Goal: Task Accomplishment & Management: Complete application form

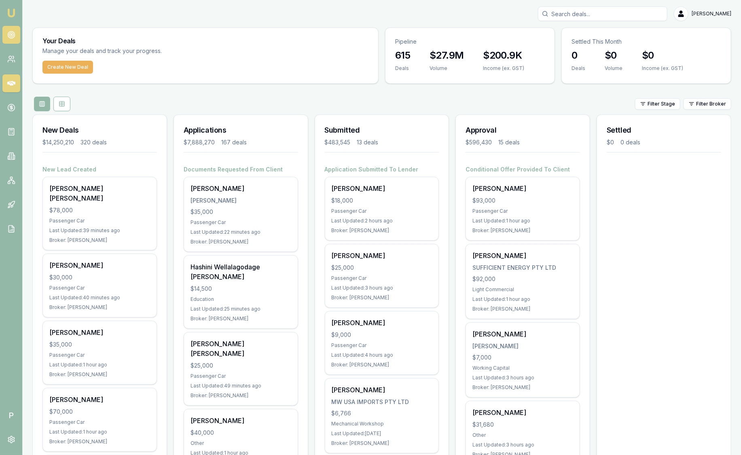
click at [11, 34] on circle at bounding box center [11, 34] width 1 height 1
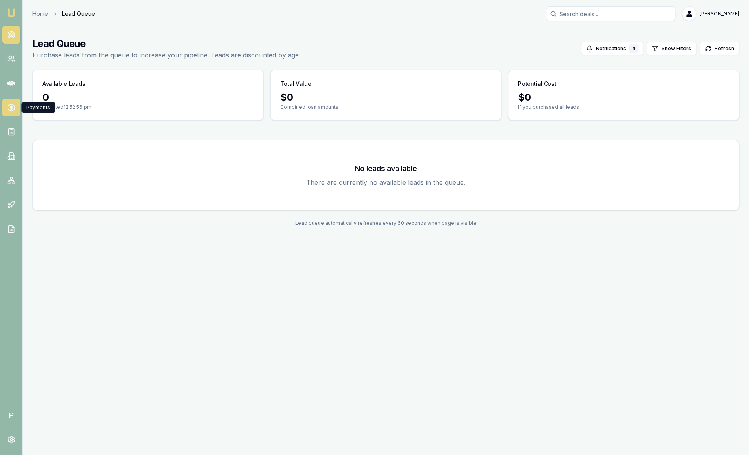
click at [16, 104] on link at bounding box center [11, 108] width 18 height 18
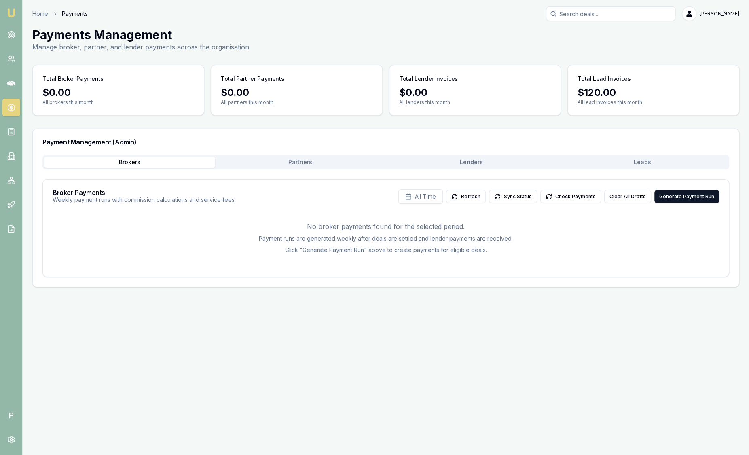
click at [13, 110] on icon at bounding box center [11, 108] width 8 height 8
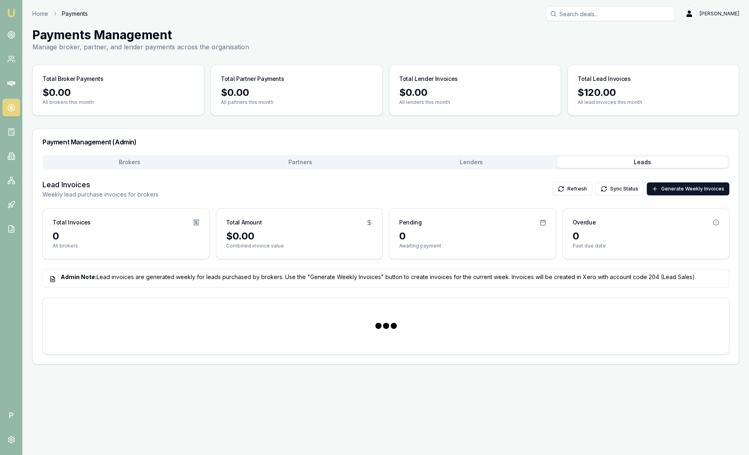
click at [647, 160] on button "Leads" at bounding box center [642, 162] width 171 height 11
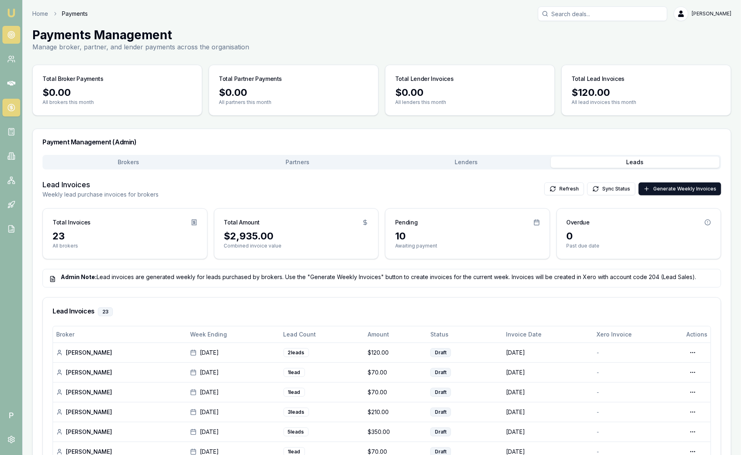
click at [11, 36] on icon at bounding box center [11, 35] width 8 height 8
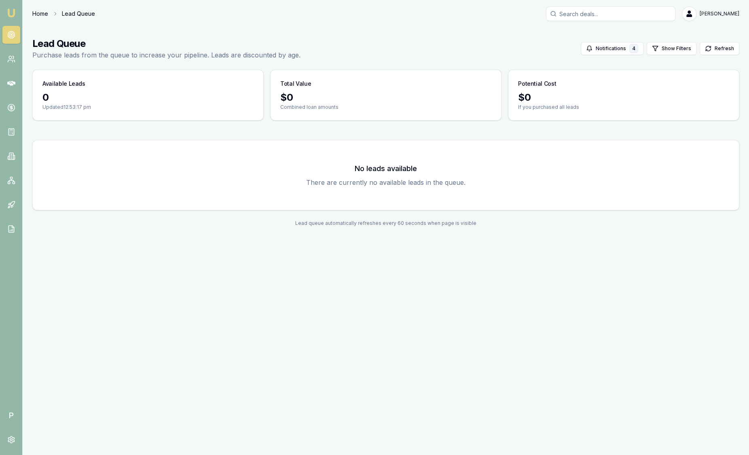
click at [35, 16] on link "Home" at bounding box center [40, 14] width 16 height 8
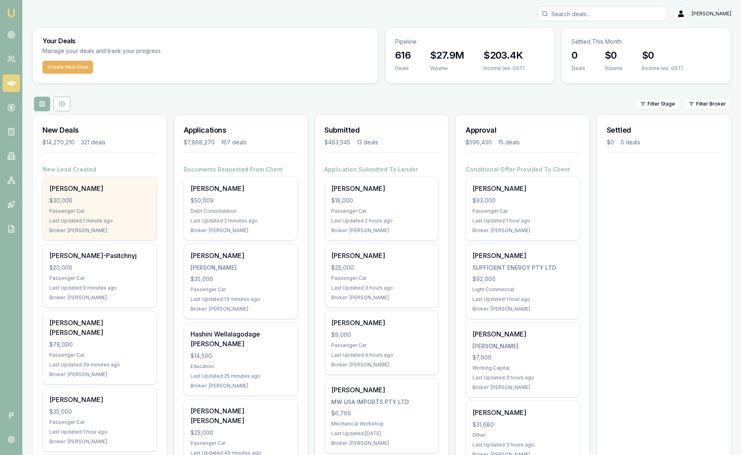
click at [103, 194] on div "Tania Williams $30,000 Passenger Car Last Updated: 1 minute ago Broker: Stevett…" at bounding box center [100, 208] width 114 height 63
click at [99, 194] on div "Tania Williams $30,000 Passenger Car Last Updated: 2 minutes ago Broker: Stevet…" at bounding box center [100, 208] width 114 height 63
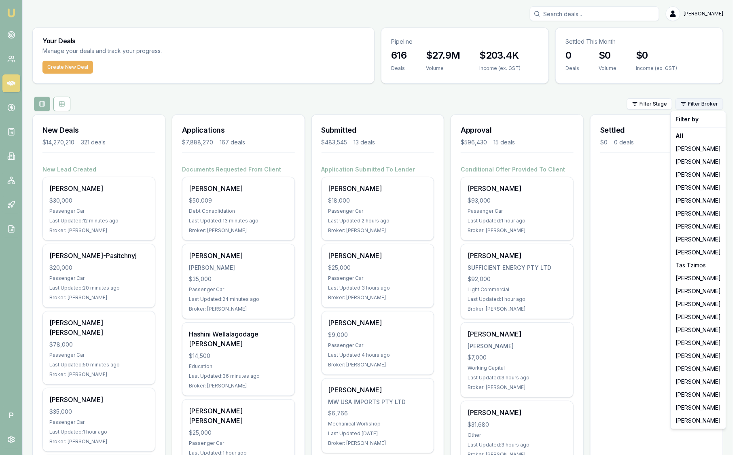
click at [687, 105] on html "Emu Broker P Sam Crouch Toggle Menu Your Deals Manage your deals and track your…" at bounding box center [370, 227] width 741 height 455
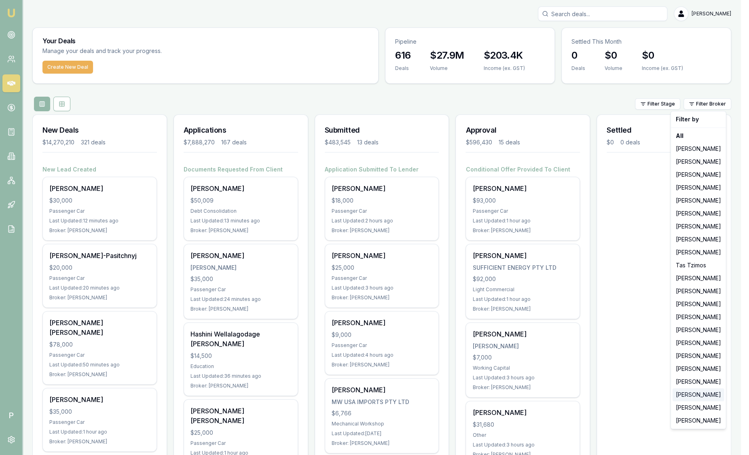
click at [688, 392] on div "Robyn Adams" at bounding box center [699, 394] width 52 height 13
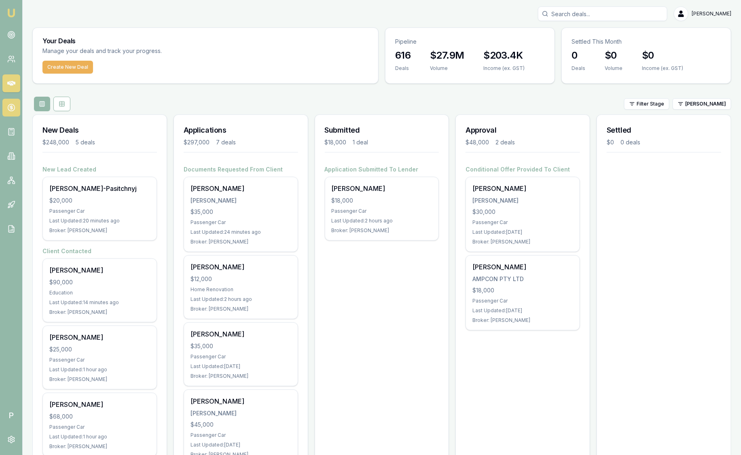
click at [13, 114] on link at bounding box center [11, 108] width 18 height 18
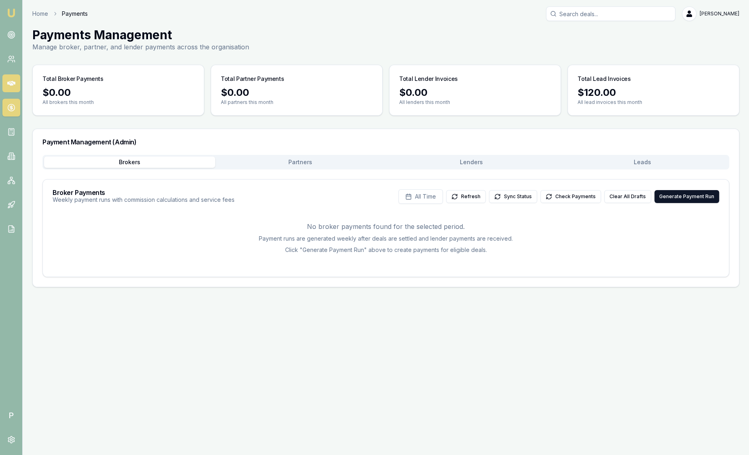
click at [13, 84] on icon at bounding box center [11, 83] width 8 height 5
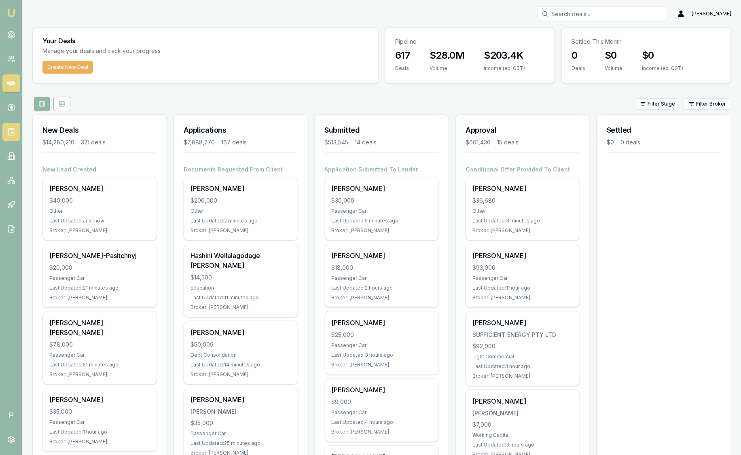
drag, startPoint x: 14, startPoint y: 138, endPoint x: 13, endPoint y: 134, distance: 4.5
click at [13, 138] on link at bounding box center [11, 132] width 18 height 18
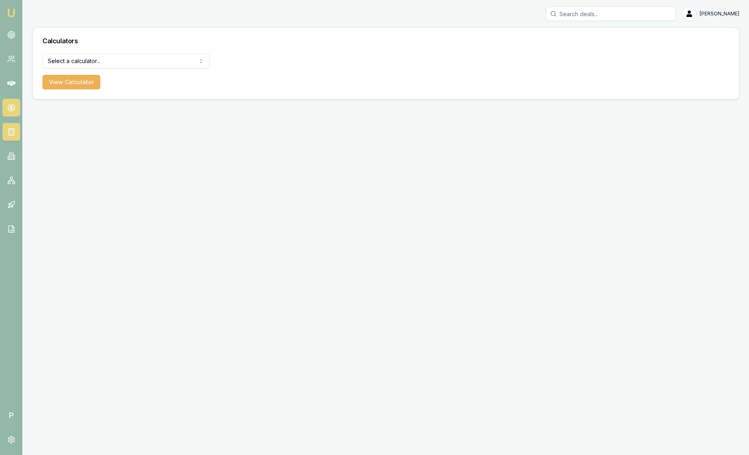
click at [11, 110] on circle at bounding box center [11, 107] width 7 height 7
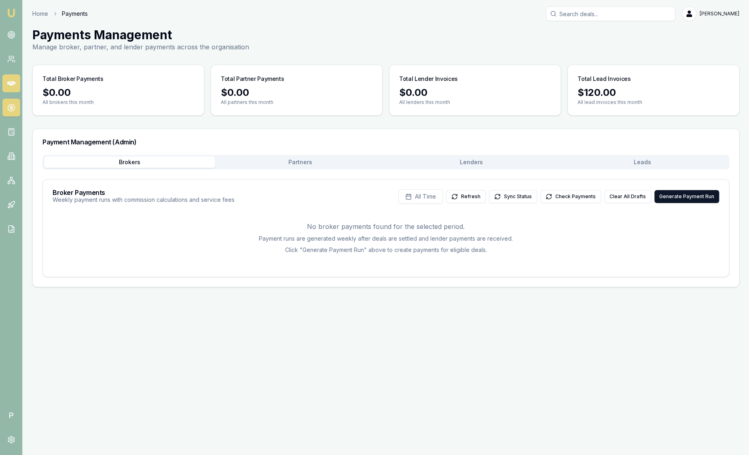
click at [11, 86] on icon at bounding box center [11, 83] width 8 height 8
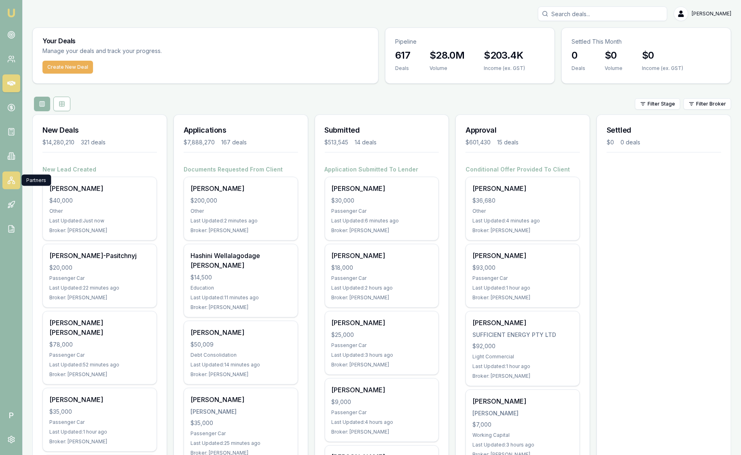
click at [9, 180] on icon at bounding box center [11, 180] width 5 height 1
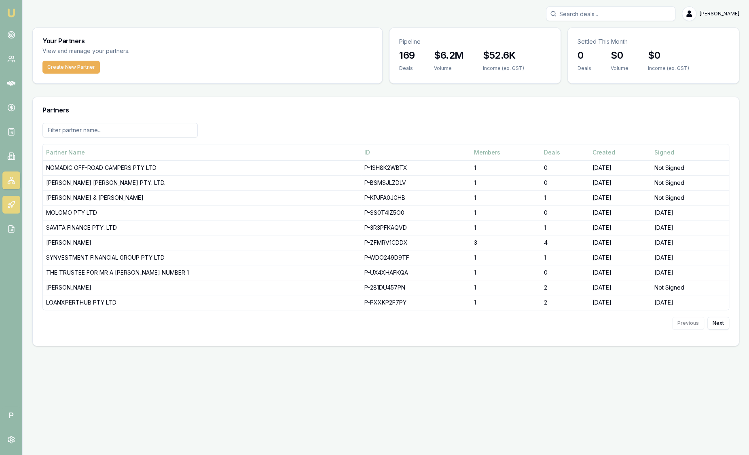
click at [10, 197] on link at bounding box center [11, 205] width 18 height 18
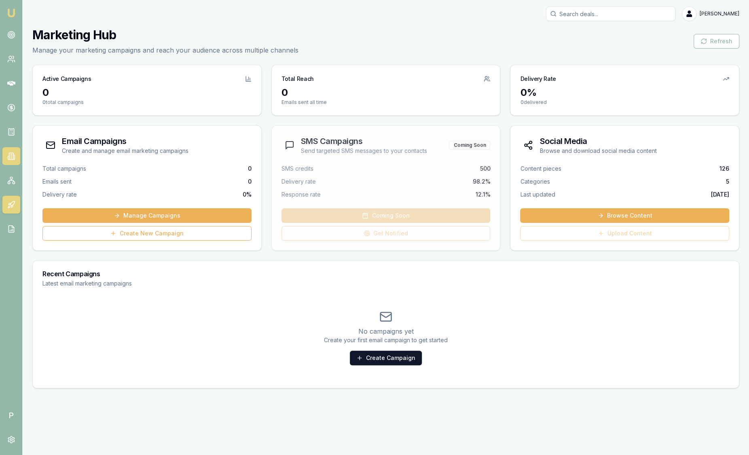
click at [15, 154] on icon at bounding box center [11, 156] width 8 height 8
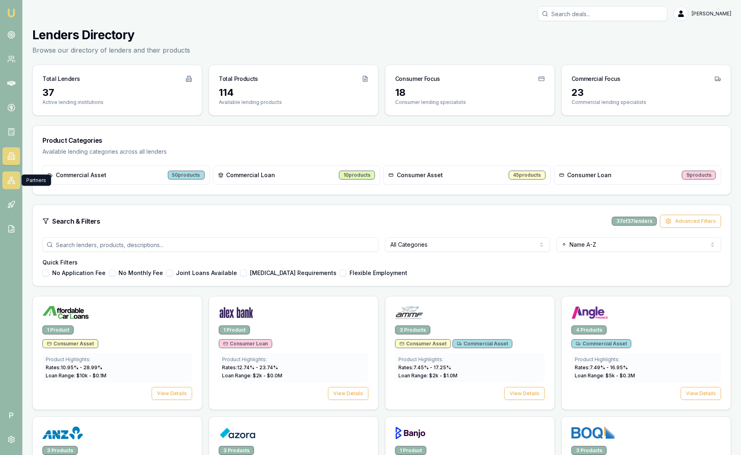
click at [11, 178] on icon at bounding box center [11, 180] width 8 height 8
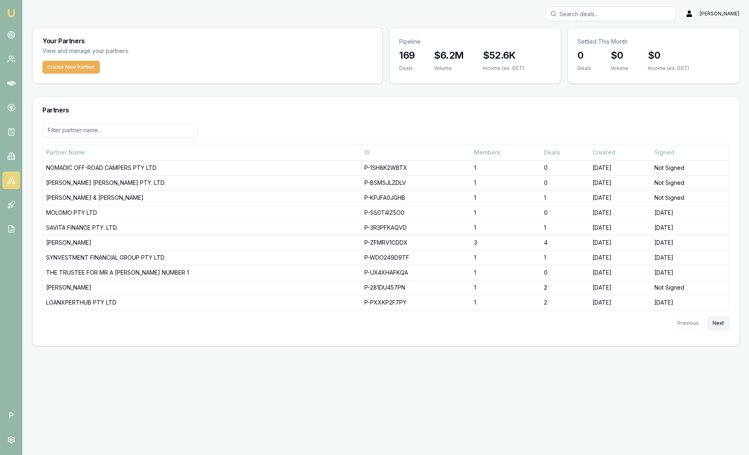
click at [726, 320] on button "Next" at bounding box center [718, 323] width 22 height 13
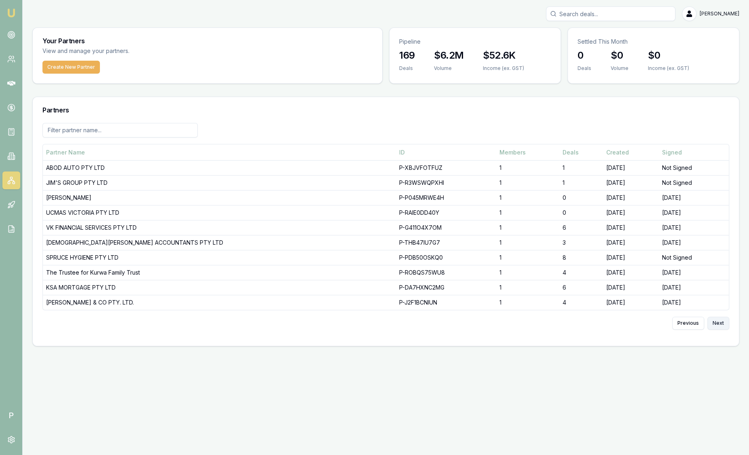
click at [725, 319] on button "Next" at bounding box center [718, 323] width 22 height 13
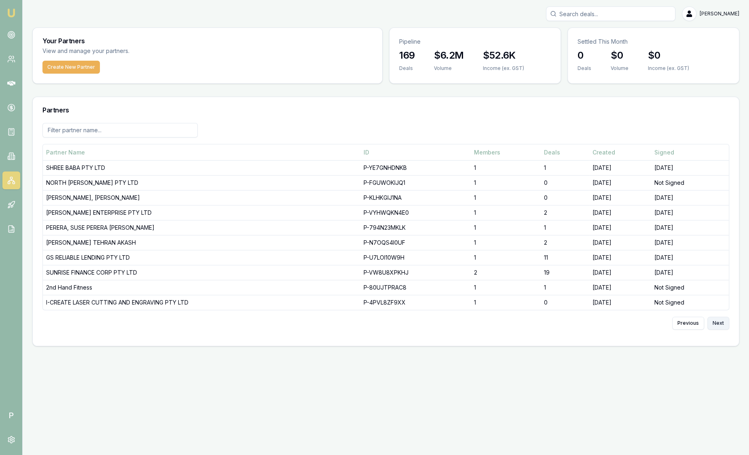
click at [725, 322] on button "Next" at bounding box center [718, 323] width 22 height 13
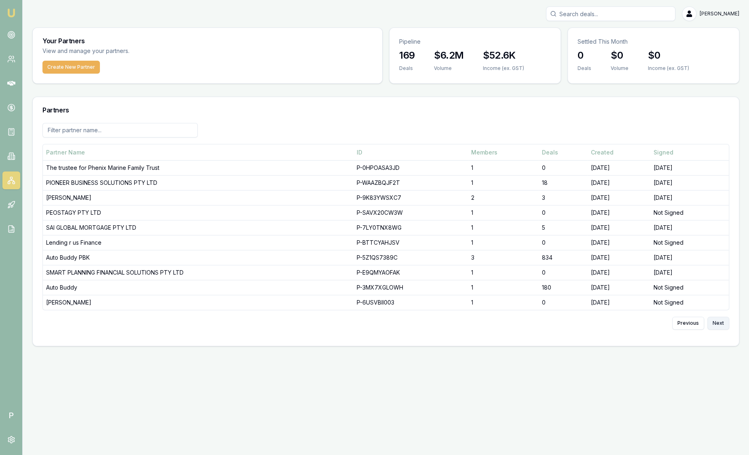
click at [724, 322] on button "Next" at bounding box center [718, 323] width 22 height 13
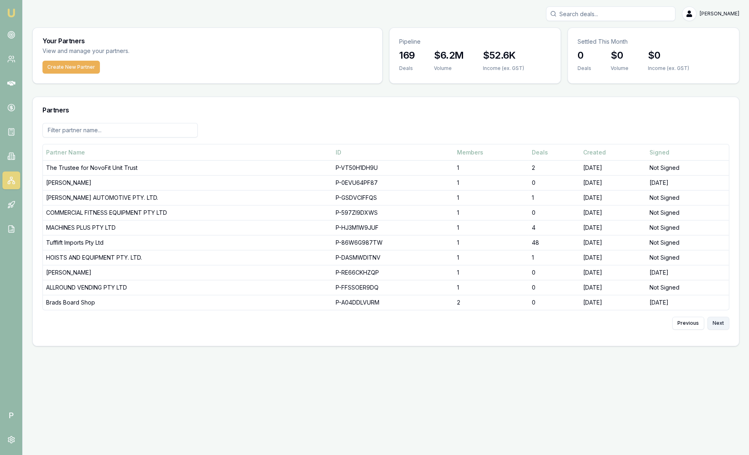
click at [724, 322] on button "Next" at bounding box center [718, 323] width 22 height 13
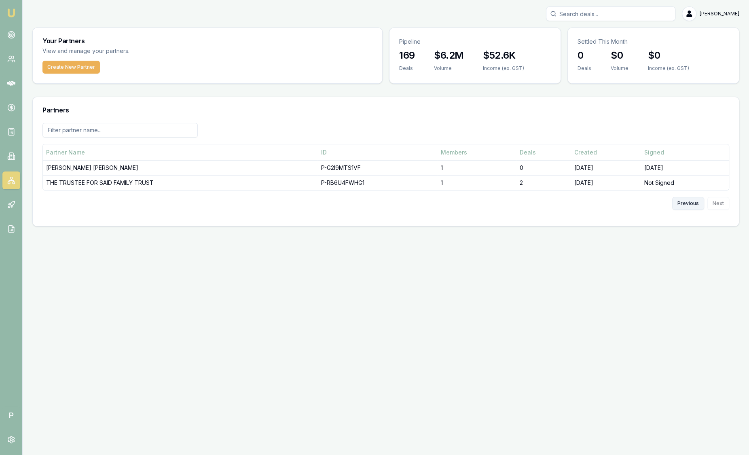
click at [684, 206] on button "Previous" at bounding box center [688, 203] width 32 height 13
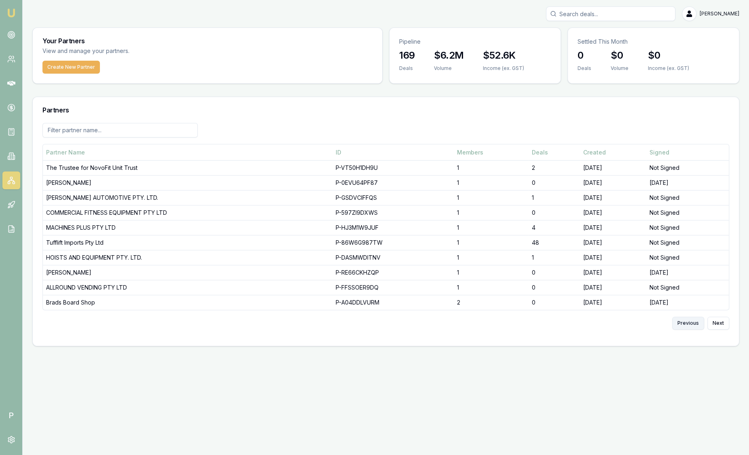
click at [688, 324] on button "Previous" at bounding box center [688, 323] width 32 height 13
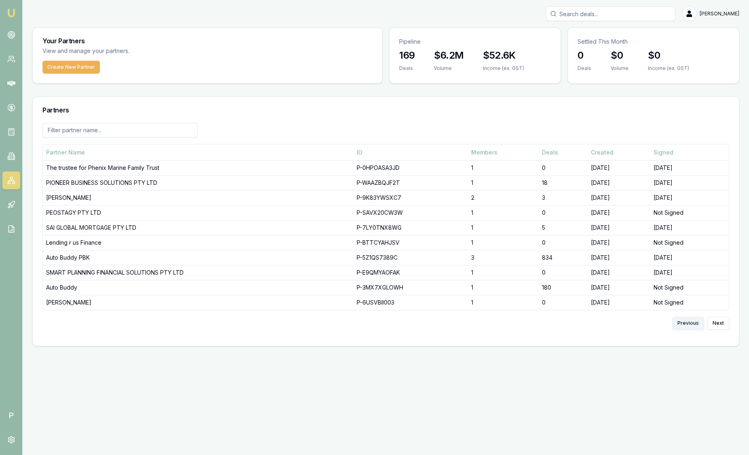
click at [694, 321] on button "Previous" at bounding box center [688, 323] width 32 height 13
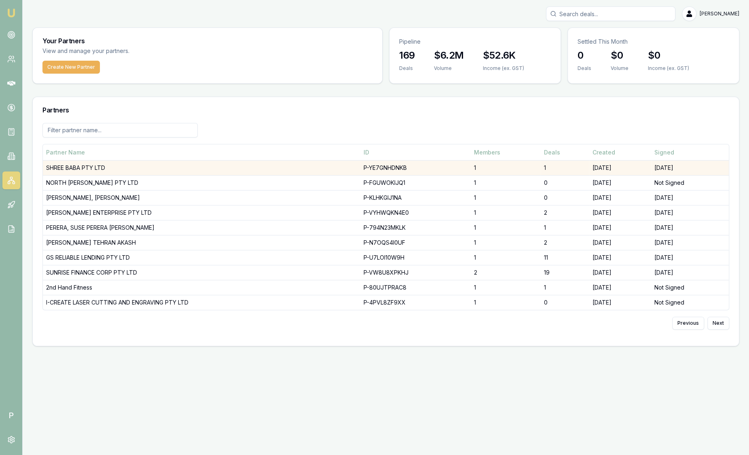
click at [74, 169] on td "SHREE BABA PTY LTD" at bounding box center [201, 168] width 317 height 15
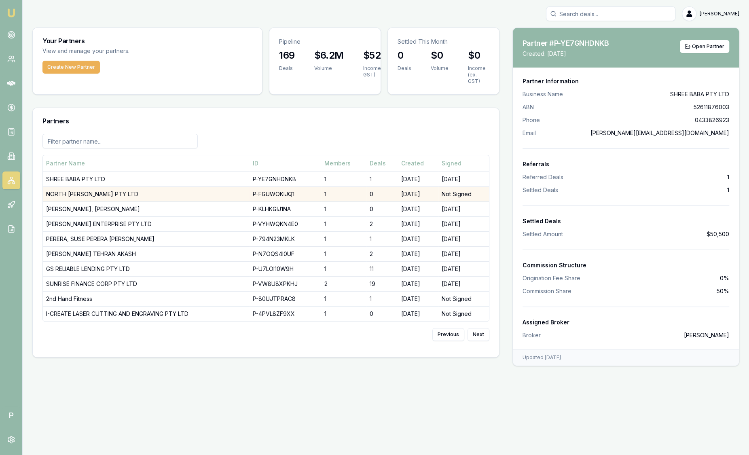
click at [75, 186] on td "NORTH JACKLIN PTY LTD" at bounding box center [146, 193] width 206 height 15
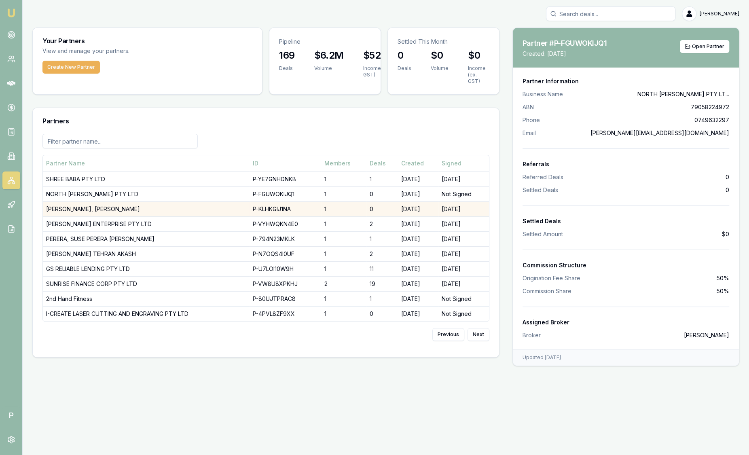
click at [76, 201] on td "FONSEKA, ANURUDDA FONSEK" at bounding box center [146, 208] width 206 height 15
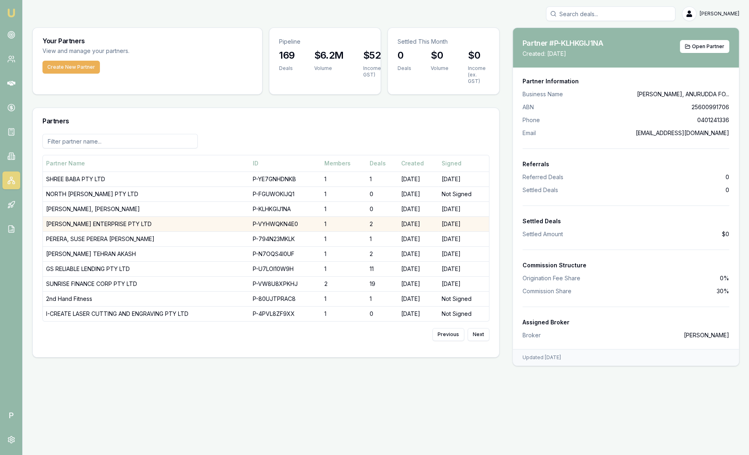
click at [76, 216] on td "NS DHILLON ENTERPRISE PTY LTD" at bounding box center [146, 223] width 206 height 15
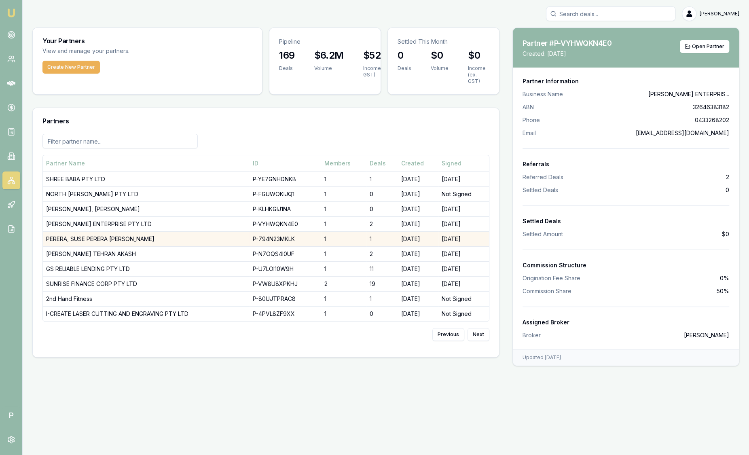
click at [77, 231] on td "PERERA, SUSE PERERA LIYANAGE PRAVEEN NADISHA" at bounding box center [146, 238] width 206 height 15
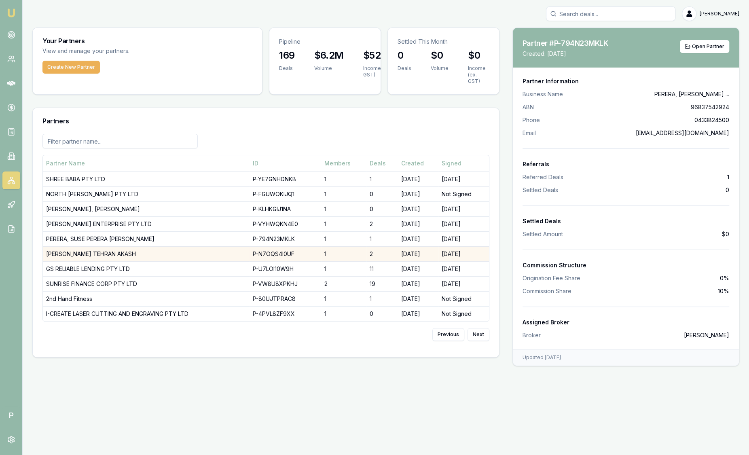
click at [78, 246] on td "PERERA, PRUTHVI TEHRAN AKASH" at bounding box center [146, 253] width 206 height 15
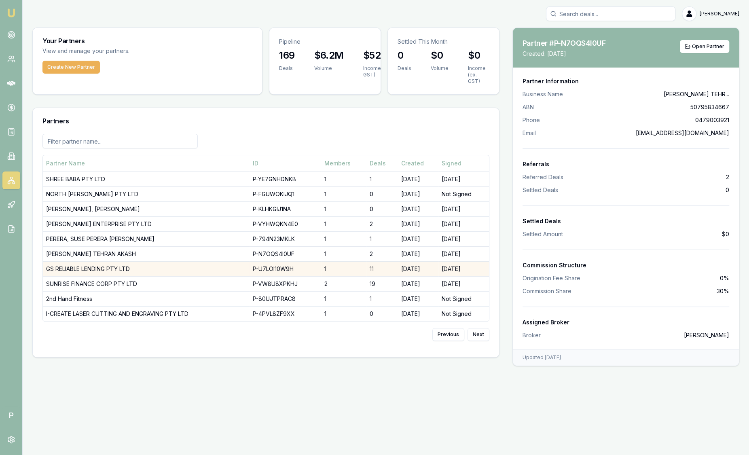
click at [80, 261] on td "GS RELIABLE LENDING PTY LTD" at bounding box center [146, 268] width 206 height 15
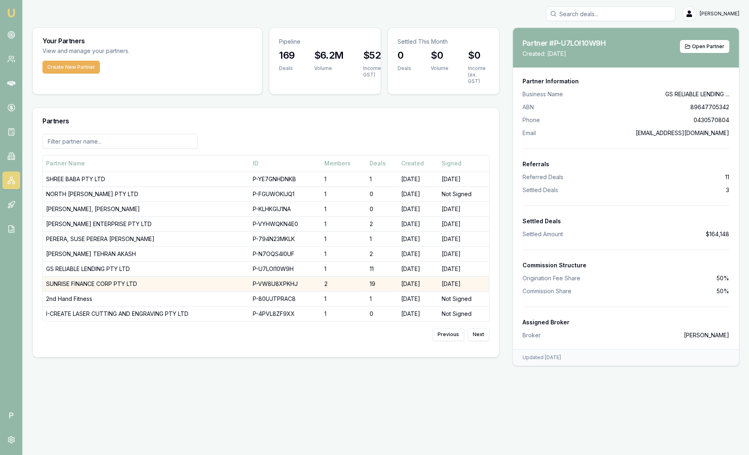
click at [82, 276] on td "SUNRISE FINANCE CORP PTY LTD" at bounding box center [146, 283] width 206 height 15
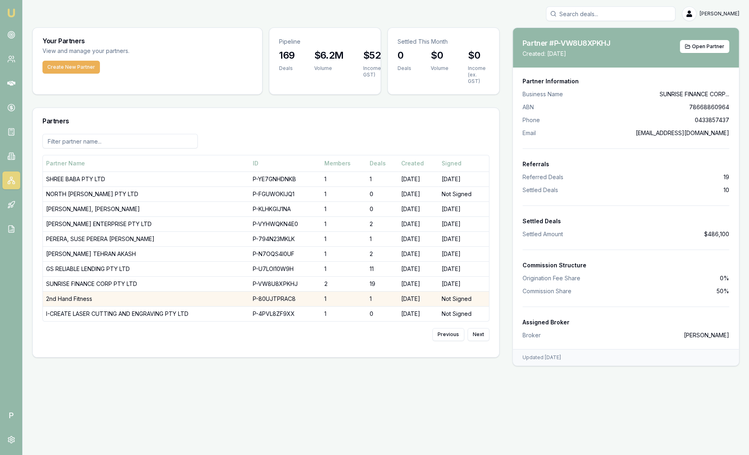
click at [86, 291] on td "2nd Hand Fitness" at bounding box center [146, 298] width 206 height 15
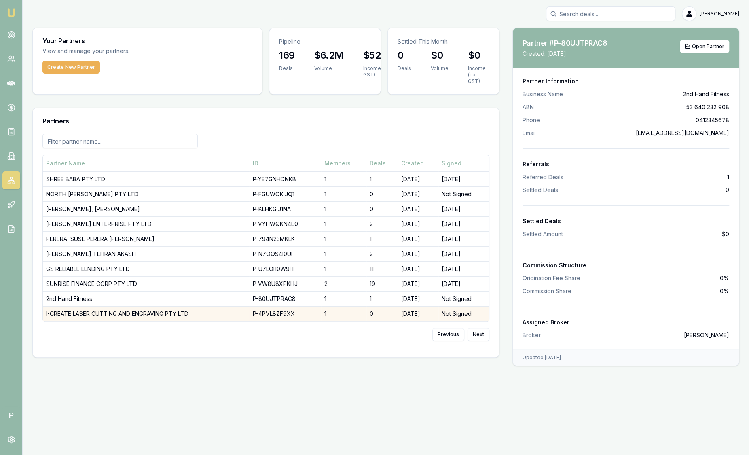
click at [90, 307] on td "I-CREATE LASER CUTTING AND ENGRAVING PTY LTD" at bounding box center [146, 313] width 206 height 15
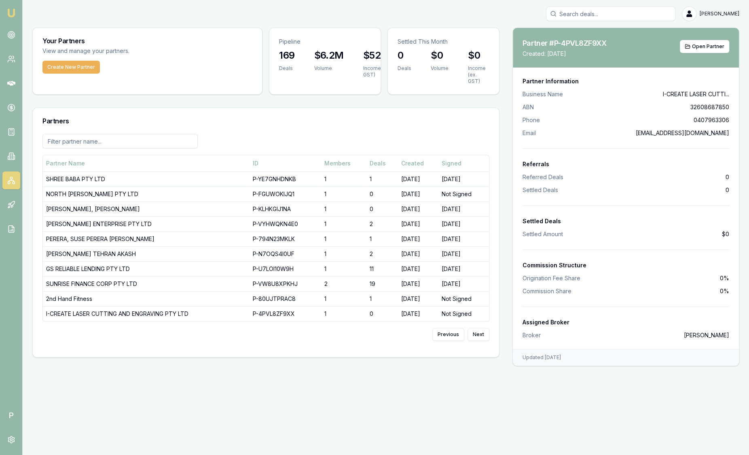
click at [408, 121] on div "Partners" at bounding box center [266, 121] width 466 height 26
click at [483, 332] on button "Next" at bounding box center [479, 334] width 22 height 13
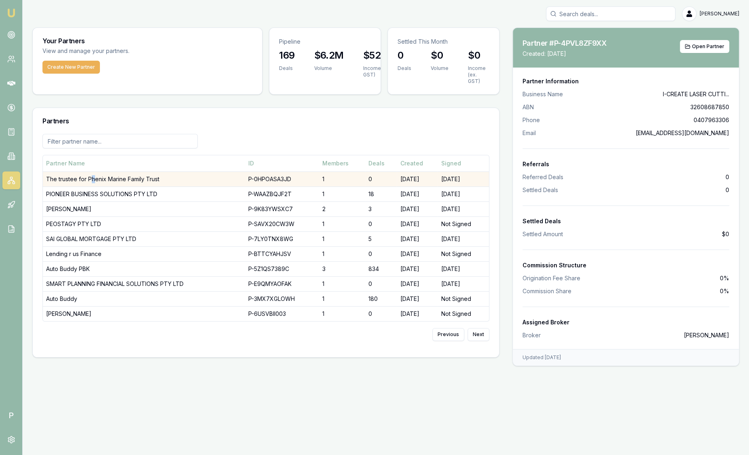
click at [92, 171] on td "The trustee for Phenix Marine Family Trust" at bounding box center [144, 178] width 202 height 15
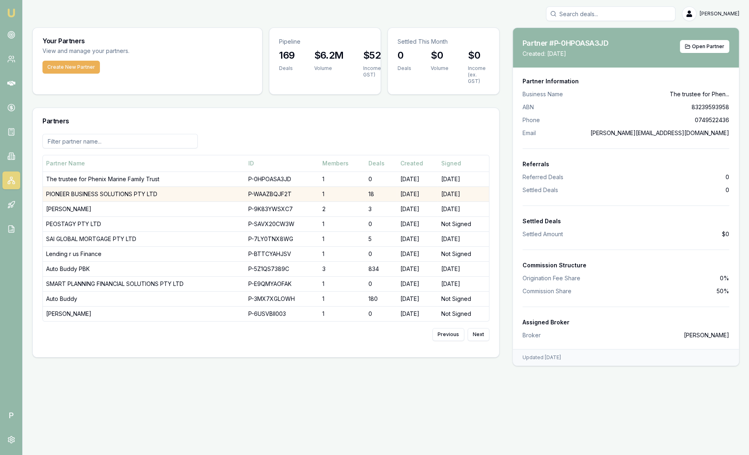
drag, startPoint x: 92, startPoint y: 169, endPoint x: 83, endPoint y: 184, distance: 18.2
click at [83, 186] on td "PIONEER BUSINESS SOLUTIONS PTY LTD" at bounding box center [144, 193] width 202 height 15
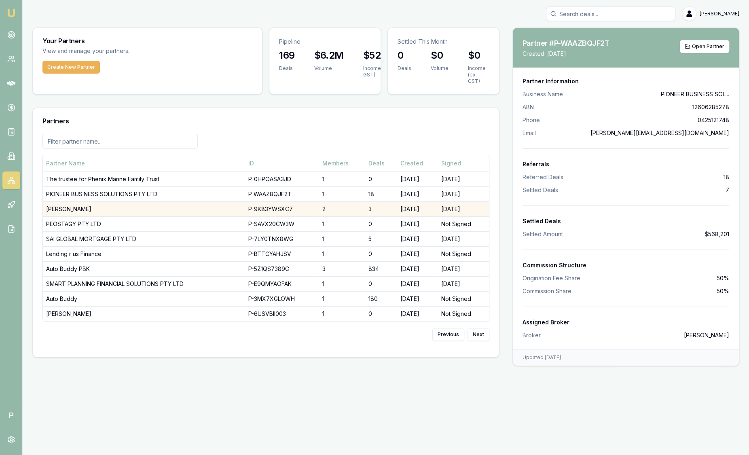
click at [82, 201] on td "LEEBURN, MATTHEW" at bounding box center [144, 208] width 202 height 15
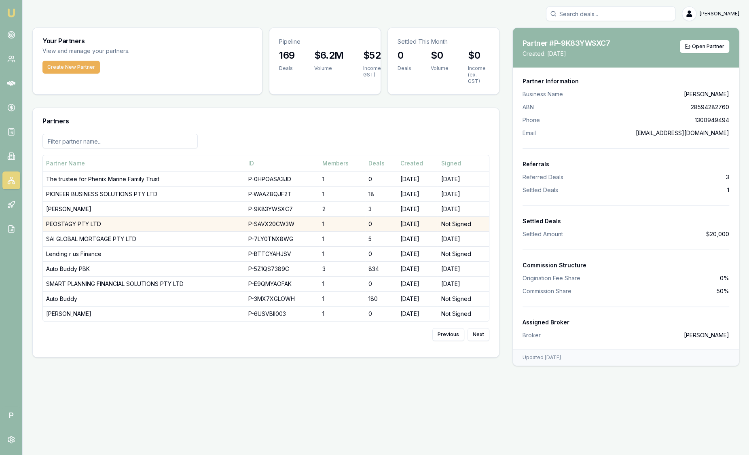
click at [84, 218] on td "PEOSTAGY PTY LTD" at bounding box center [144, 223] width 202 height 15
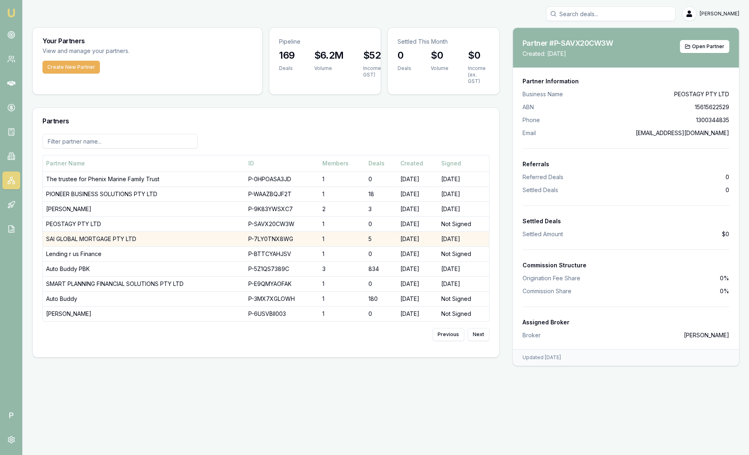
click at [83, 232] on td "SAI GLOBAL MORTGAGE PTY LTD" at bounding box center [144, 238] width 202 height 15
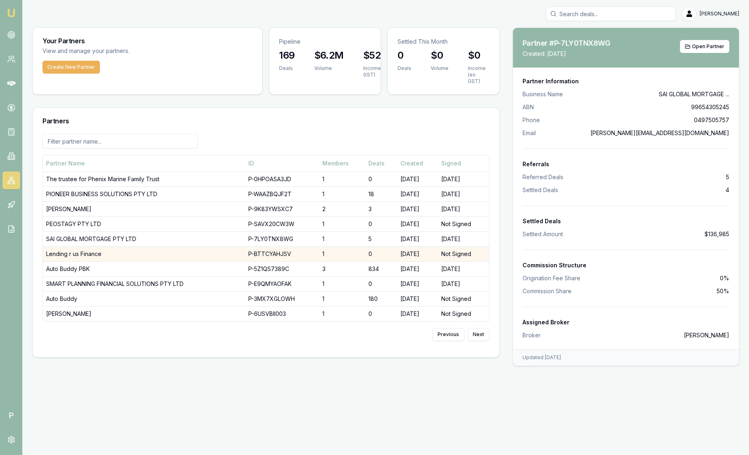
click at [85, 247] on td "Lending r us Finance" at bounding box center [144, 253] width 202 height 15
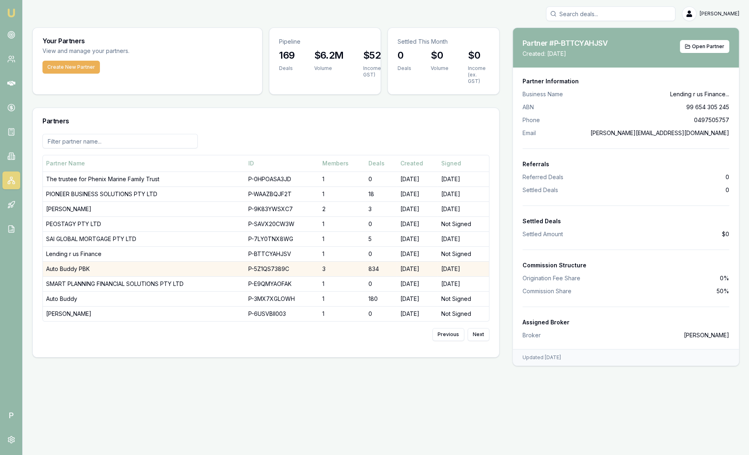
click at [88, 262] on td "Auto Buddy PBK" at bounding box center [144, 268] width 202 height 15
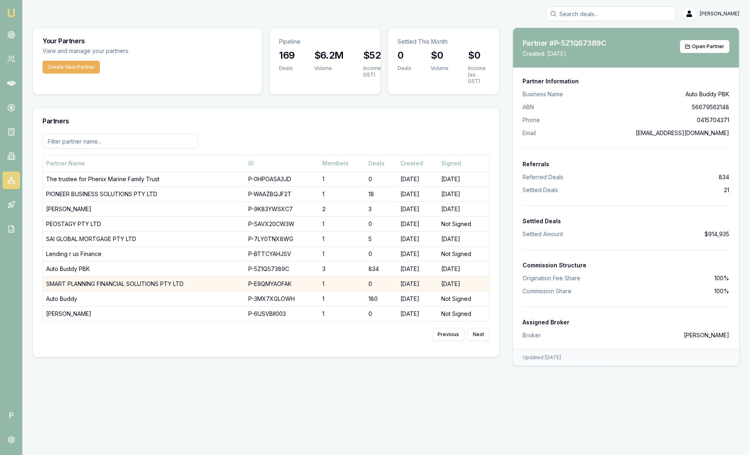
click at [94, 276] on td "SMART PLANNING FINANCIAL SOLUTIONS PTY LTD" at bounding box center [144, 283] width 202 height 15
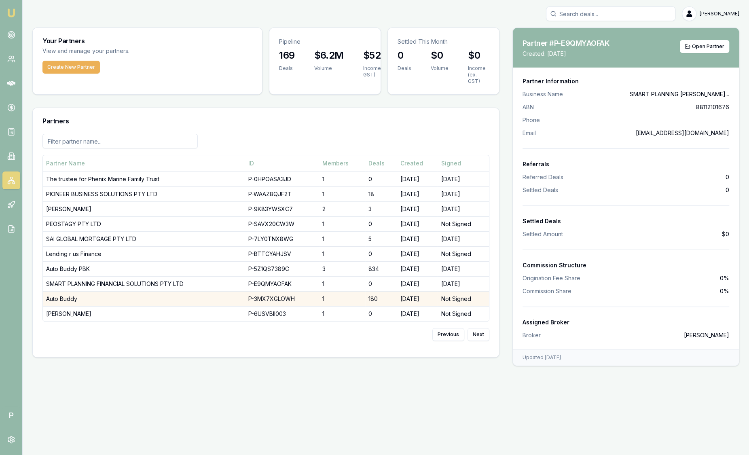
click at [87, 291] on td "Auto Buddy" at bounding box center [144, 298] width 202 height 15
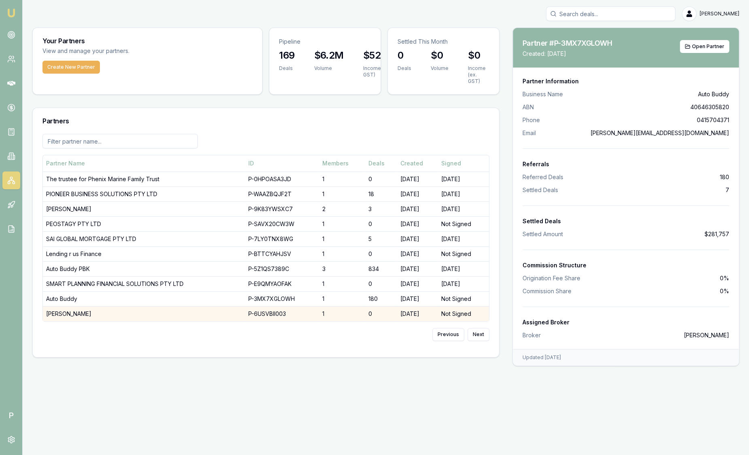
click at [86, 306] on td "SINGH, BALPREET" at bounding box center [144, 313] width 202 height 15
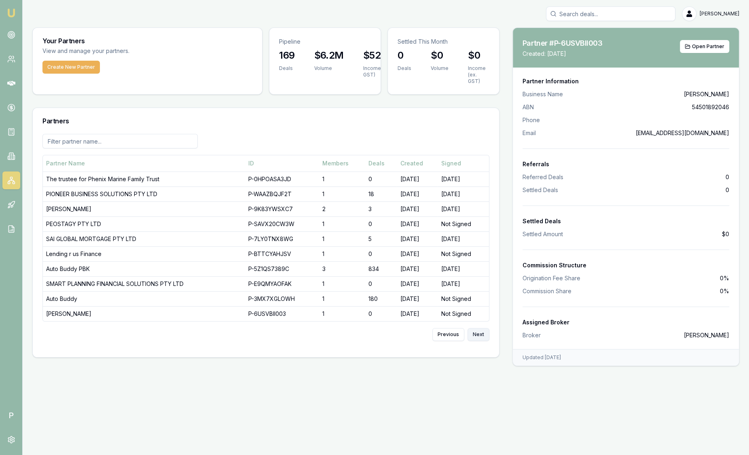
click at [476, 329] on button "Next" at bounding box center [479, 334] width 22 height 13
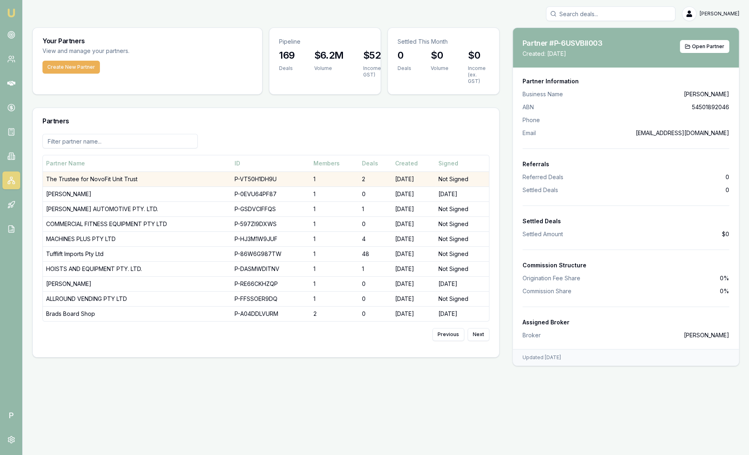
click at [74, 171] on td "The Trustee for NovoFit Unit Trust" at bounding box center [137, 178] width 188 height 15
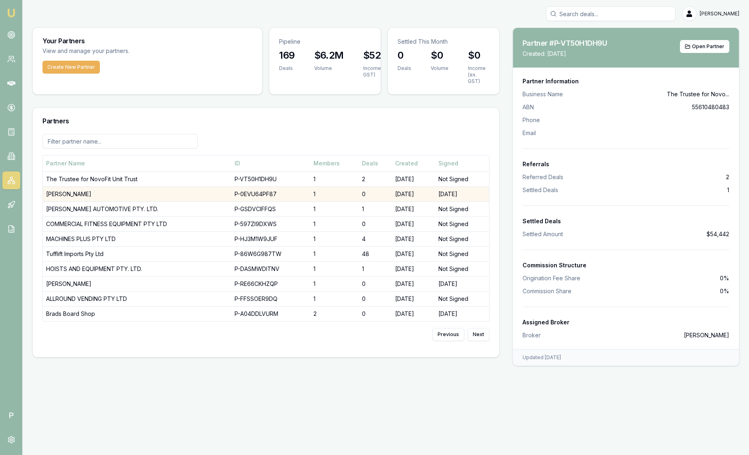
click at [76, 186] on td "MOSS, MATTHEW DONALD HOHEPA" at bounding box center [137, 193] width 188 height 15
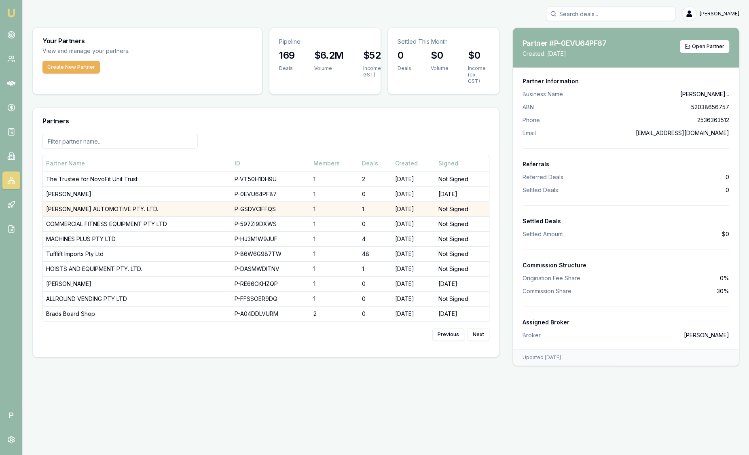
click at [80, 201] on td "BURSON AUTOMOTIVE PTY. LTD." at bounding box center [137, 208] width 188 height 15
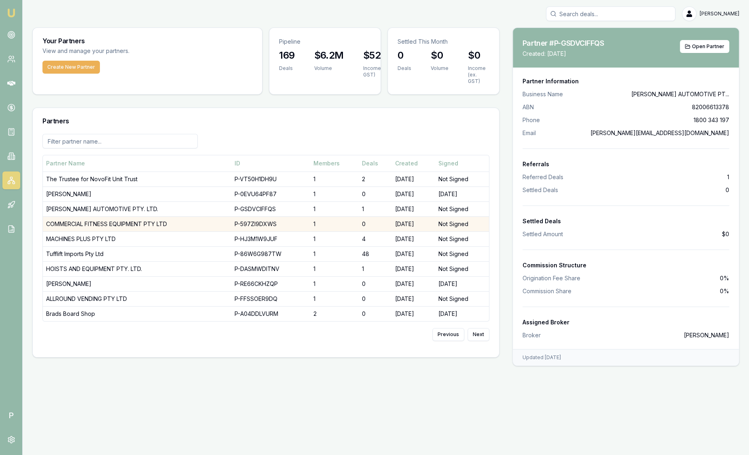
click at [81, 216] on td "COMMERCIAL FITNESS EQUIPMENT PTY LTD" at bounding box center [137, 223] width 188 height 15
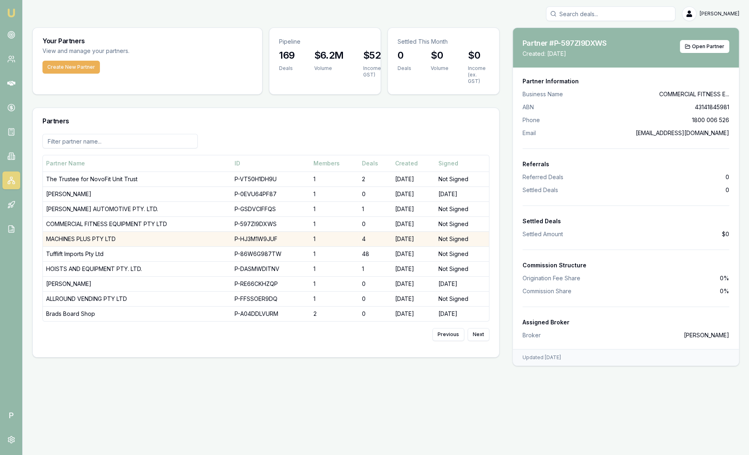
click at [81, 231] on td "MACHINES PLUS PTY LTD" at bounding box center [137, 238] width 188 height 15
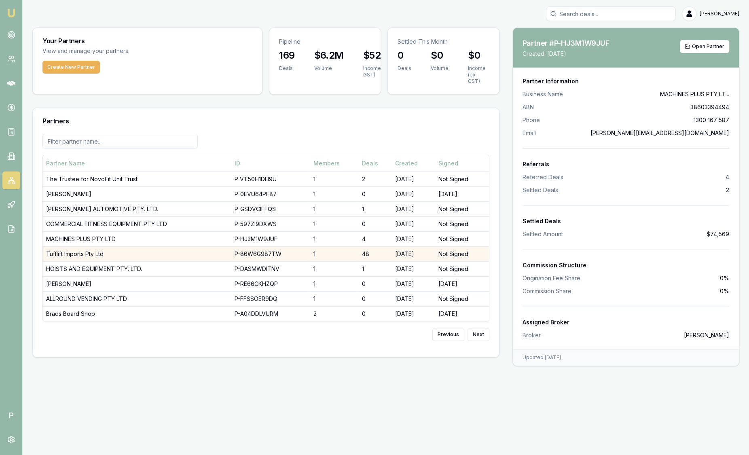
click at [80, 246] on td "Tufflift Imports Pty Ltd" at bounding box center [137, 253] width 188 height 15
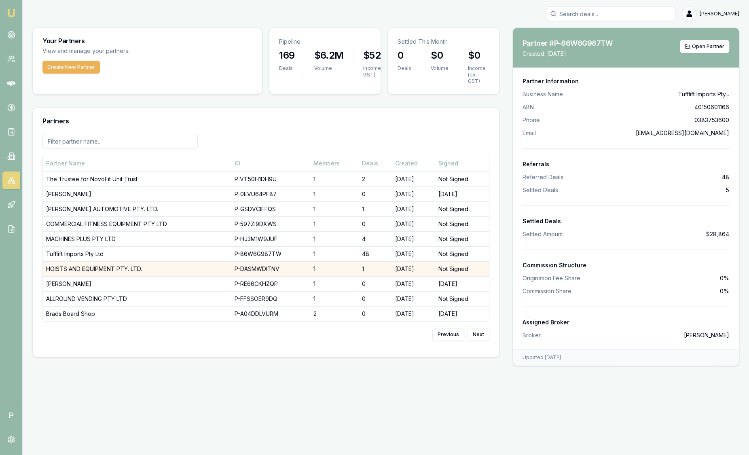
click at [79, 264] on td "HOISTS AND EQUIPMENT PTY. LTD." at bounding box center [137, 268] width 188 height 15
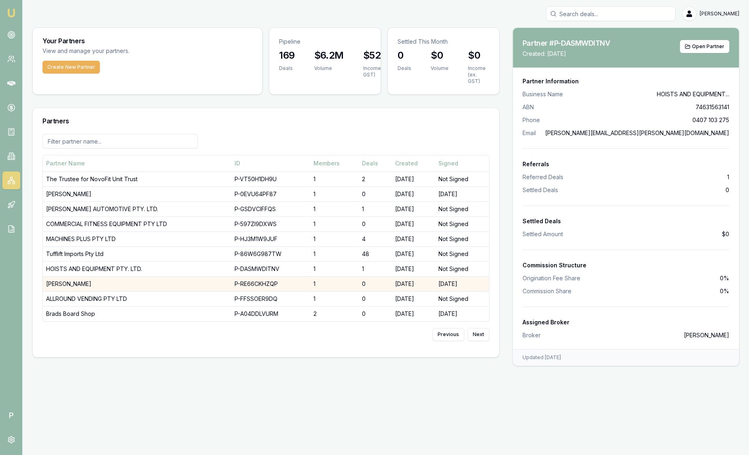
click at [80, 276] on td "MATTHEW JOEL GODKIN" at bounding box center [137, 283] width 188 height 15
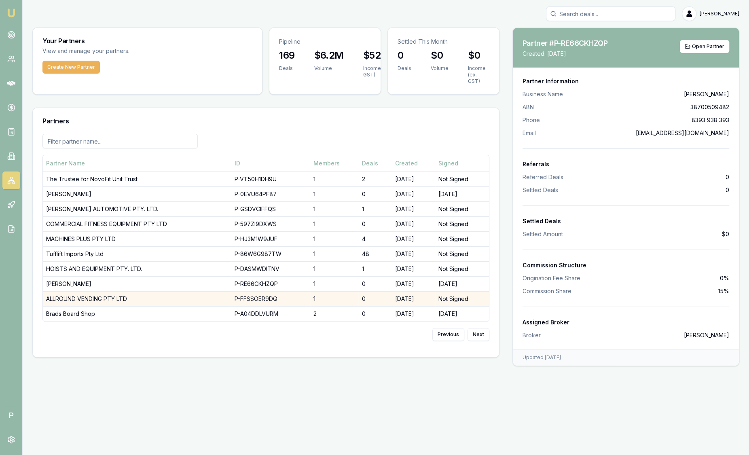
click at [91, 291] on td "ALLROUND VENDING PTY LTD" at bounding box center [137, 298] width 188 height 15
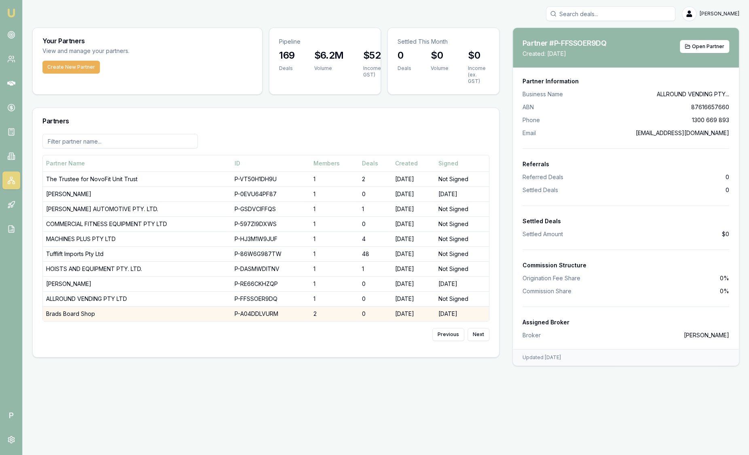
click at [88, 306] on td "Brads Board Shop" at bounding box center [137, 313] width 188 height 15
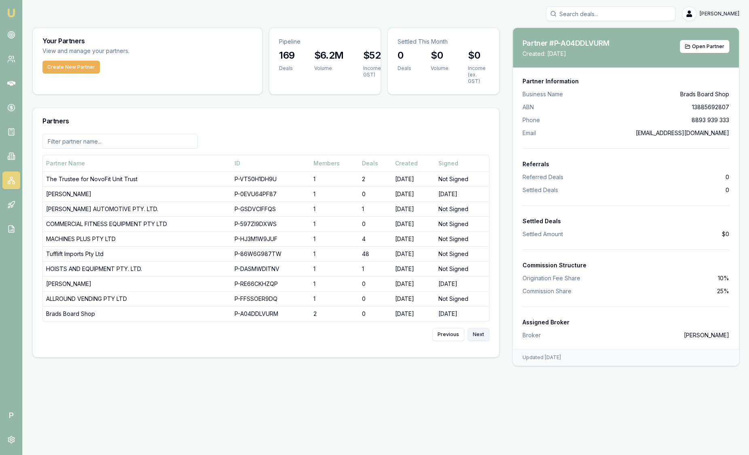
click at [482, 328] on button "Next" at bounding box center [479, 334] width 22 height 13
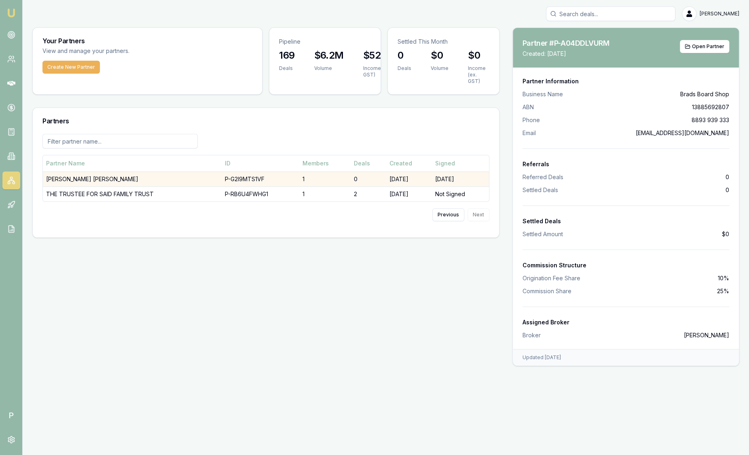
click at [102, 171] on td "MATTHEW THOMAS ROBINSON" at bounding box center [132, 178] width 179 height 15
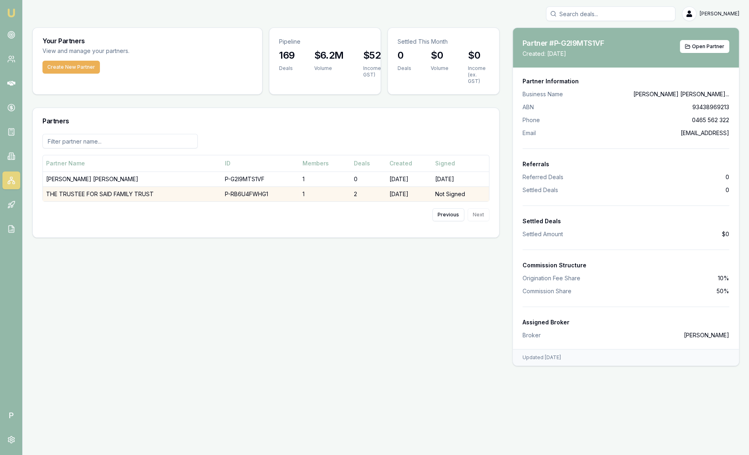
click at [104, 186] on td "THE TRUSTEE FOR SAID FAMILY TRUST" at bounding box center [132, 193] width 179 height 15
click at [103, 186] on td "THE TRUSTEE FOR SAID FAMILY TRUST" at bounding box center [132, 193] width 179 height 15
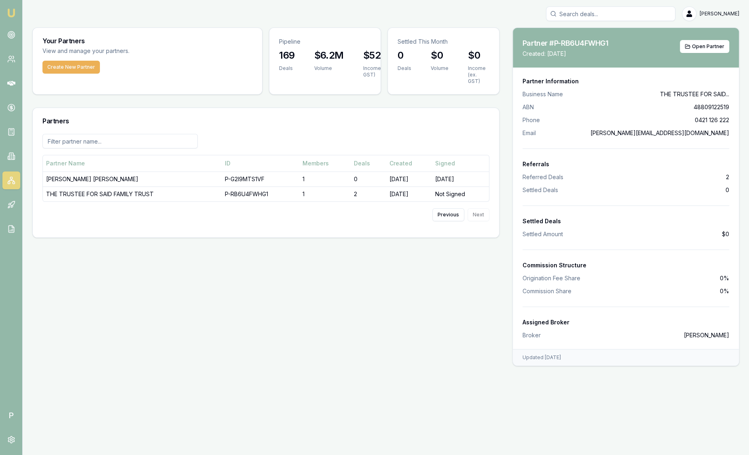
click at [240, 110] on div "Partners" at bounding box center [266, 121] width 466 height 26
click at [452, 208] on button "Previous" at bounding box center [448, 214] width 32 height 13
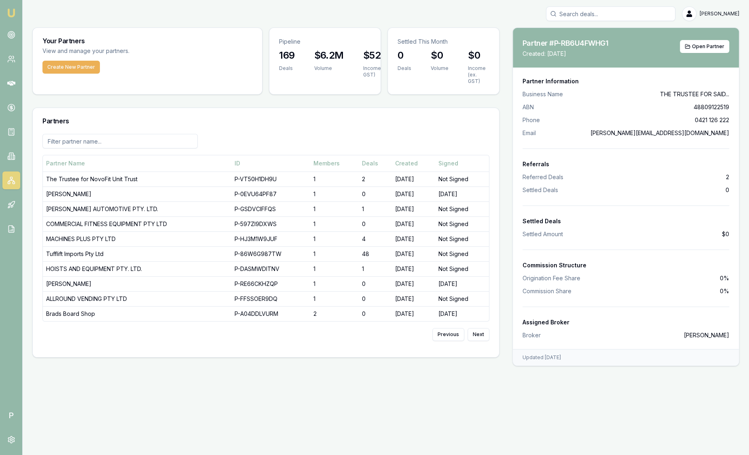
click at [148, 109] on div "Partners" at bounding box center [266, 121] width 466 height 26
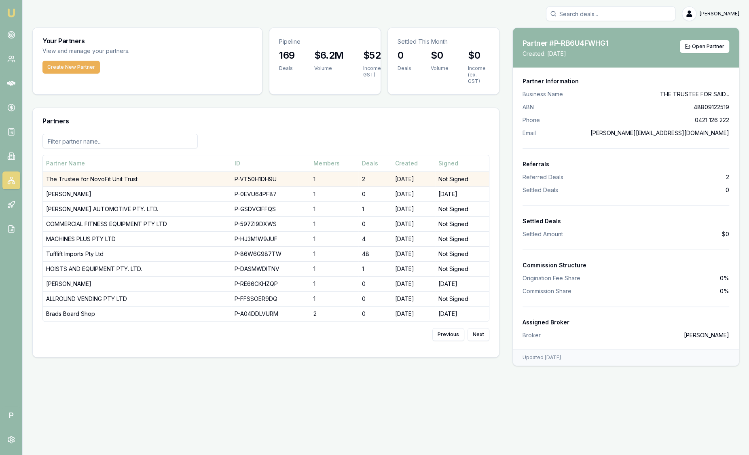
click at [124, 172] on td "The Trustee for NovoFit Unit Trust" at bounding box center [137, 178] width 188 height 15
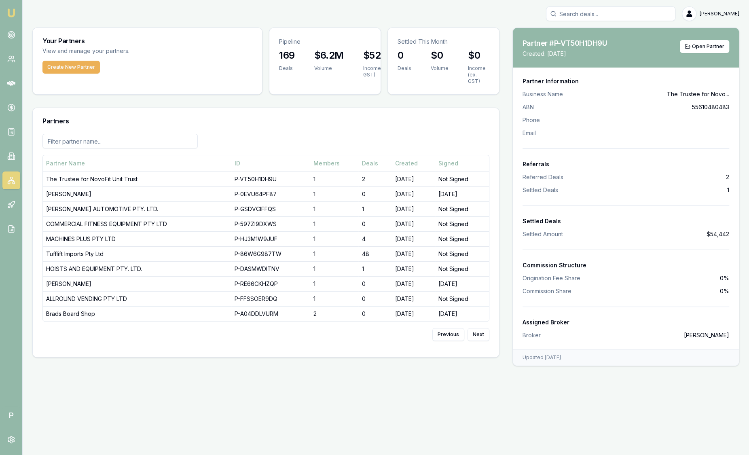
click at [78, 136] on input at bounding box center [119, 141] width 155 height 15
click at [479, 328] on button "Next" at bounding box center [479, 334] width 22 height 13
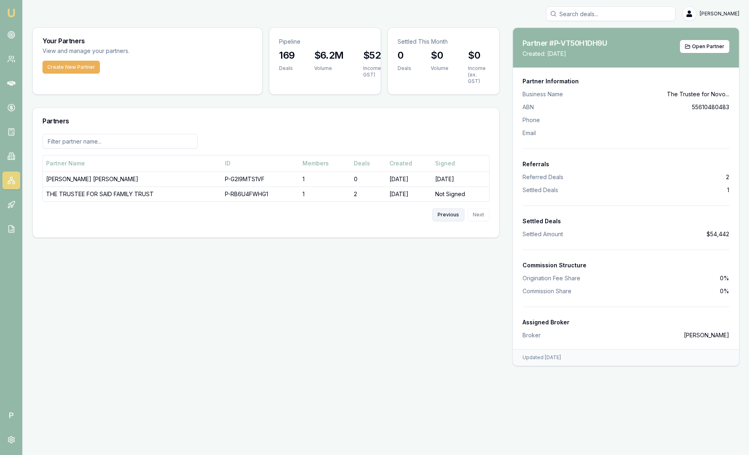
click at [457, 209] on button "Previous" at bounding box center [448, 214] width 32 height 13
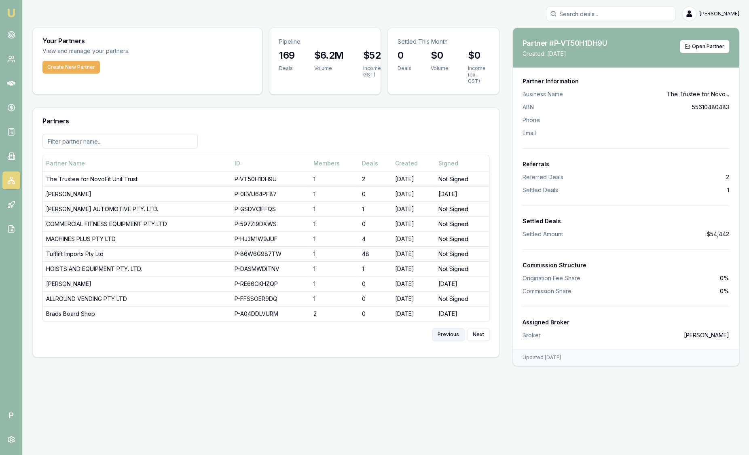
click at [450, 328] on button "Previous" at bounding box center [448, 334] width 32 height 13
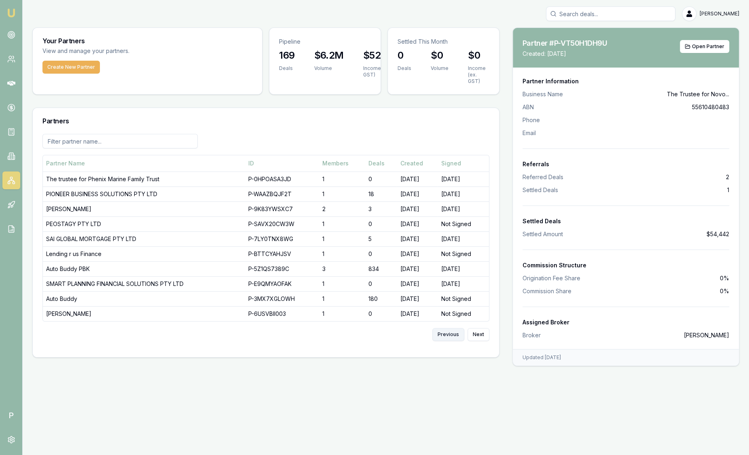
click at [450, 328] on button "Previous" at bounding box center [448, 334] width 32 height 13
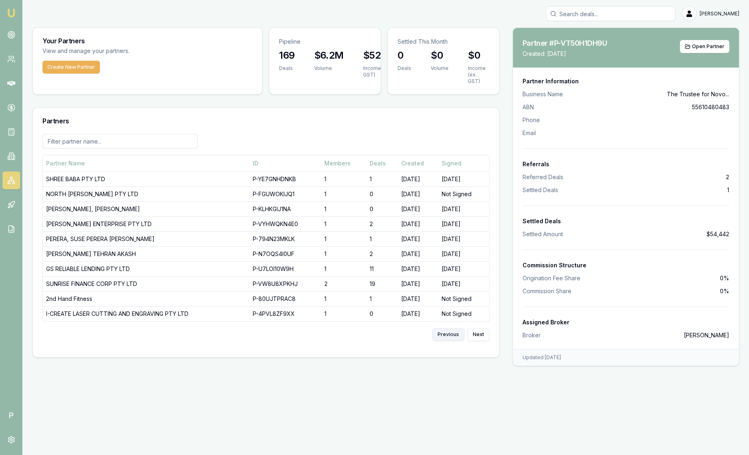
click at [450, 328] on button "Previous" at bounding box center [448, 334] width 32 height 13
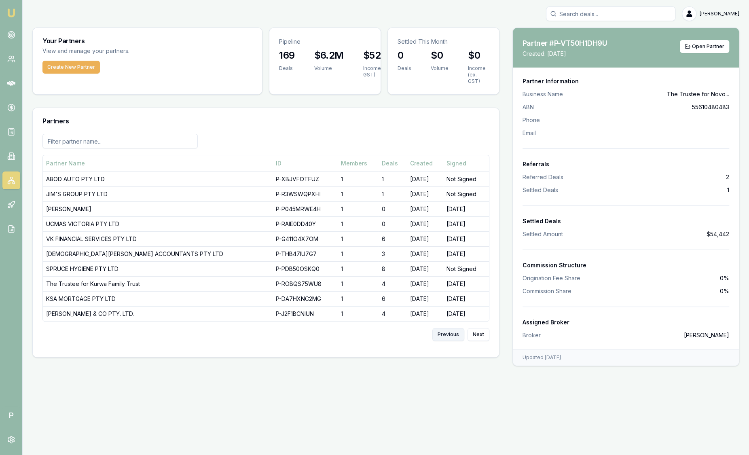
click at [450, 328] on button "Previous" at bounding box center [448, 334] width 32 height 13
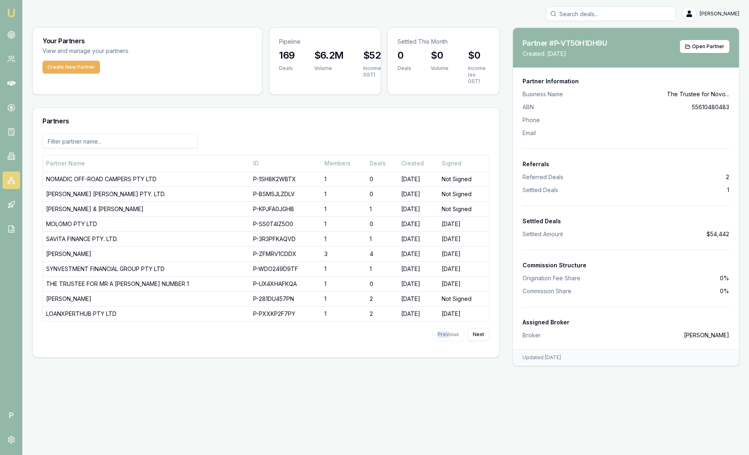
drag, startPoint x: 450, startPoint y: 328, endPoint x: 142, endPoint y: 327, distance: 307.4
click at [142, 327] on div "Previous Next" at bounding box center [265, 335] width 447 height 26
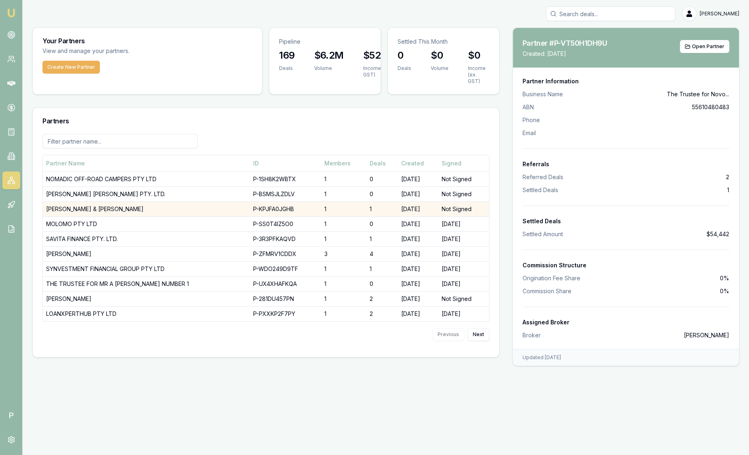
click at [63, 201] on td "H.P BELL & C.G WALTER" at bounding box center [146, 208] width 207 height 15
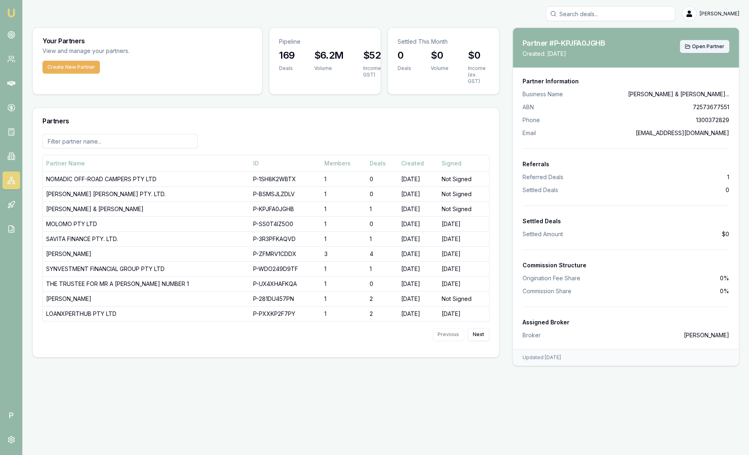
click at [701, 48] on span "Open Partner" at bounding box center [708, 46] width 32 height 6
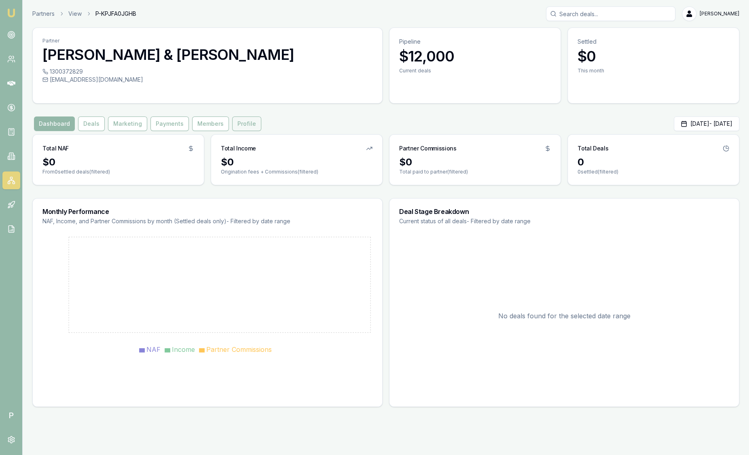
click at [235, 125] on button "Profile" at bounding box center [246, 123] width 29 height 15
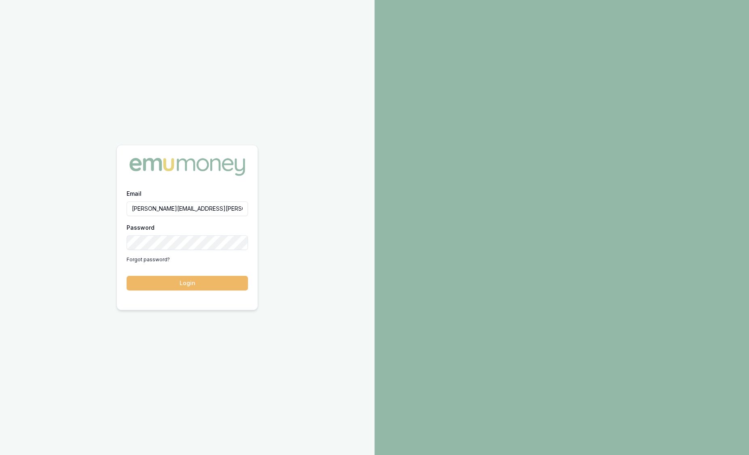
click at [201, 282] on button "Login" at bounding box center [187, 283] width 121 height 15
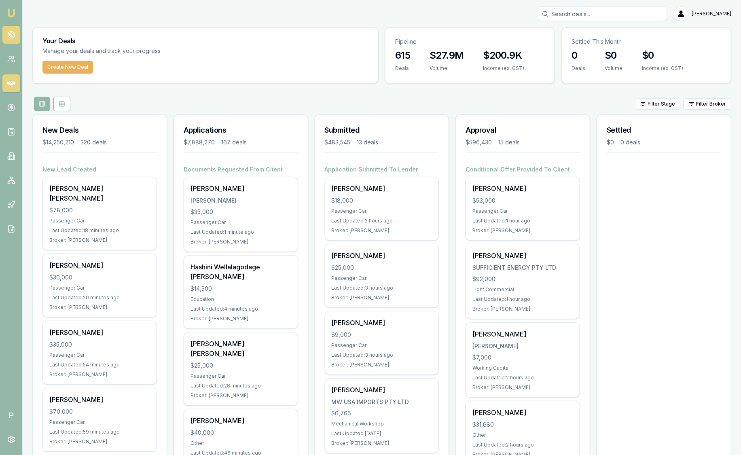
click at [16, 38] on link at bounding box center [11, 35] width 18 height 18
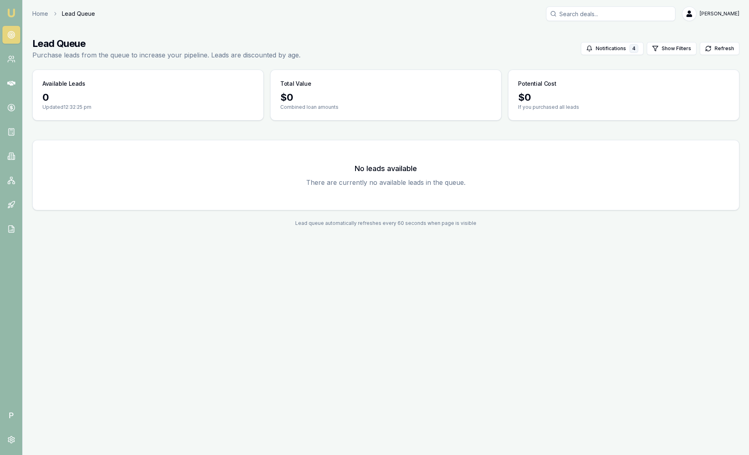
click at [10, 14] on img at bounding box center [11, 13] width 10 height 10
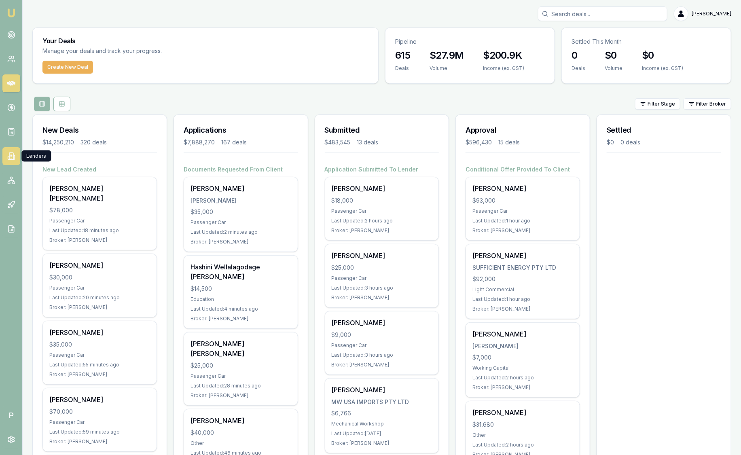
click at [11, 155] on icon at bounding box center [11, 155] width 1 height 0
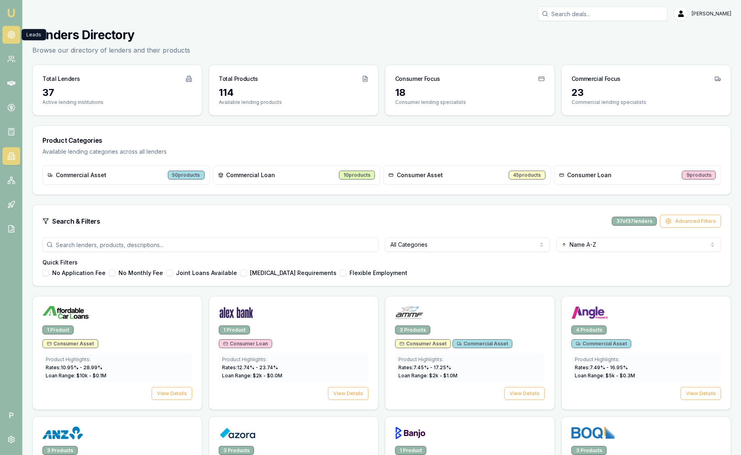
click at [9, 30] on link at bounding box center [11, 35] width 18 height 18
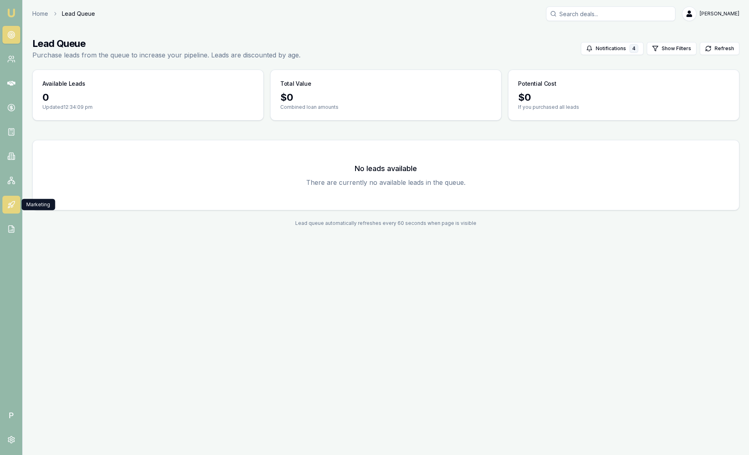
click at [13, 205] on icon at bounding box center [12, 206] width 2 height 2
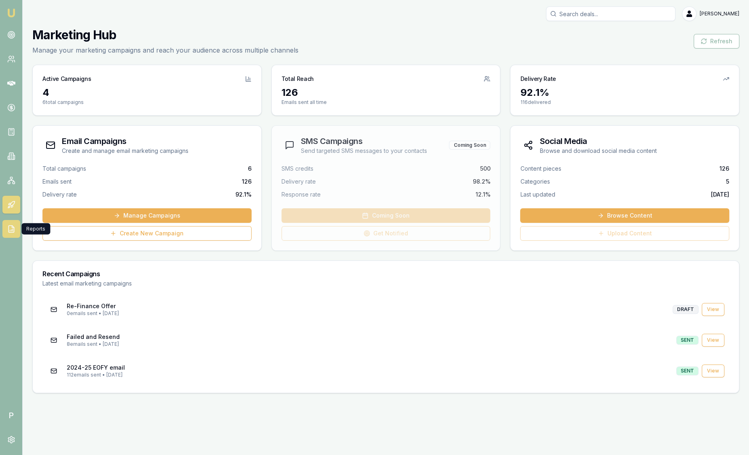
click at [11, 231] on icon at bounding box center [11, 229] width 8 height 8
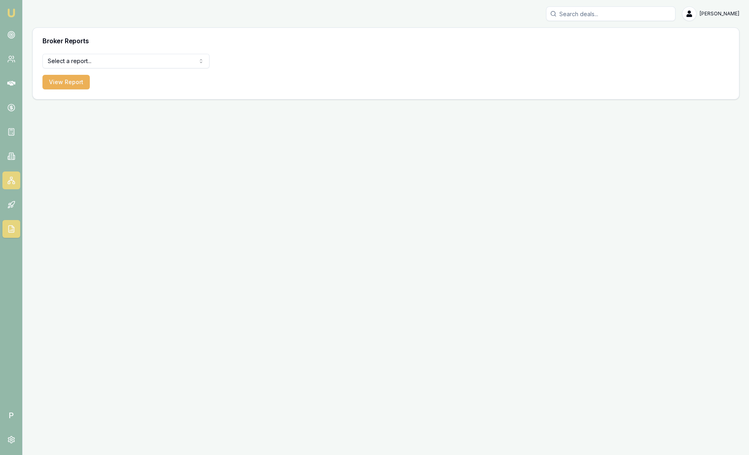
click at [10, 184] on icon at bounding box center [11, 180] width 8 height 8
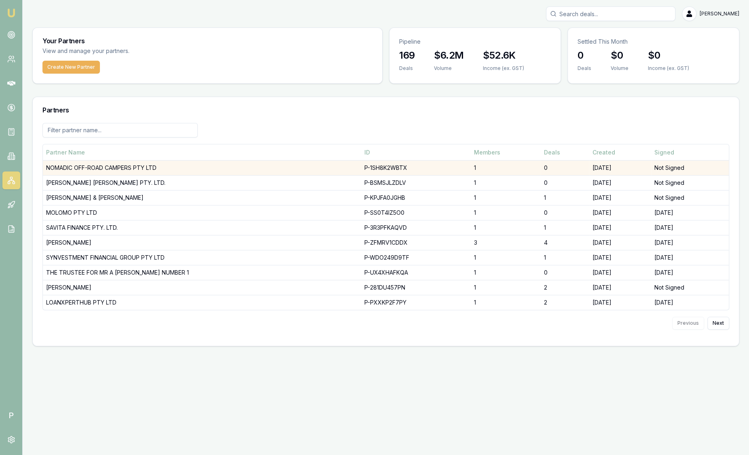
click at [76, 166] on td "NOMADIC OFF-ROAD CAMPERS PTY LTD" at bounding box center [202, 168] width 318 height 15
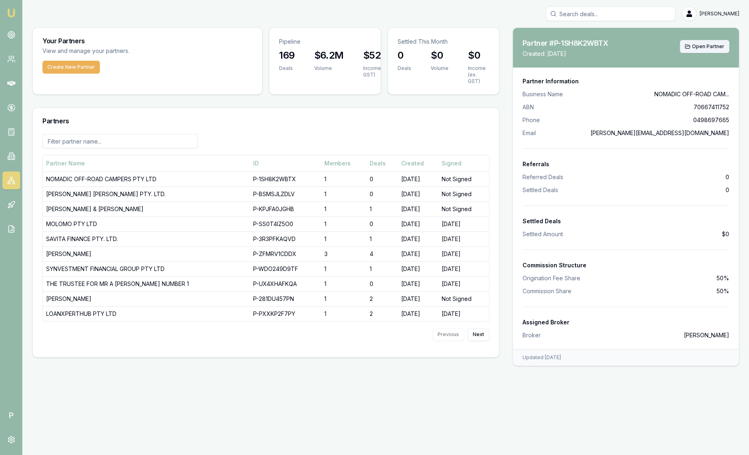
click at [705, 43] on button "Open Partner" at bounding box center [704, 46] width 49 height 13
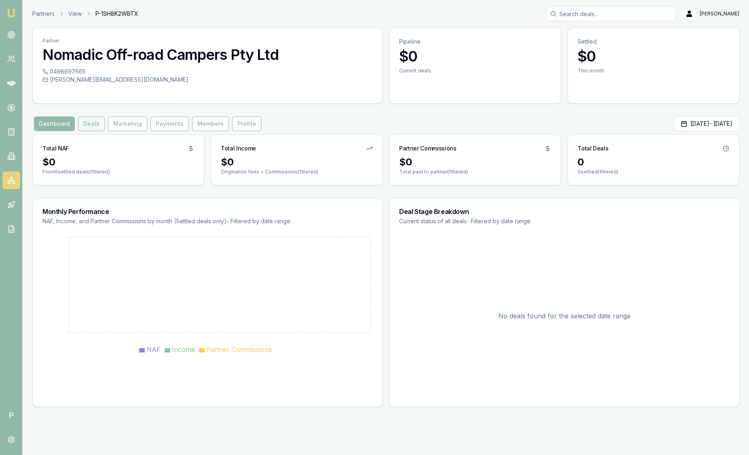
click at [90, 124] on button "Deals" at bounding box center [91, 123] width 27 height 15
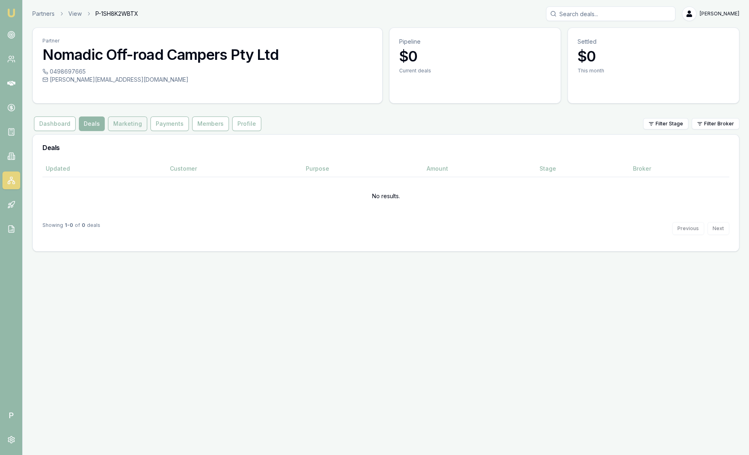
click at [135, 124] on button "Marketing" at bounding box center [127, 123] width 39 height 15
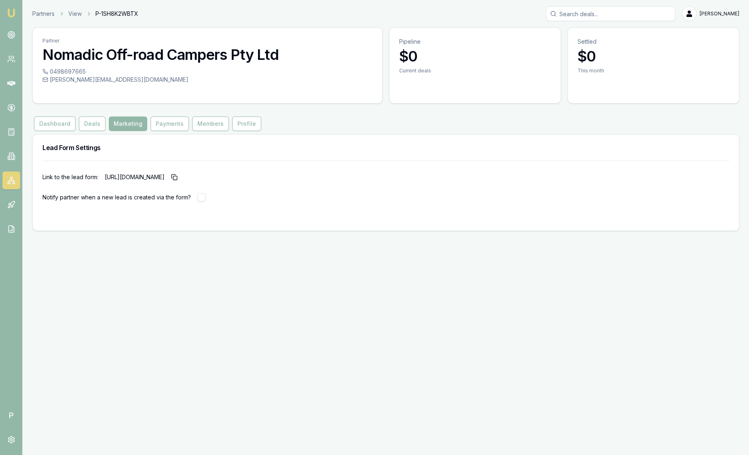
click at [158, 127] on button "Payments" at bounding box center [169, 123] width 38 height 15
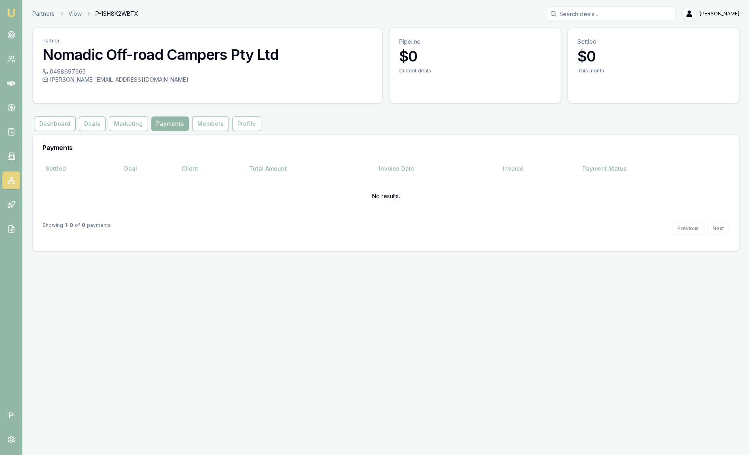
click at [200, 125] on button "Members" at bounding box center [210, 123] width 37 height 15
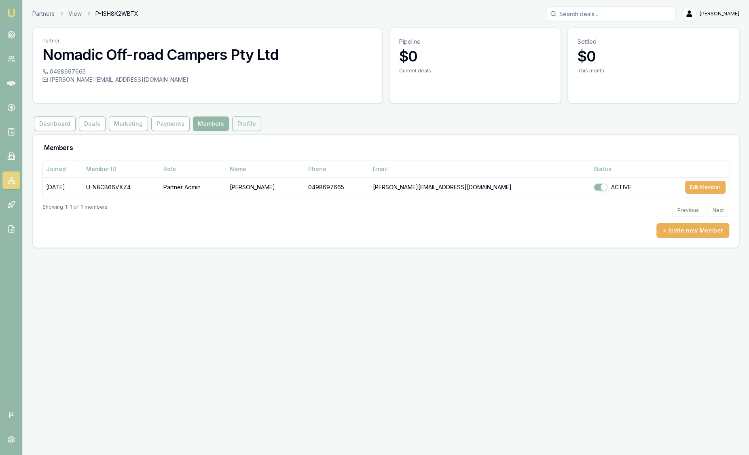
click at [250, 125] on button "Profile" at bounding box center [246, 123] width 29 height 15
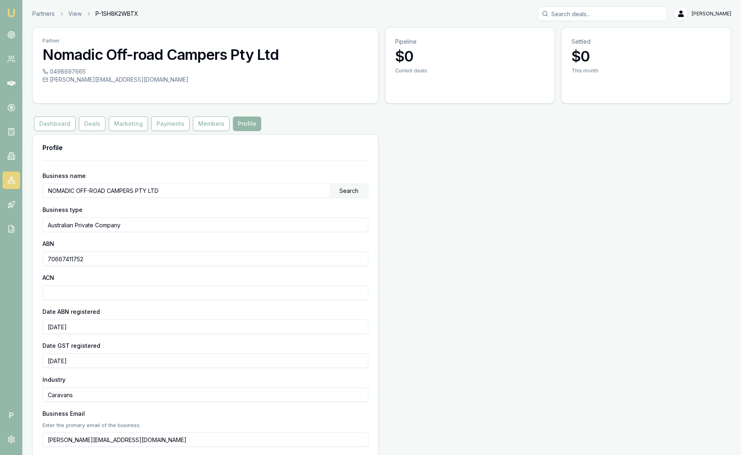
click at [12, 12] on img at bounding box center [11, 13] width 10 height 10
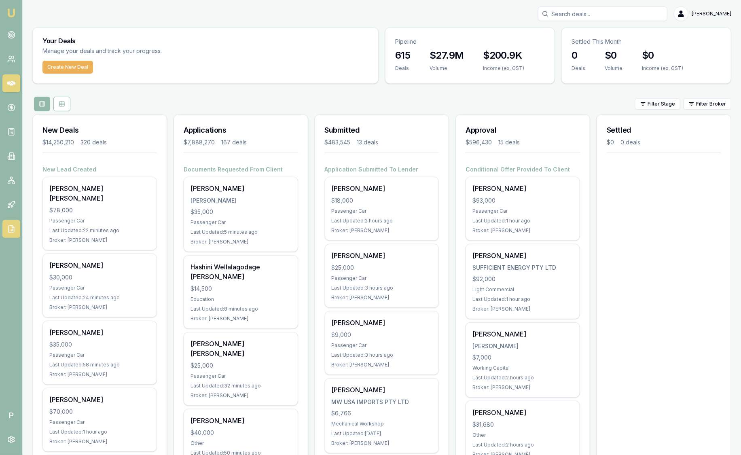
click at [12, 233] on icon at bounding box center [10, 229] width 5 height 7
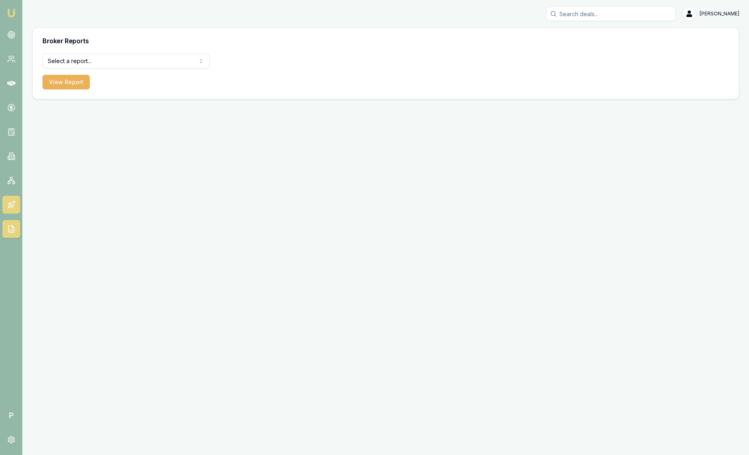
click at [15, 205] on icon at bounding box center [11, 205] width 8 height 8
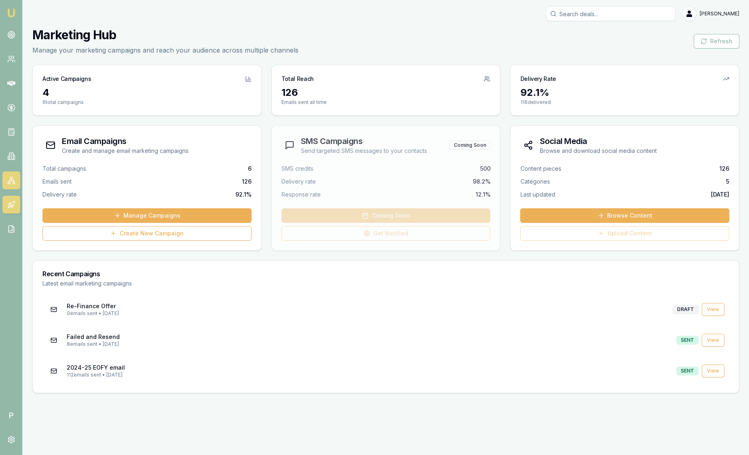
click at [11, 182] on icon at bounding box center [11, 180] width 8 height 8
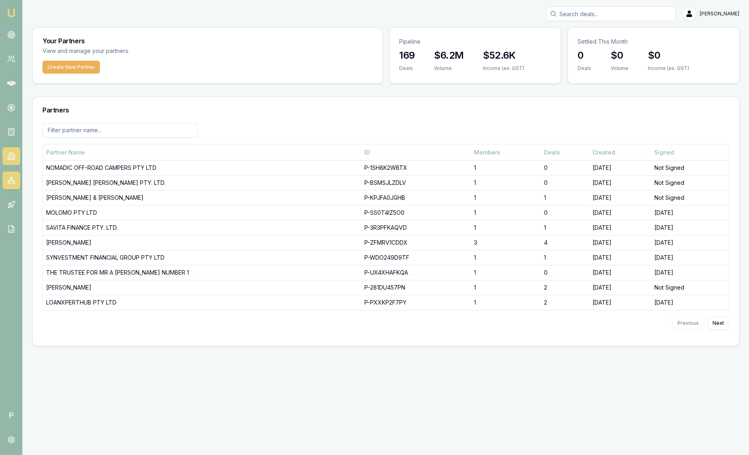
click at [11, 151] on link at bounding box center [11, 156] width 18 height 18
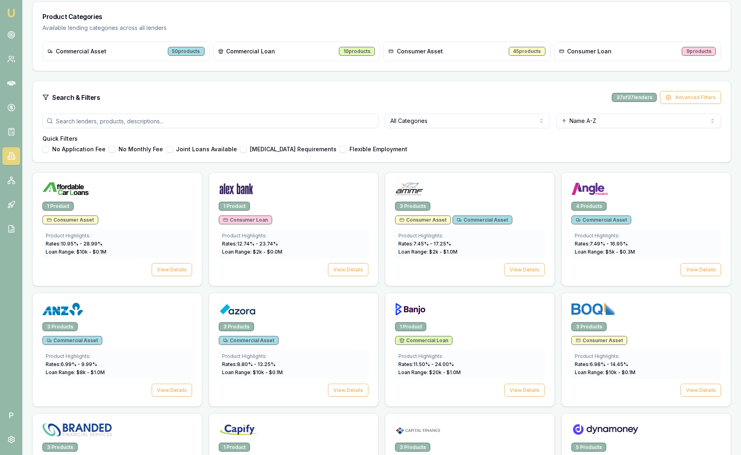
scroll to position [253, 0]
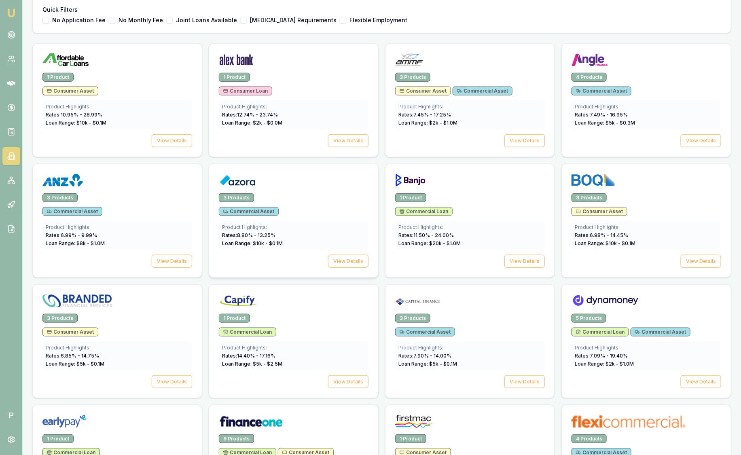
click at [243, 179] on img at bounding box center [237, 180] width 37 height 13
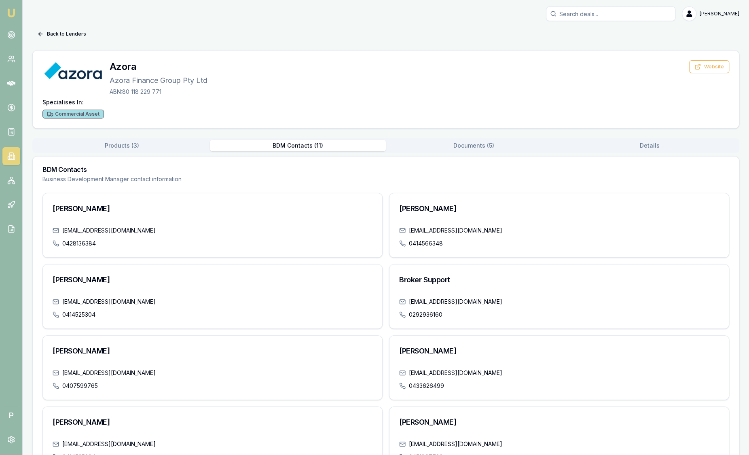
click at [297, 149] on button "BDM Contacts ( 11 )" at bounding box center [298, 145] width 176 height 11
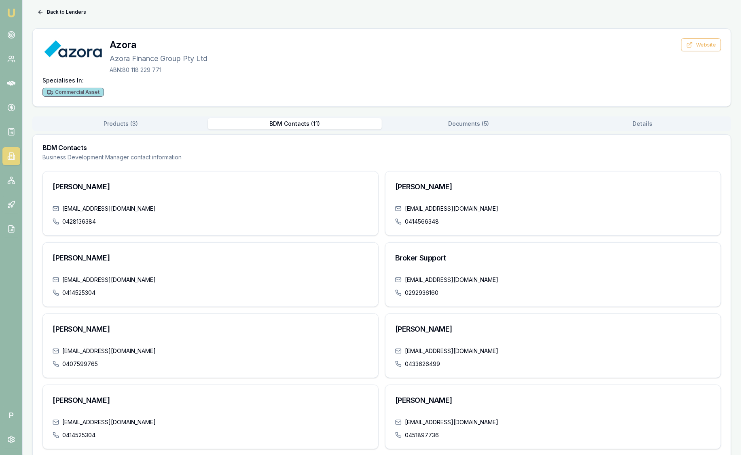
scroll to position [173, 0]
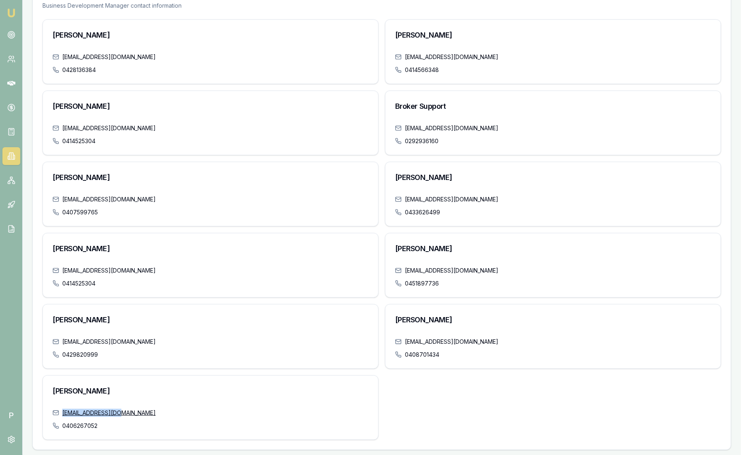
drag, startPoint x: 123, startPoint y: 411, endPoint x: 62, endPoint y: 414, distance: 60.3
click at [62, 414] on div "[EMAIL_ADDRESS][DOMAIN_NAME]" at bounding box center [211, 413] width 316 height 8
drag, startPoint x: 62, startPoint y: 414, endPoint x: 68, endPoint y: 413, distance: 5.4
copy link "[EMAIL_ADDRESS][DOMAIN_NAME]"
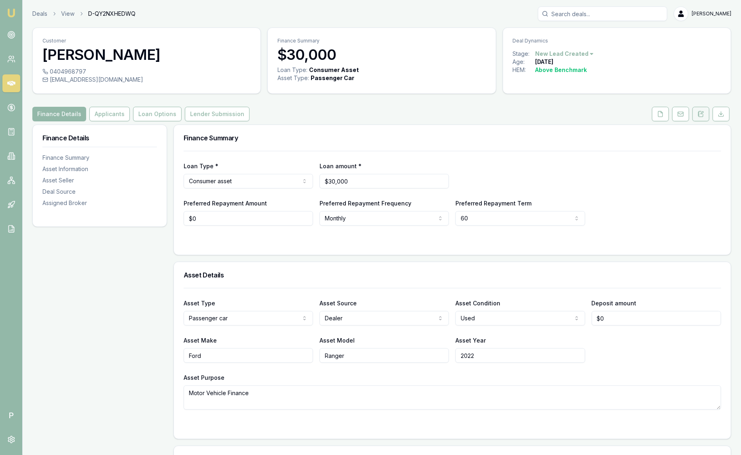
click at [706, 112] on button at bounding box center [700, 114] width 17 height 15
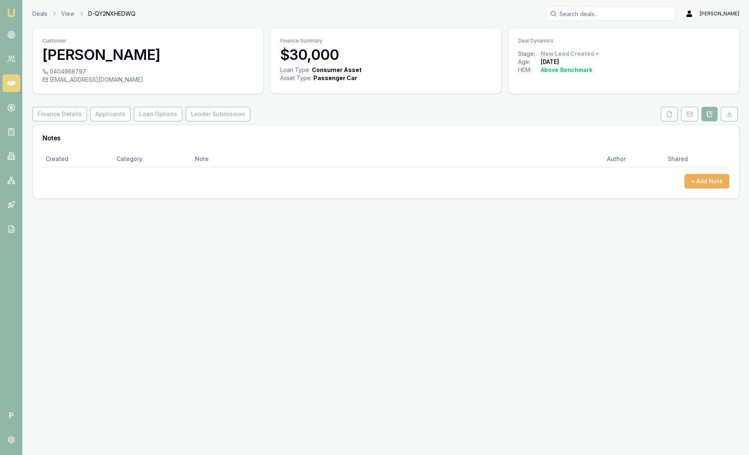
click at [12, 81] on icon at bounding box center [11, 83] width 8 height 5
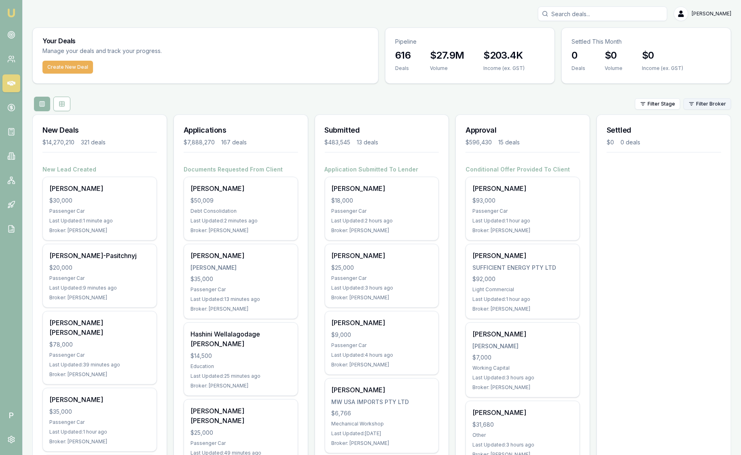
click at [724, 105] on html "Emu Broker P Sam Crouch Toggle Menu Your Deals Manage your deals and track your…" at bounding box center [370, 227] width 741 height 455
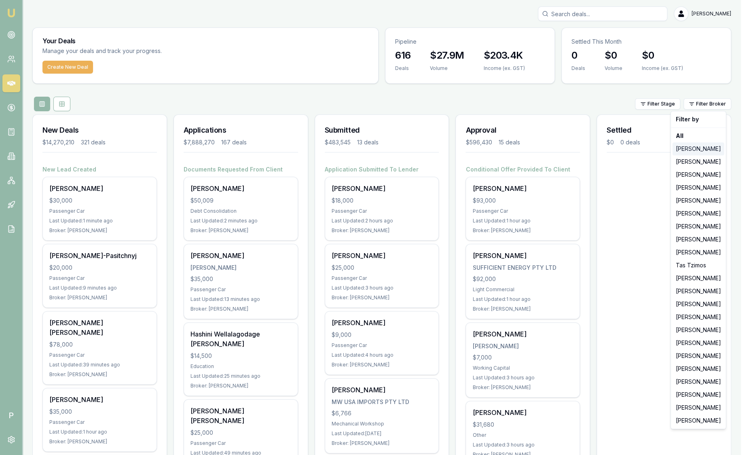
click at [687, 151] on div "[PERSON_NAME]" at bounding box center [699, 148] width 52 height 13
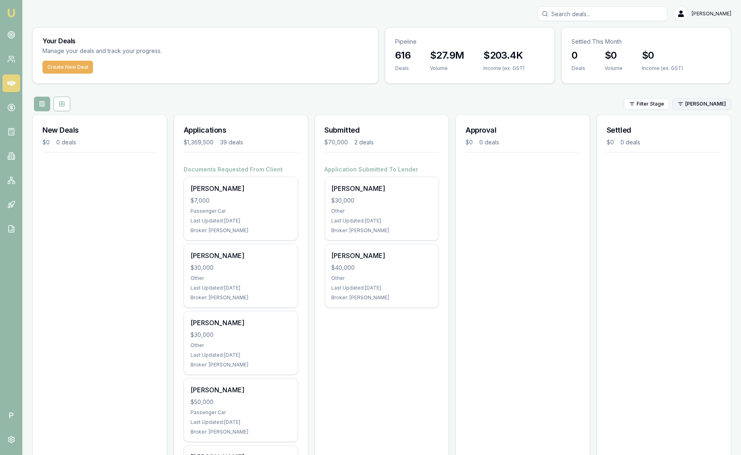
click at [689, 104] on html "Emu Broker P Sam Crouch Toggle Menu Your Deals Manage your deals and track your…" at bounding box center [370, 227] width 741 height 455
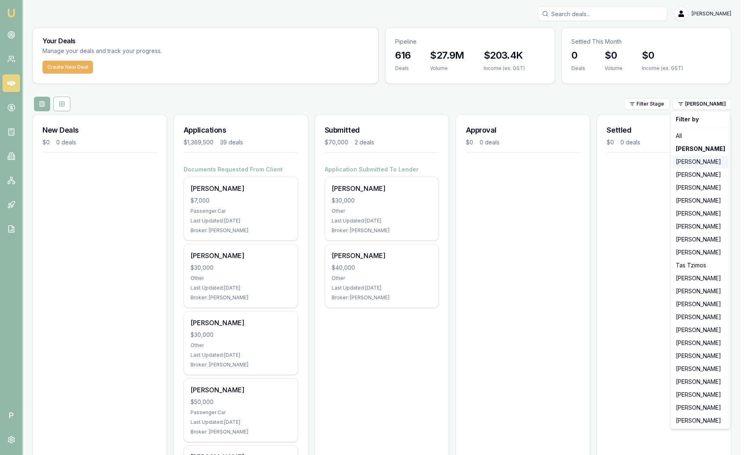
click at [694, 163] on div "[PERSON_NAME]" at bounding box center [701, 161] width 56 height 13
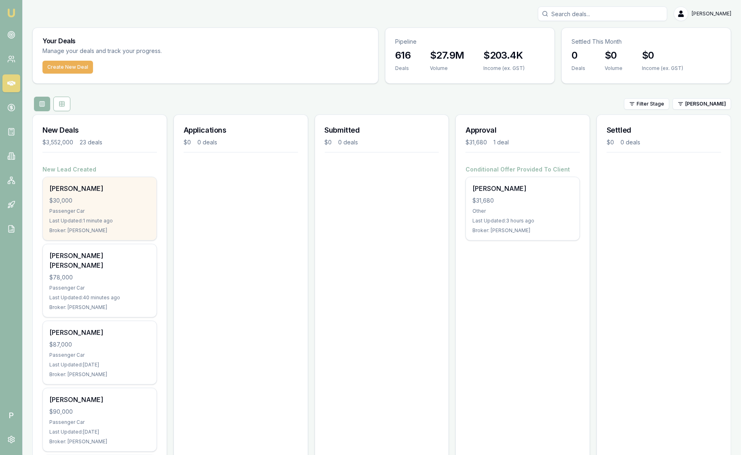
click at [121, 195] on div "Tania Williams $30,000 Passenger Car Last Updated: 1 minute ago Broker: Stevett…" at bounding box center [100, 208] width 114 height 63
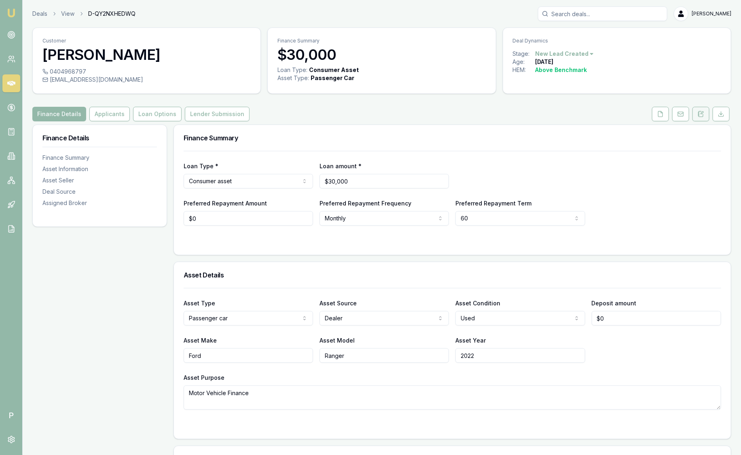
click at [700, 113] on icon at bounding box center [701, 114] width 6 height 6
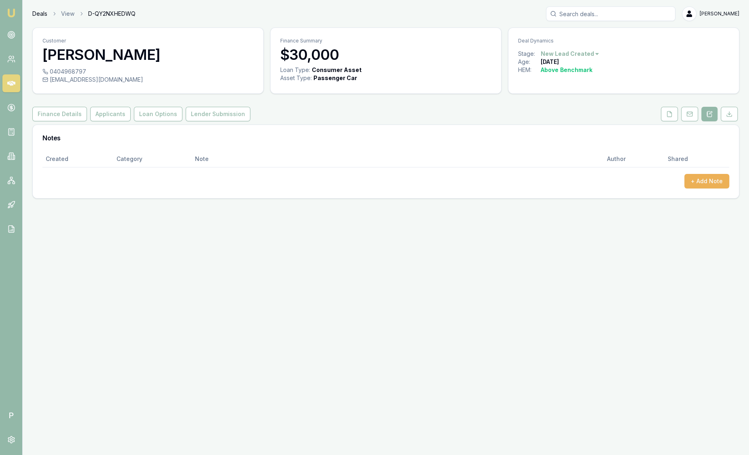
click at [41, 17] on link "Deals" at bounding box center [39, 14] width 15 height 8
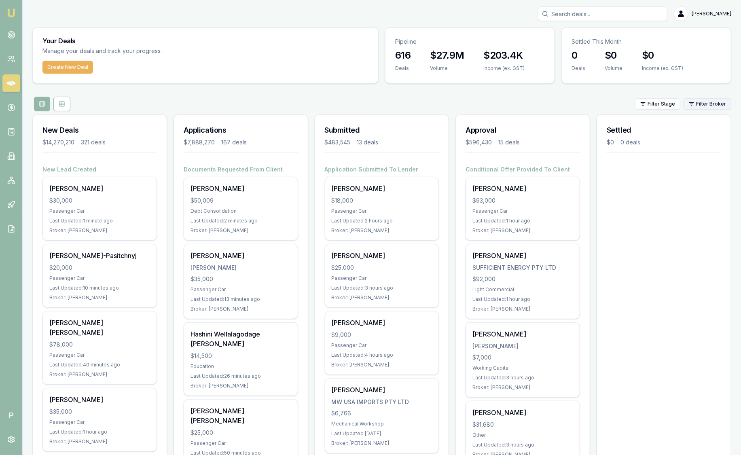
click at [711, 100] on html "Emu Broker P [PERSON_NAME] Toggle Menu Your Deals Manage your deals and track y…" at bounding box center [370, 227] width 741 height 455
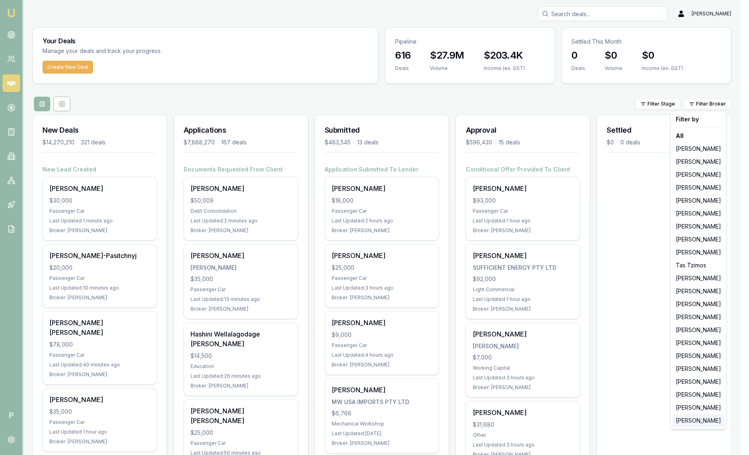
click at [713, 423] on div "Laura La Micela" at bounding box center [699, 420] width 52 height 13
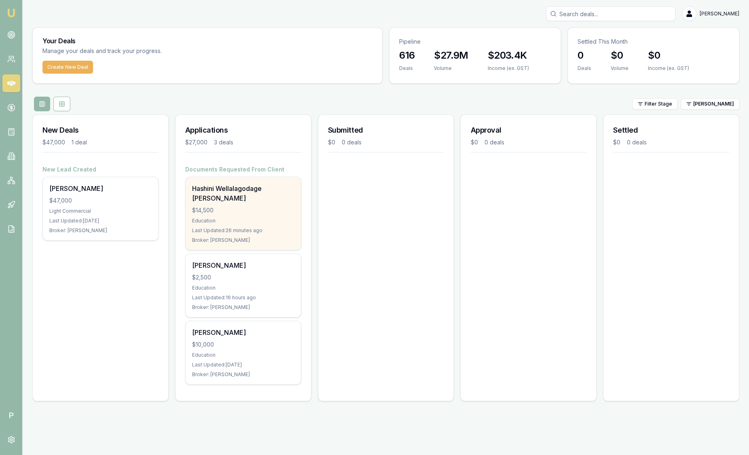
click at [254, 188] on div "Hashini Wellalagodage [PERSON_NAME]" at bounding box center [243, 193] width 102 height 19
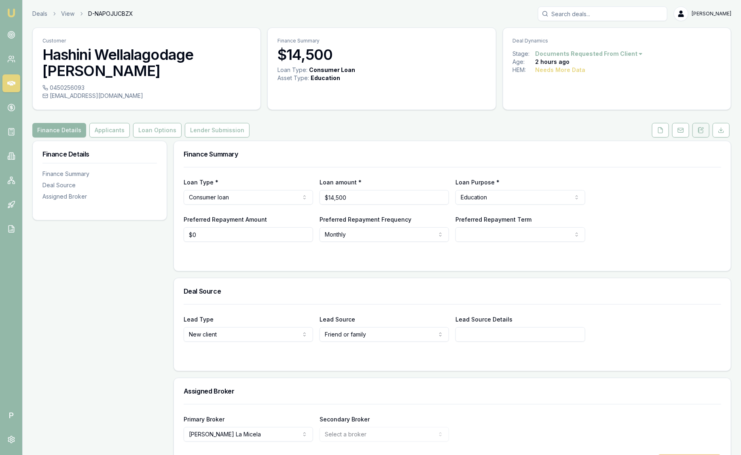
click at [700, 127] on icon at bounding box center [701, 130] width 6 height 6
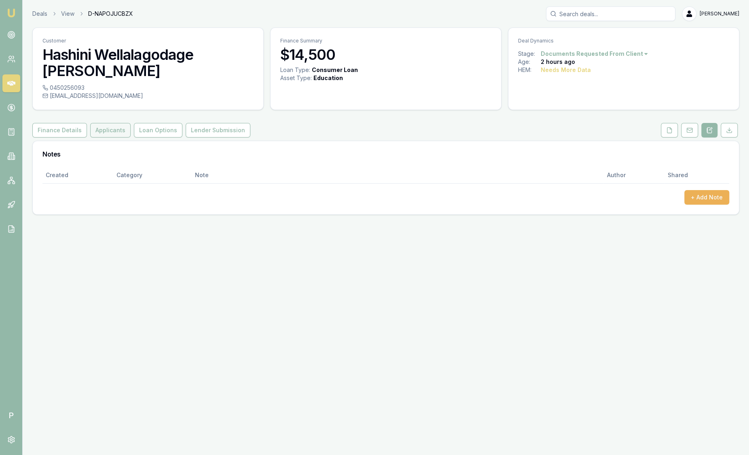
click at [106, 123] on button "Applicants" at bounding box center [110, 130] width 40 height 15
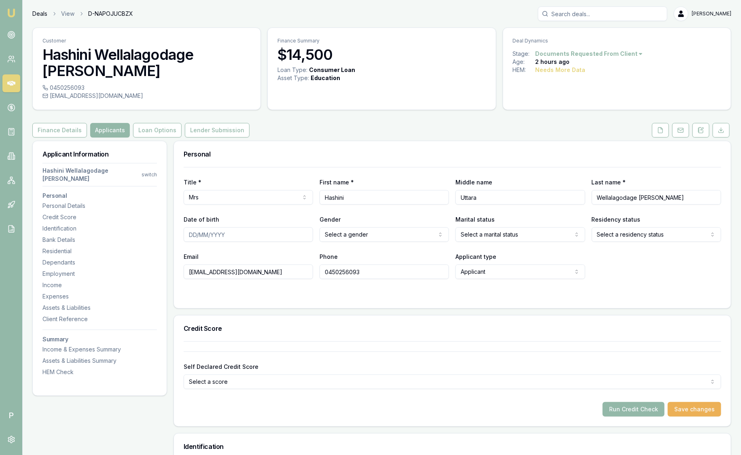
click at [45, 11] on link "Deals" at bounding box center [39, 14] width 15 height 8
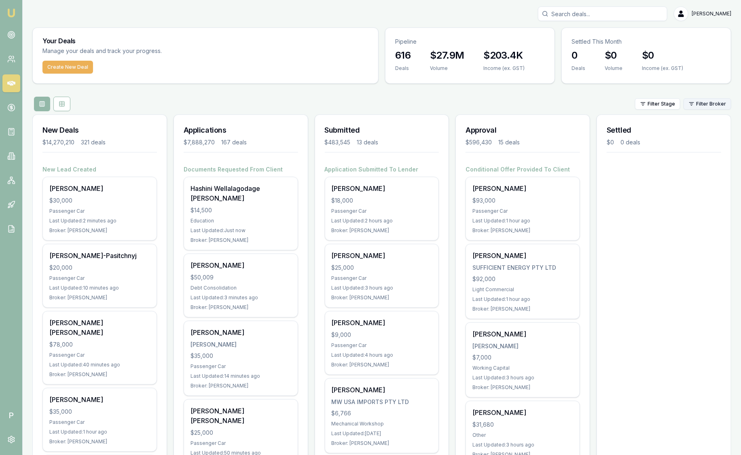
click at [708, 103] on html "Emu Broker P [PERSON_NAME] Toggle Menu Your Deals Manage your deals and track y…" at bounding box center [370, 227] width 741 height 455
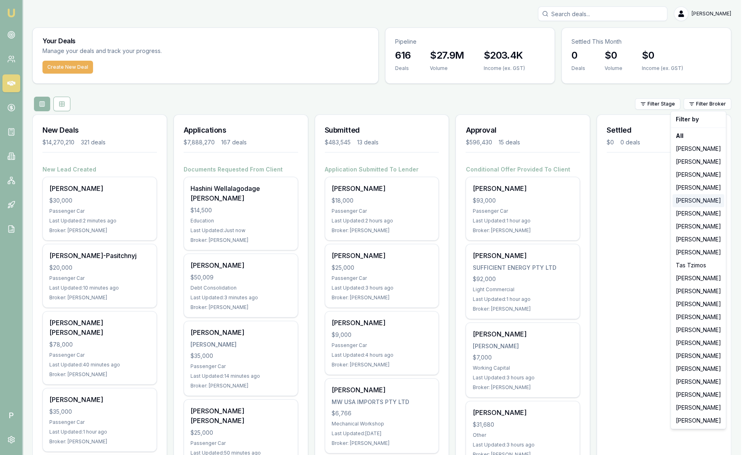
click at [688, 203] on div "[PERSON_NAME]" at bounding box center [699, 200] width 52 height 13
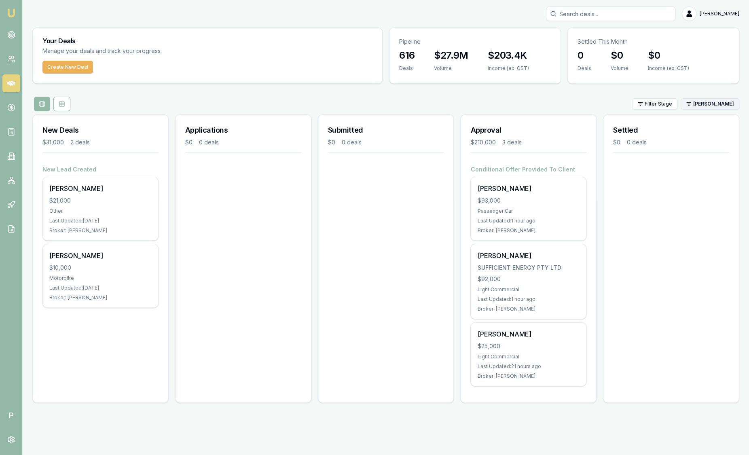
click at [701, 105] on html "Emu Broker P Sam Crouch Toggle Menu Your Deals Manage your deals and track your…" at bounding box center [374, 227] width 749 height 455
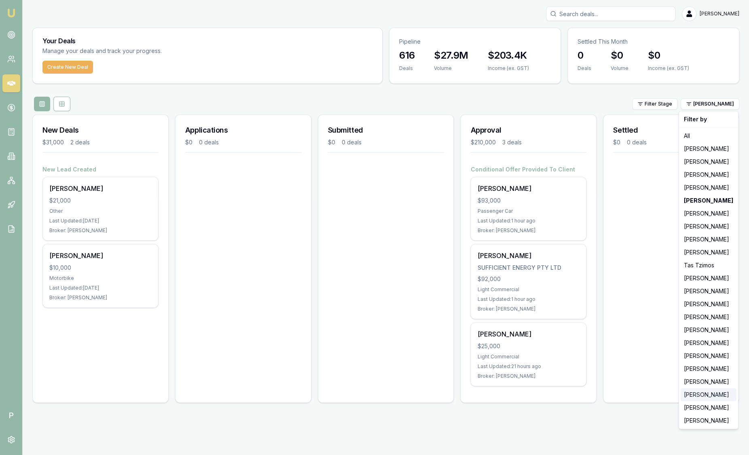
click at [702, 395] on div "[PERSON_NAME]" at bounding box center [709, 394] width 56 height 13
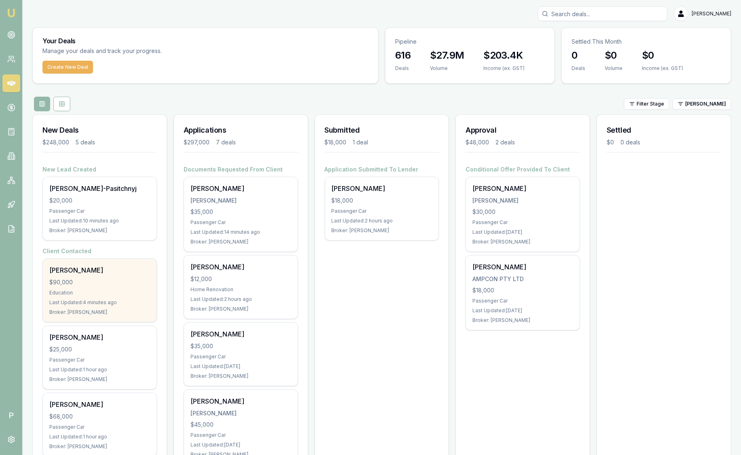
click at [104, 283] on div "$90,000" at bounding box center [99, 282] width 101 height 8
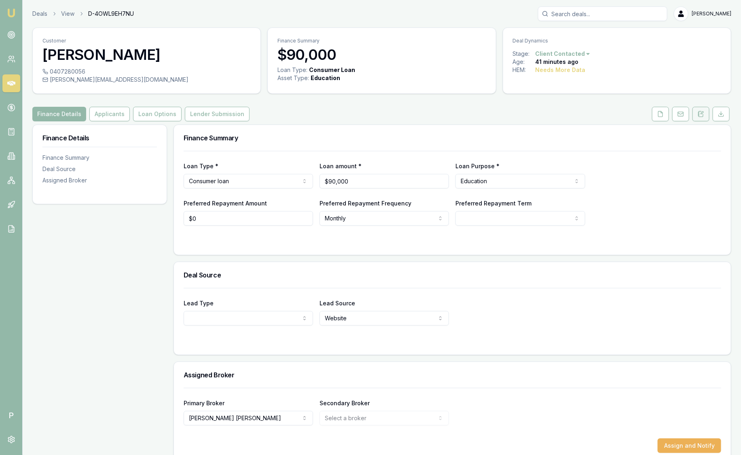
click at [701, 118] on button at bounding box center [700, 114] width 17 height 15
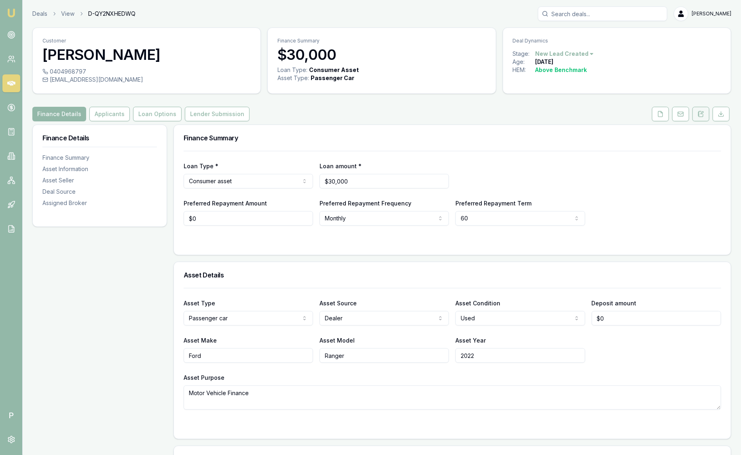
click at [704, 117] on button at bounding box center [700, 114] width 17 height 15
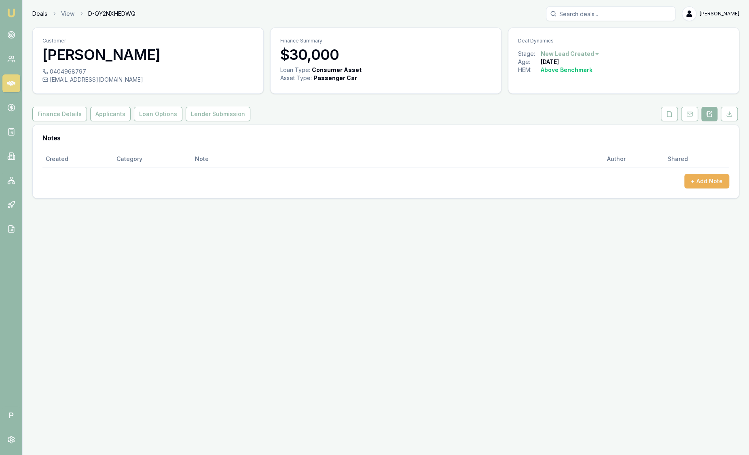
click at [33, 16] on link "Deals" at bounding box center [39, 14] width 15 height 8
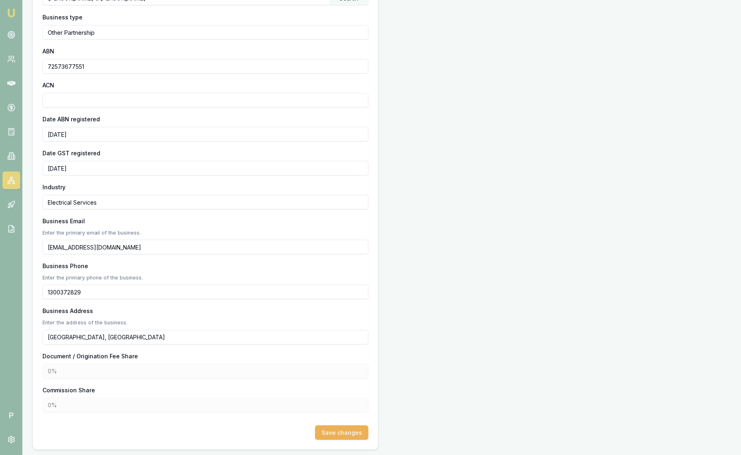
scroll to position [193, 0]
click at [138, 247] on input "[EMAIL_ADDRESS][DOMAIN_NAME]" at bounding box center [205, 246] width 326 height 15
drag, startPoint x: 138, startPoint y: 247, endPoint x: 34, endPoint y: 237, distance: 104.0
click at [34, 237] on div "Business name [PERSON_NAME] & [PERSON_NAME] Search Business type Other Partners…" at bounding box center [205, 208] width 345 height 482
click at [126, 252] on input "[EMAIL_ADDRESS][DOMAIN_NAME]" at bounding box center [205, 246] width 326 height 15
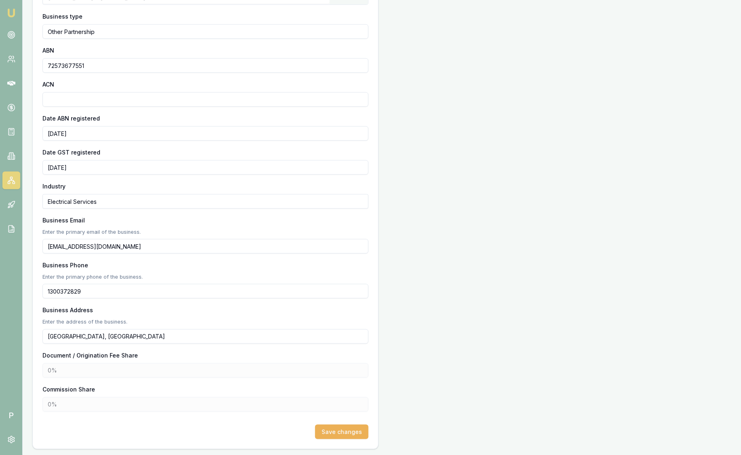
click at [126, 246] on input "[EMAIL_ADDRESS][DOMAIN_NAME]" at bounding box center [205, 246] width 326 height 15
click at [135, 245] on input "[EMAIL_ADDRESS][DOMAIN_NAME]" at bounding box center [205, 246] width 326 height 15
drag, startPoint x: 135, startPoint y: 245, endPoint x: 37, endPoint y: 243, distance: 97.5
click at [37, 243] on div "Business name H.P BELL & C.G WALTER Search Business type Other Partnership ABN …" at bounding box center [205, 208] width 345 height 482
click at [164, 248] on input "hc-power@outlook.com" at bounding box center [205, 246] width 326 height 15
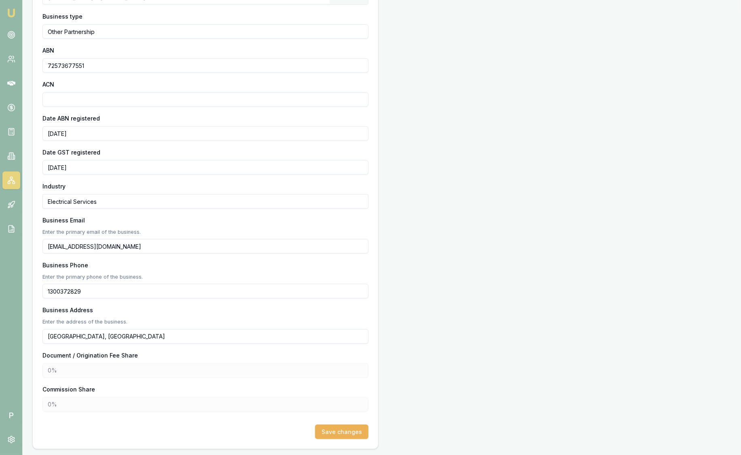
drag, startPoint x: 167, startPoint y: 245, endPoint x: 43, endPoint y: 243, distance: 123.8
click at [43, 243] on input "hc-power@outlook.com" at bounding box center [205, 246] width 326 height 15
click at [157, 242] on input "hc-power@outlook.com" at bounding box center [205, 246] width 326 height 15
drag, startPoint x: 157, startPoint y: 243, endPoint x: 27, endPoint y: 242, distance: 129.8
click at [27, 242] on main "Partner H.p Bell & C.g Walter 1300372829 hc-power@outlook.com Pipeline $12,000 …" at bounding box center [382, 141] width 718 height 615
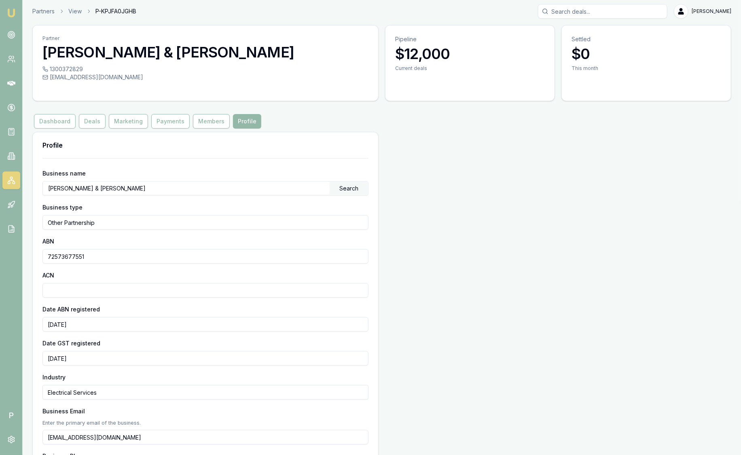
scroll to position [0, 0]
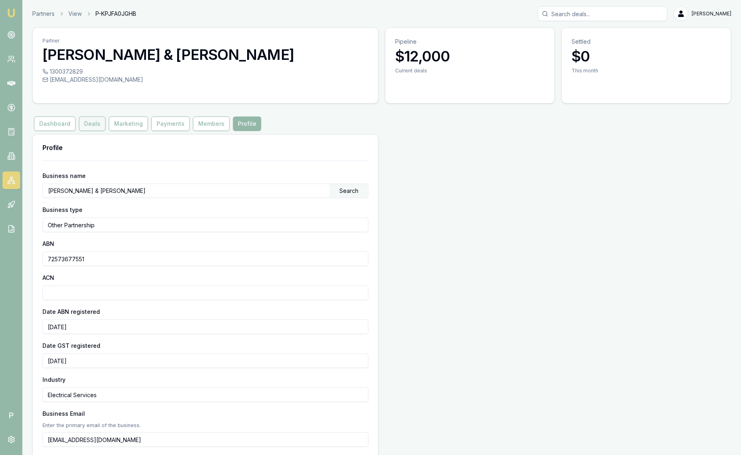
click at [98, 122] on button "Deals" at bounding box center [92, 123] width 27 height 15
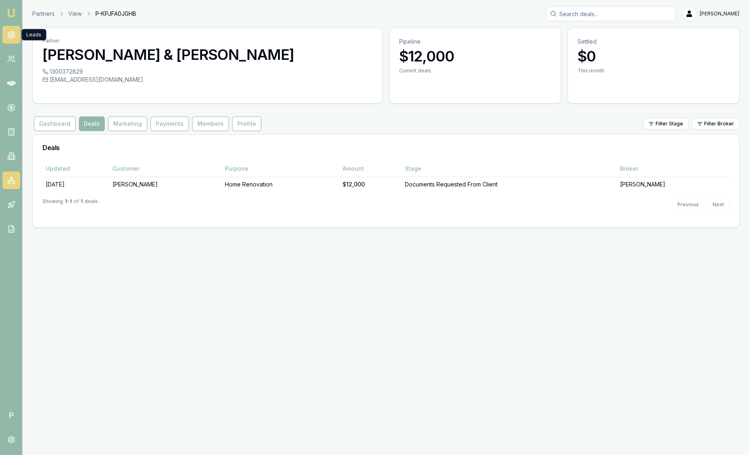
click at [10, 36] on icon at bounding box center [11, 35] width 8 height 8
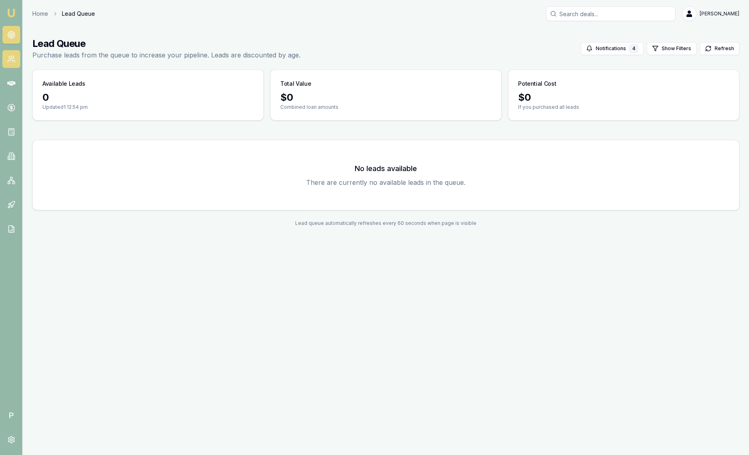
click at [13, 55] on link at bounding box center [11, 59] width 18 height 18
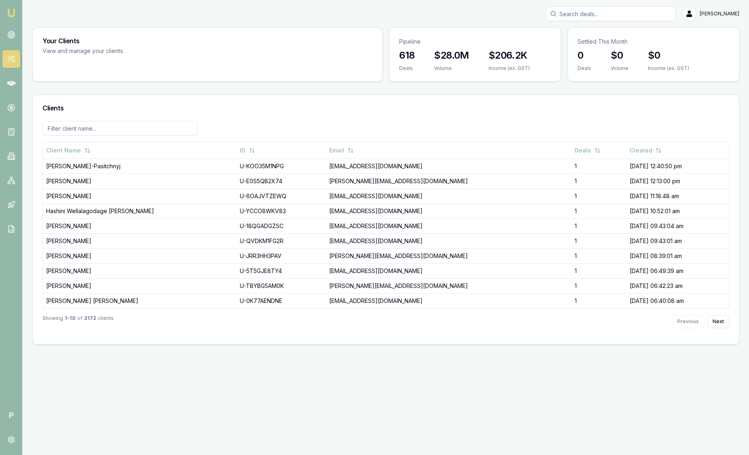
click at [9, 14] on img at bounding box center [11, 13] width 10 height 10
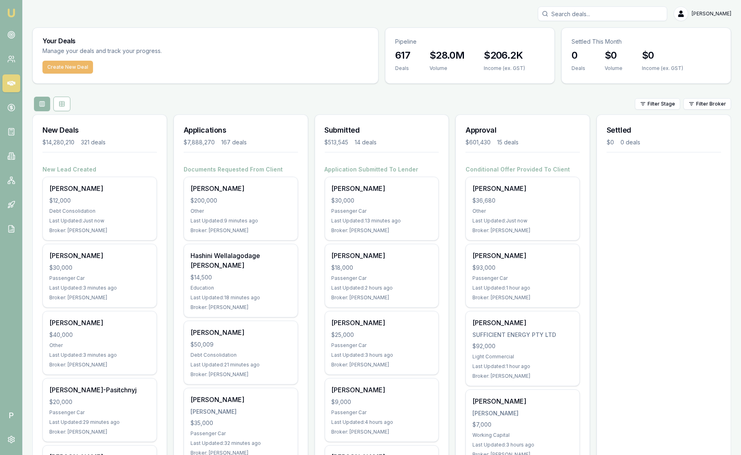
click at [66, 69] on button "Create New Deal" at bounding box center [67, 67] width 51 height 13
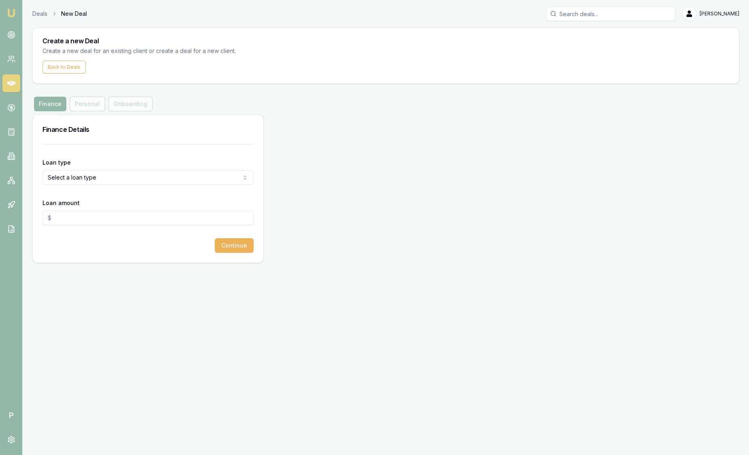
click at [85, 178] on html "Emu Broker P Deals New Deal Sam Crouch Toggle Menu Create a new Deal Create a n…" at bounding box center [374, 227] width 749 height 455
click at [224, 93] on html "Emu Broker P Deals New Deal Sam Crouch Toggle Menu Create a new Deal Create a n…" at bounding box center [374, 227] width 749 height 455
click at [76, 178] on html "Emu Broker P Deals New Deal Sam Crouch Toggle Menu Create a new Deal Create a n…" at bounding box center [374, 227] width 749 height 455
select select "COMMERCIAL_ASSET"
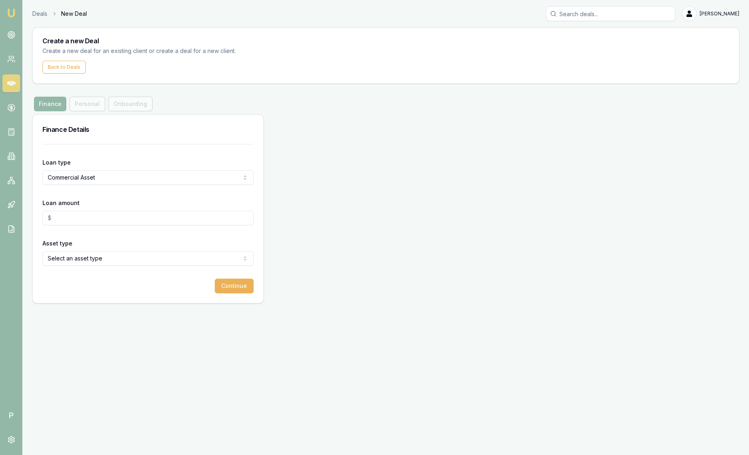
click at [74, 216] on input "Loan amount" at bounding box center [147, 218] width 211 height 15
type input "$50,000.00"
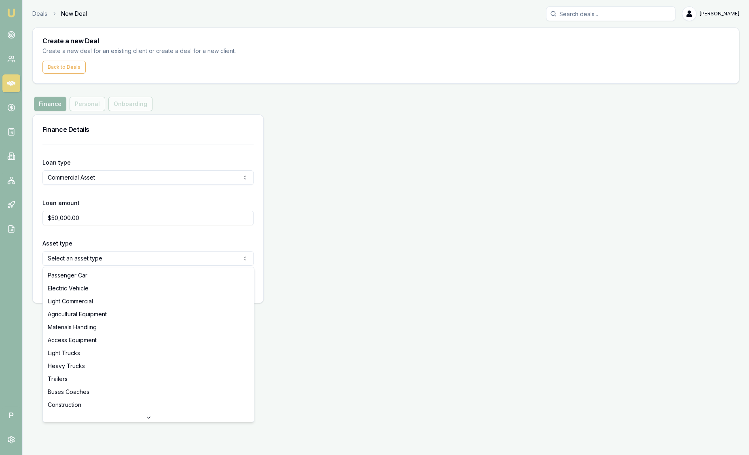
click at [90, 263] on html "Emu Broker P Deals New Deal Sam Crouch Toggle Menu Create a new Deal Create a n…" at bounding box center [374, 227] width 749 height 455
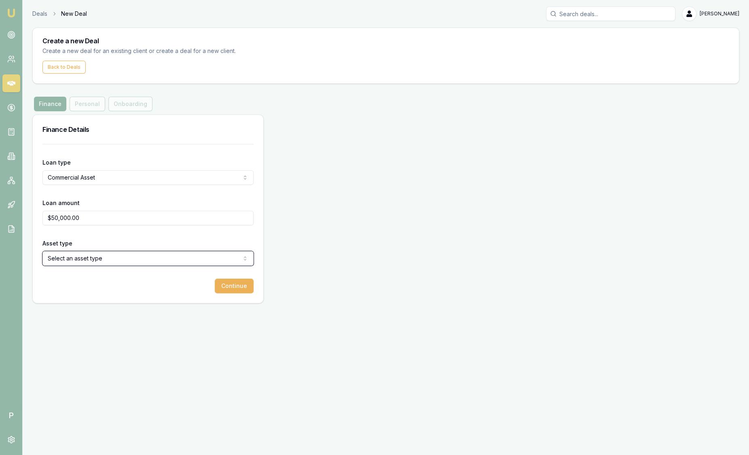
click at [78, 173] on html "Emu Broker P Deals New Deal Sam Crouch Toggle Menu Create a new Deal Create a n…" at bounding box center [374, 227] width 749 height 455
click at [91, 260] on html "Emu Broker P Deals New Deal Sam Crouch Toggle Menu Create a new Deal Create a n…" at bounding box center [374, 227] width 749 height 455
click at [223, 285] on button "Continue" at bounding box center [234, 286] width 39 height 15
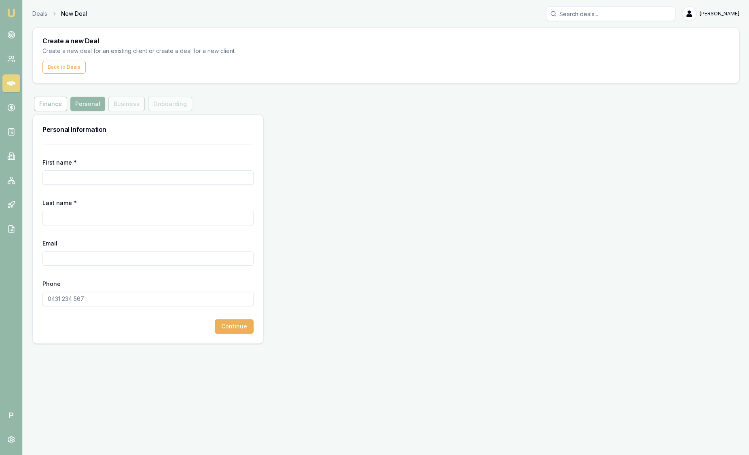
click at [79, 168] on div "First name *" at bounding box center [147, 171] width 211 height 28
drag, startPoint x: 80, startPoint y: 172, endPoint x: 86, endPoint y: 174, distance: 6.5
click at [80, 172] on input "First name *" at bounding box center [147, 177] width 211 height 15
type input "Scott"
drag, startPoint x: 86, startPoint y: 174, endPoint x: -4, endPoint y: 174, distance: 90.2
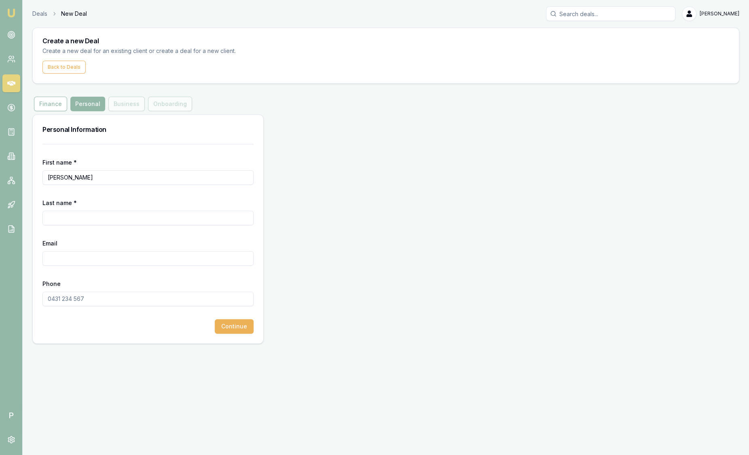
click at [0, 174] on html "Emu Broker P Deals New Deal Sam Crouch Toggle Menu Create a new Deal Create a n…" at bounding box center [374, 227] width 749 height 455
type input "Test"
type input "ABN"
click at [78, 254] on input "Email" at bounding box center [147, 258] width 211 height 15
type input "a"
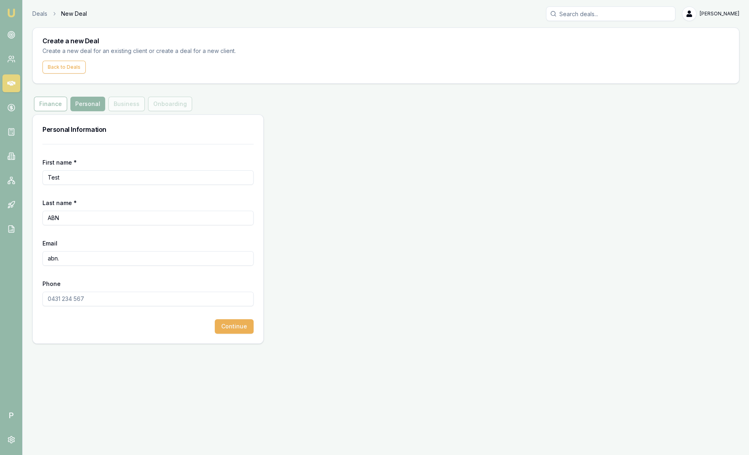
type input "abn."
click at [11, 11] on img at bounding box center [11, 13] width 10 height 10
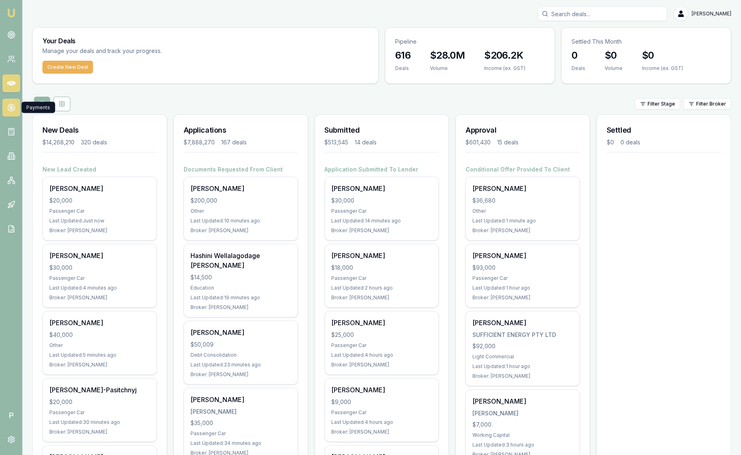
click at [11, 109] on icon at bounding box center [11, 108] width 0 height 4
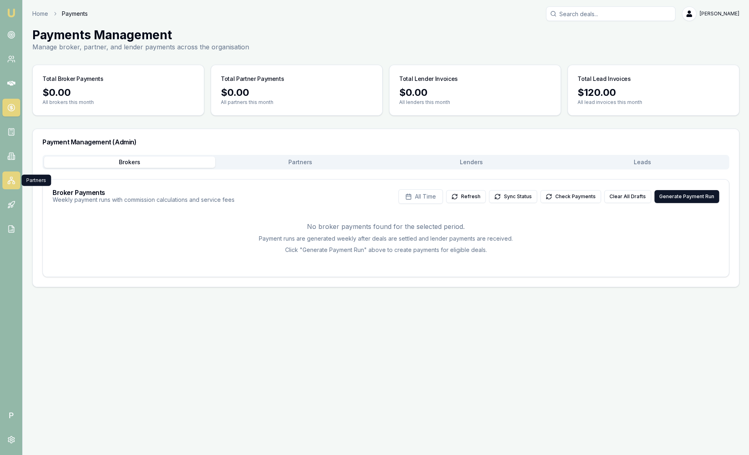
click at [11, 176] on icon at bounding box center [11, 180] width 8 height 8
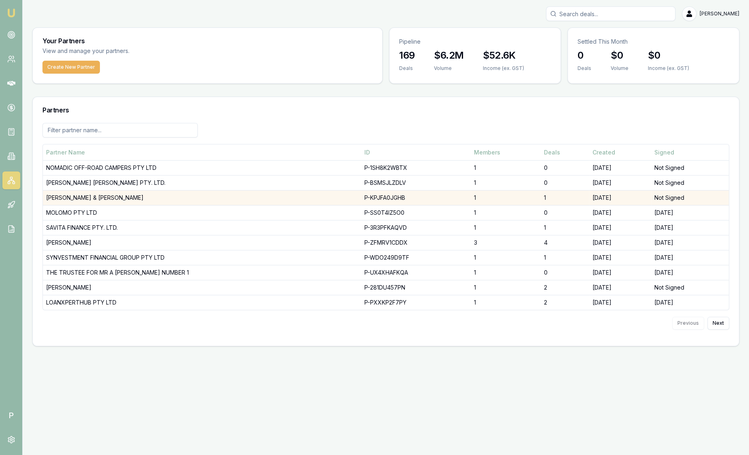
click at [121, 200] on td "[PERSON_NAME] & [PERSON_NAME]" at bounding box center [202, 197] width 318 height 15
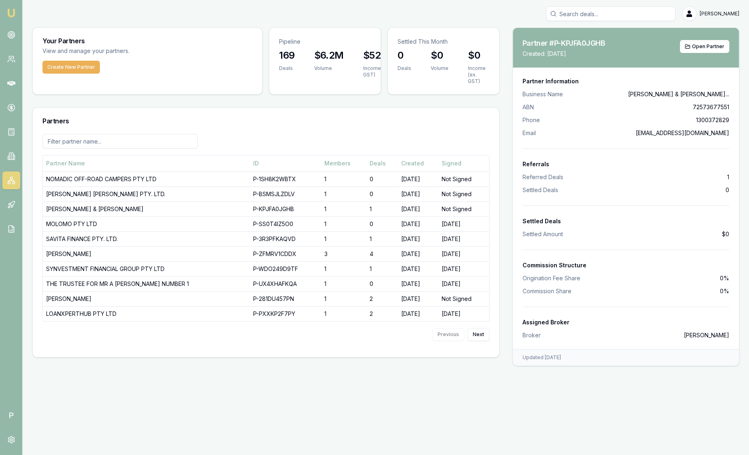
click at [128, 134] on input at bounding box center [119, 141] width 155 height 15
click at [125, 118] on h3 "Partners" at bounding box center [265, 121] width 447 height 6
click at [113, 137] on input at bounding box center [119, 141] width 155 height 15
click at [112, 136] on input at bounding box center [119, 141] width 155 height 15
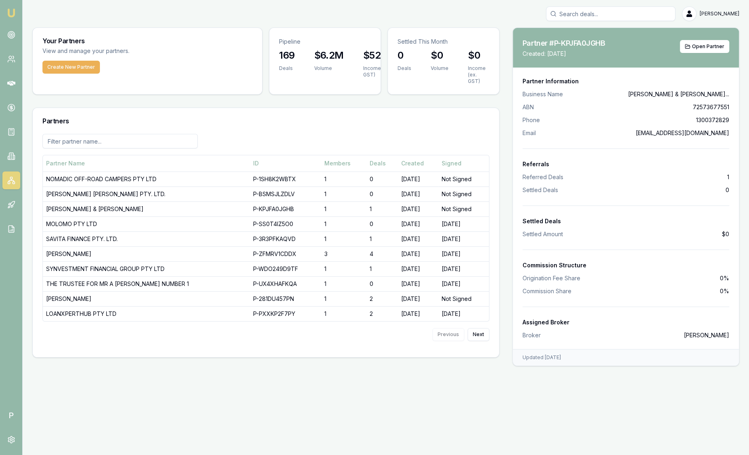
click at [13, 11] on img at bounding box center [11, 13] width 10 height 10
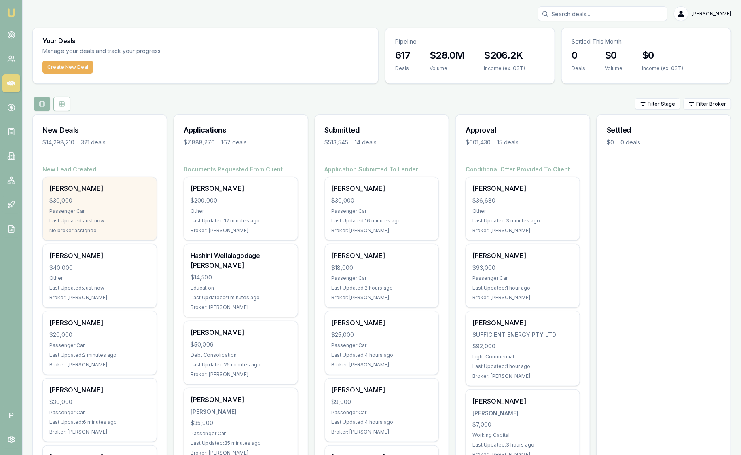
click at [92, 205] on div "Matt Test $30,000 Passenger Car Last Updated: Just now No broker assigned" at bounding box center [100, 208] width 114 height 63
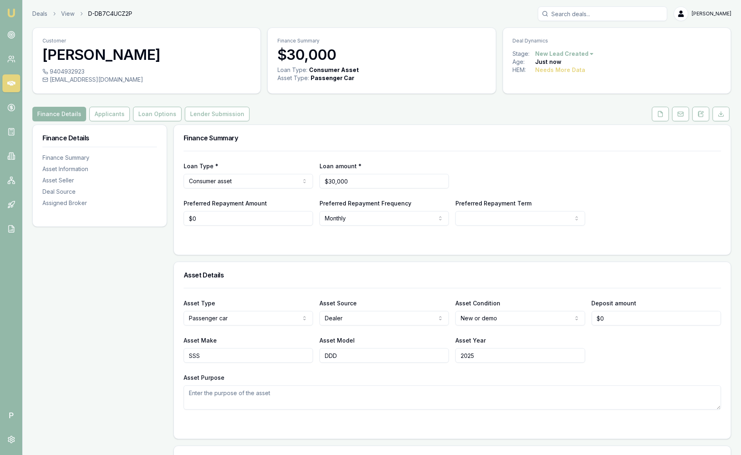
click at [349, 124] on div "Customer Matt Test 9404932923 [EMAIL_ADDRESS][DOMAIN_NAME] Finance Summary $30,…" at bounding box center [381, 460] width 699 height 865
click at [723, 116] on icon at bounding box center [721, 114] width 6 height 6
click at [392, 116] on div "Finance Details Applicants Loan Options Lender Submission" at bounding box center [381, 114] width 699 height 15
click at [721, 114] on polyline at bounding box center [721, 114] width 3 height 1
click at [9, 9] on img at bounding box center [11, 13] width 10 height 10
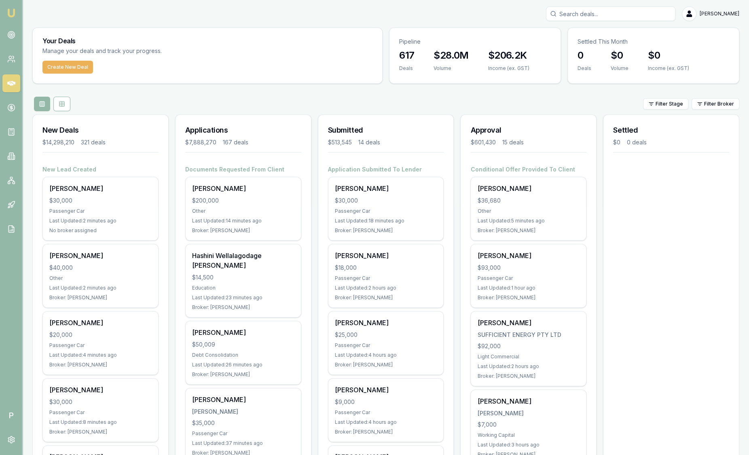
click at [351, 11] on div "[PERSON_NAME]" at bounding box center [385, 13] width 707 height 15
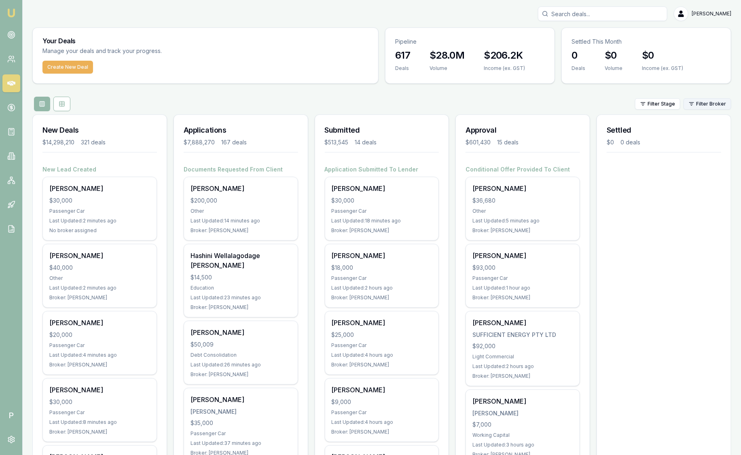
click at [710, 102] on html "Emu Broker P Sam Crouch Toggle Menu Your Deals Manage your deals and track your…" at bounding box center [370, 227] width 741 height 455
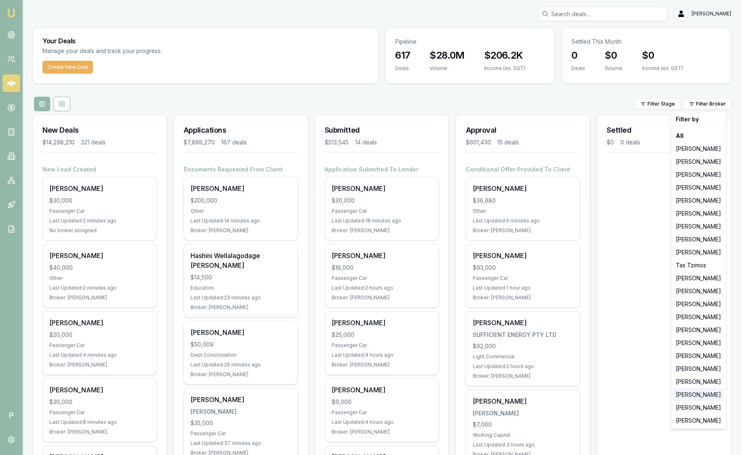
drag, startPoint x: 708, startPoint y: 392, endPoint x: 698, endPoint y: 378, distance: 17.7
click at [708, 393] on div "[PERSON_NAME]" at bounding box center [699, 394] width 52 height 13
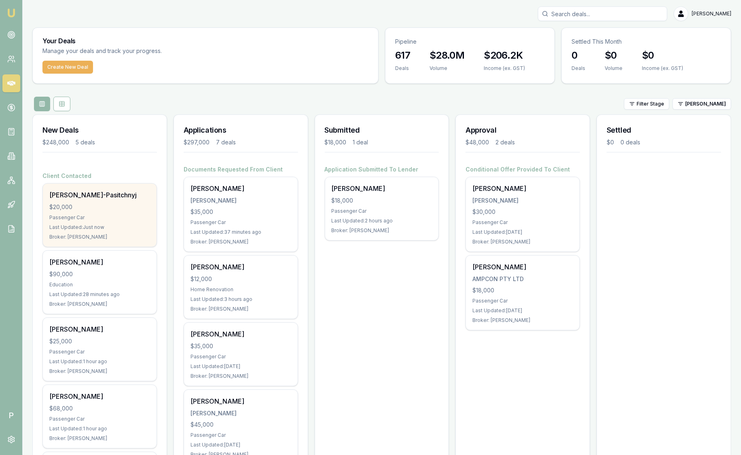
click at [87, 207] on div "$20,000" at bounding box center [99, 207] width 101 height 8
click at [102, 195] on div "[PERSON_NAME]-Pasitchnyj" at bounding box center [99, 195] width 101 height 10
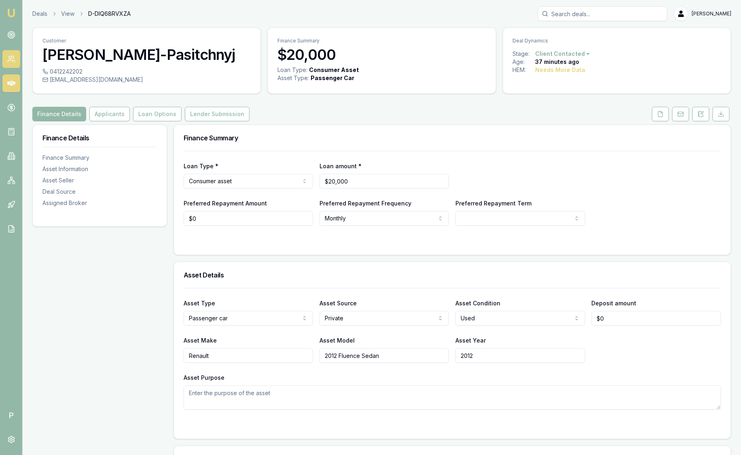
click at [13, 57] on icon at bounding box center [11, 59] width 8 height 8
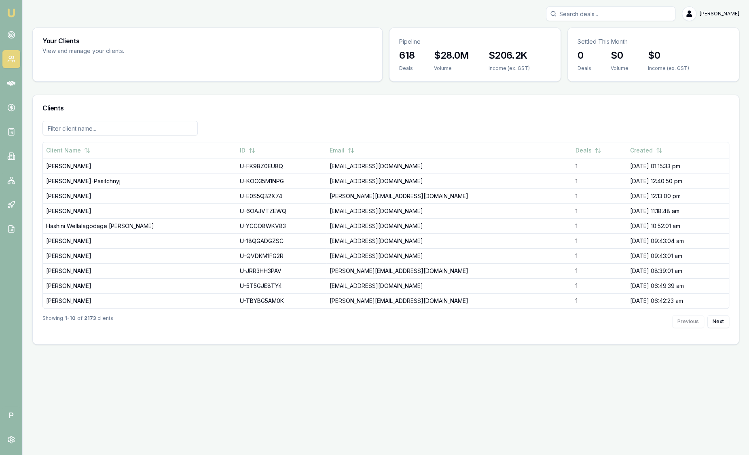
click at [11, 18] on link "Emu Broker" at bounding box center [11, 12] width 13 height 13
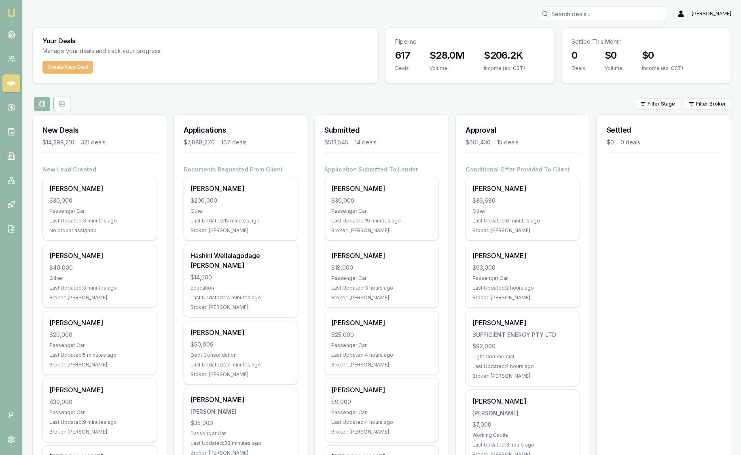
click at [65, 69] on button "Create New Deal" at bounding box center [67, 67] width 51 height 13
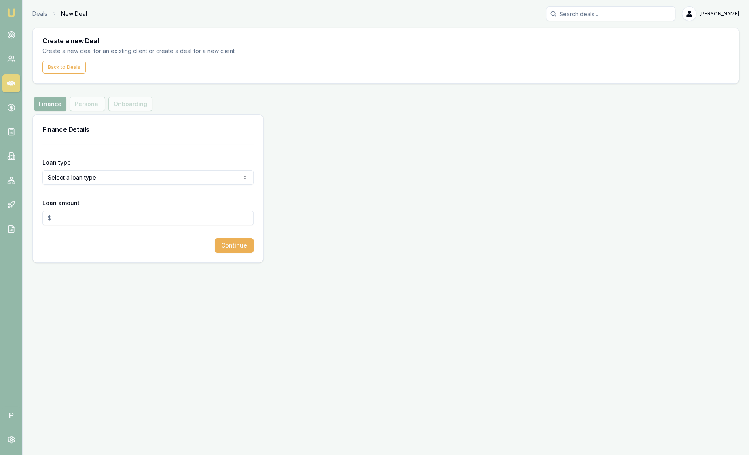
click at [63, 152] on form "Loan type Select a loan type Consumer Loan Consumer Asset Commercial Loan Comme…" at bounding box center [147, 198] width 211 height 109
click at [65, 174] on html "Emu Broker P Deals New Deal [PERSON_NAME] Toggle Menu Create a new Deal Create …" at bounding box center [374, 227] width 749 height 455
select select "COMMERCIAL_ASSET"
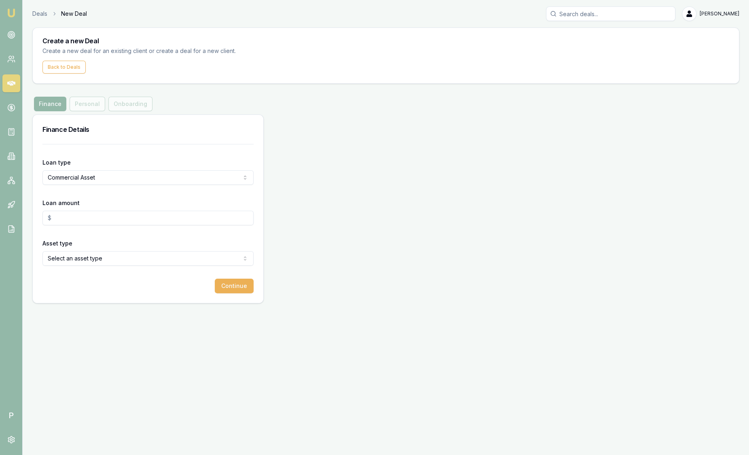
click at [66, 212] on input "Loan amount" at bounding box center [147, 218] width 211 height 15
type input "$20,000.00"
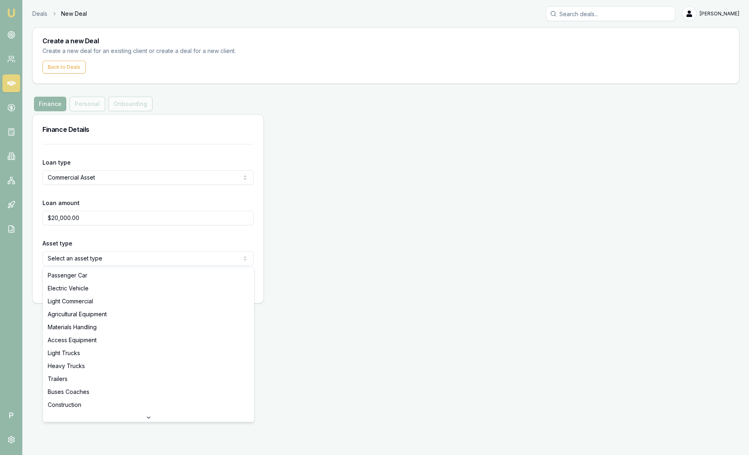
click at [94, 258] on html "Emu Broker P Deals New Deal [PERSON_NAME] Toggle Menu Create a new Deal Create …" at bounding box center [374, 227] width 749 height 455
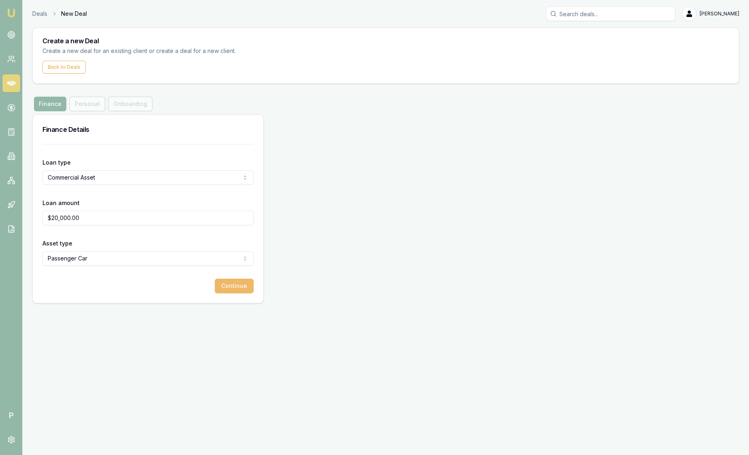
click at [235, 283] on button "Continue" at bounding box center [234, 286] width 39 height 15
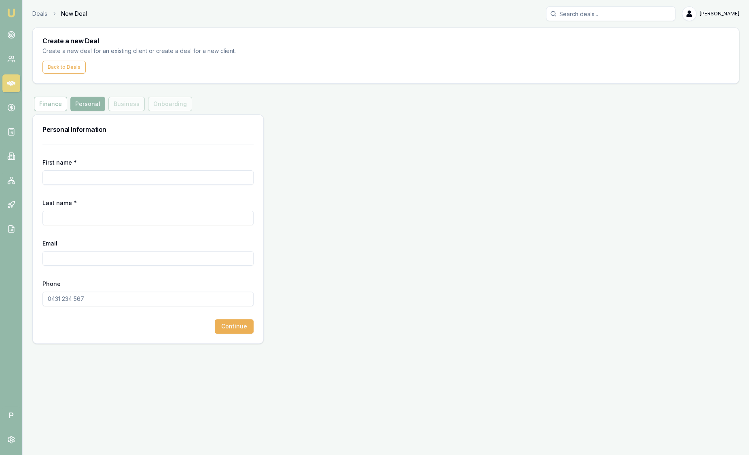
click at [72, 178] on input "First name *" at bounding box center [147, 177] width 211 height 15
type input "[PERSON_NAME]"
type input "Test"
type input "t"
paste input "sam.crouch+5254669599@emumoney.com.au"
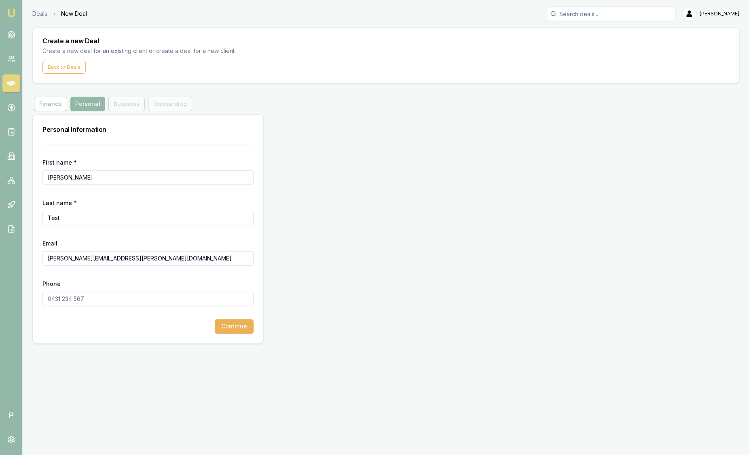
type input "sam.crouch+5254669599@emumoney.com.au"
click at [74, 296] on input "Phone" at bounding box center [147, 299] width 211 height 15
type input "0498 479 273"
click at [241, 328] on button "Continue" at bounding box center [234, 326] width 39 height 15
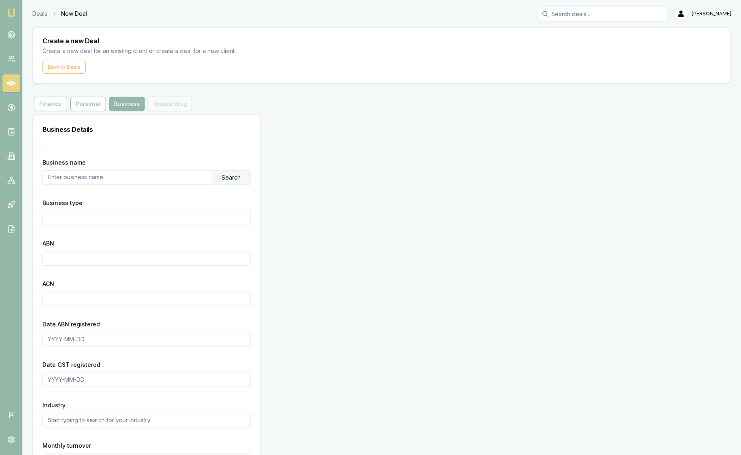
click at [235, 178] on div "Search" at bounding box center [231, 178] width 38 height 14
click at [112, 176] on input "text" at bounding box center [127, 177] width 169 height 13
click at [227, 174] on div "Search" at bounding box center [231, 178] width 38 height 14
click at [111, 171] on input "Broker" at bounding box center [127, 177] width 169 height 13
type input "B"
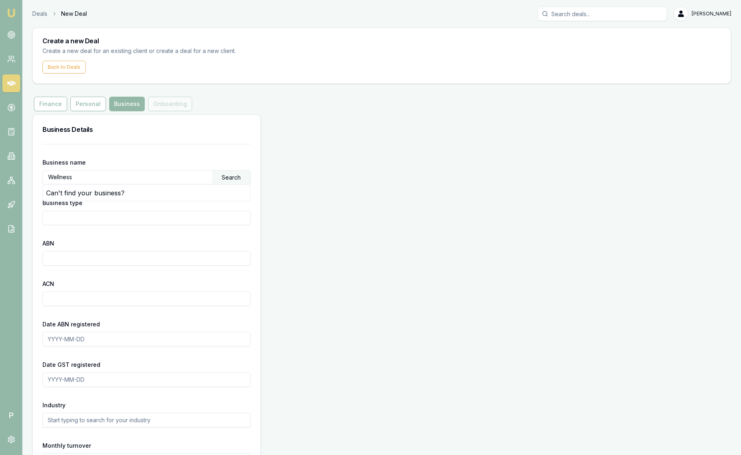
click at [222, 180] on div "Search" at bounding box center [231, 178] width 38 height 14
click at [96, 173] on input "Wellness" at bounding box center [127, 177] width 169 height 13
drag, startPoint x: 97, startPoint y: 175, endPoint x: -26, endPoint y: 179, distance: 123.0
click at [0, 179] on html "Emu Broker P Deals New Deal Sam Crouch Toggle Menu Create a new Deal Create a n…" at bounding box center [370, 227] width 741 height 455
type input "Col Smith"
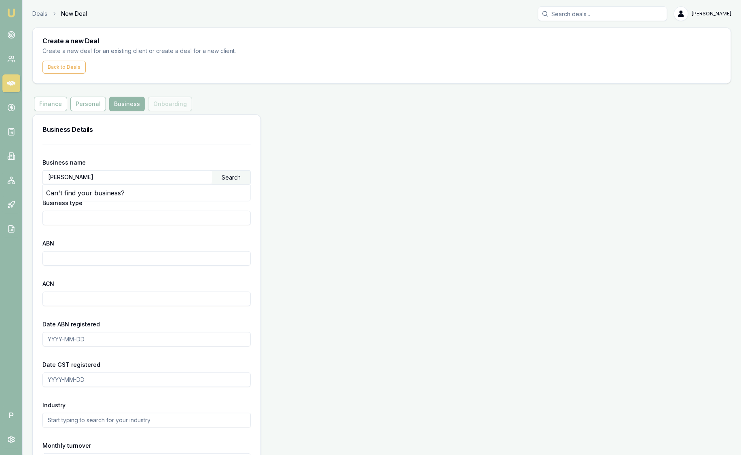
click at [232, 174] on div "Search" at bounding box center [231, 178] width 38 height 14
click at [169, 180] on input "Col Smith" at bounding box center [127, 177] width 169 height 13
drag, startPoint x: 169, startPoint y: 180, endPoint x: -26, endPoint y: 156, distance: 196.0
click at [0, 156] on html "Emu Broker P Deals New Deal Sam Crouch Toggle Menu Create a new Deal Create a n…" at bounding box center [370, 227] width 741 height 455
click at [140, 121] on div "Business Details" at bounding box center [147, 129] width 228 height 29
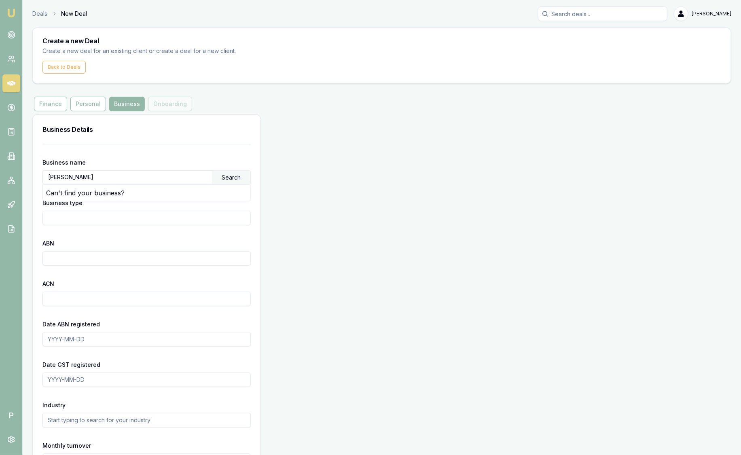
click at [89, 178] on input "Col Smith" at bounding box center [127, 177] width 169 height 13
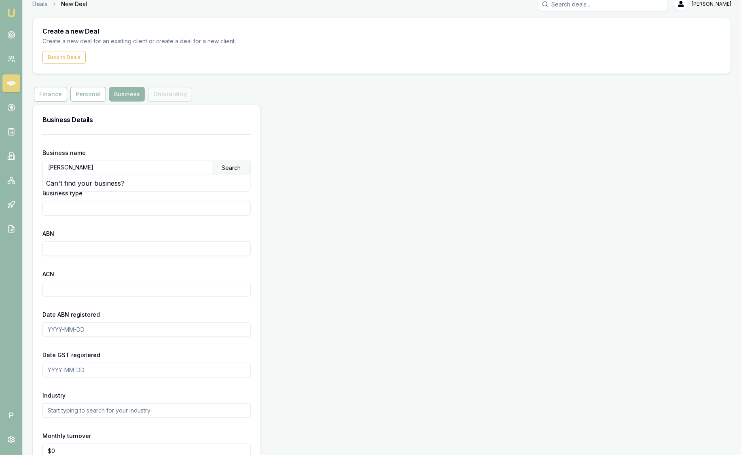
scroll to position [5, 0]
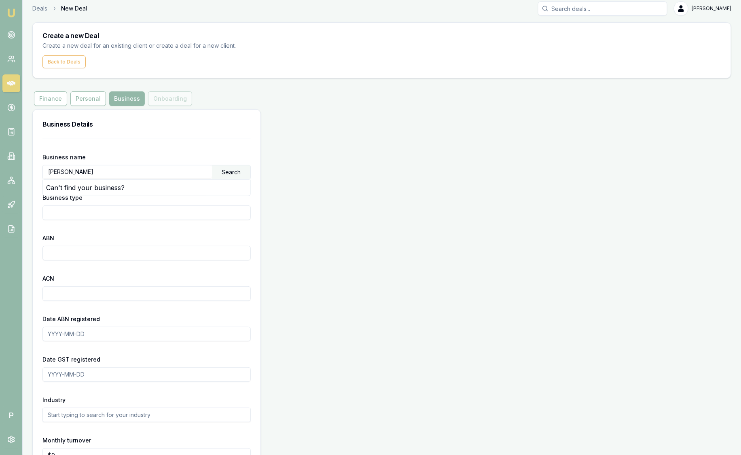
click at [172, 126] on h3 "Business Details" at bounding box center [146, 124] width 208 height 10
click at [154, 173] on input "Col Smith" at bounding box center [127, 171] width 169 height 13
click at [180, 131] on div "Business Details" at bounding box center [147, 124] width 228 height 29
click at [130, 166] on input "Col Smith" at bounding box center [127, 171] width 169 height 13
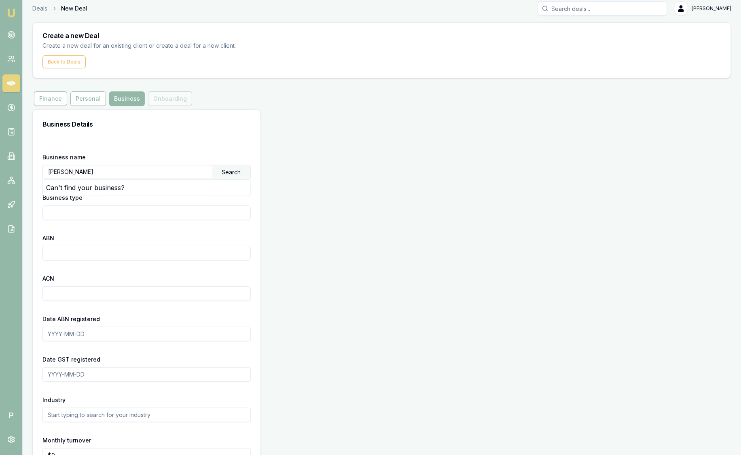
click at [144, 133] on div "Business Details" at bounding box center [147, 124] width 228 height 29
click at [143, 131] on div "Business Details" at bounding box center [147, 124] width 228 height 29
click at [141, 171] on input "Col Smith" at bounding box center [127, 171] width 169 height 13
click at [117, 134] on div "Business Details" at bounding box center [147, 124] width 228 height 29
click at [16, 182] on link at bounding box center [11, 180] width 18 height 18
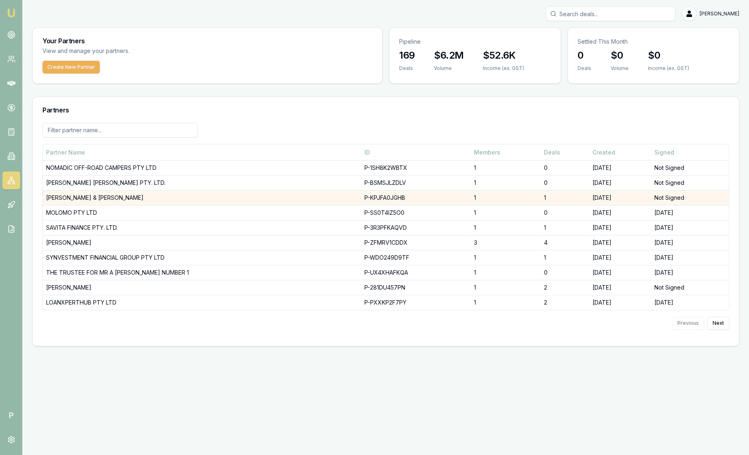
click at [136, 199] on td "[PERSON_NAME] & [PERSON_NAME]" at bounding box center [202, 197] width 318 height 15
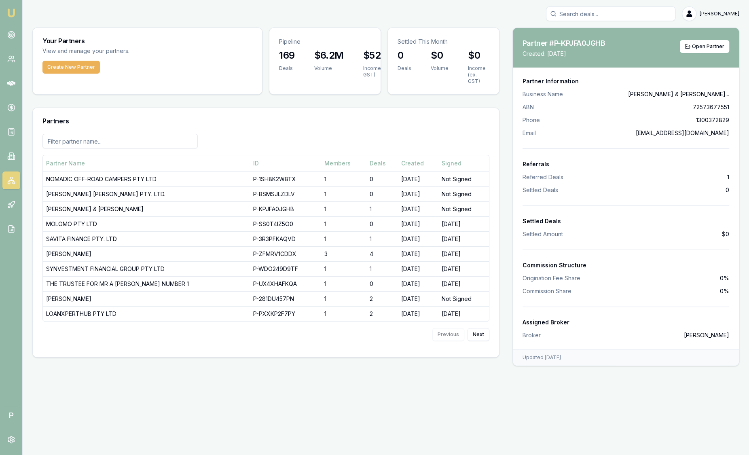
click at [381, 118] on h3 "Partners" at bounding box center [265, 121] width 447 height 6
click at [717, 47] on span "Open Partner" at bounding box center [708, 46] width 32 height 6
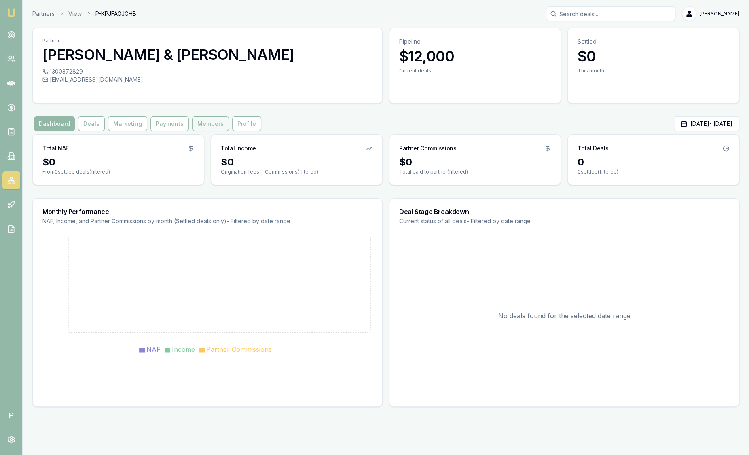
click at [207, 125] on button "Members" at bounding box center [210, 123] width 37 height 15
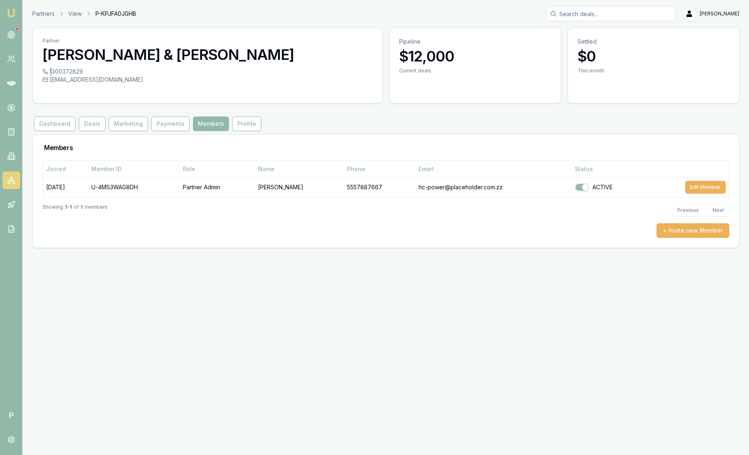
drag, startPoint x: 88, startPoint y: 71, endPoint x: 53, endPoint y: 68, distance: 35.7
click at [53, 68] on div "1300372829" at bounding box center [207, 72] width 330 height 8
drag, startPoint x: 53, startPoint y: 68, endPoint x: 161, endPoint y: 74, distance: 108.5
click at [161, 74] on div "1300372829" at bounding box center [207, 72] width 330 height 8
click at [337, 125] on div "Dashboard Deals Marketing Payments Members Profile" at bounding box center [385, 123] width 707 height 15
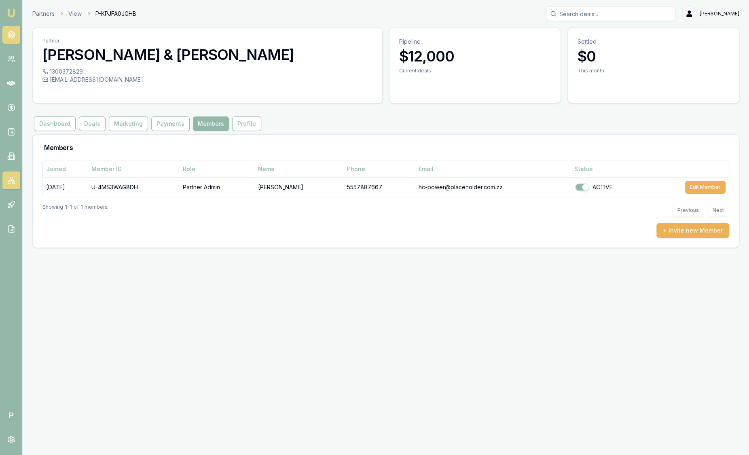
click at [11, 35] on circle at bounding box center [11, 34] width 1 height 1
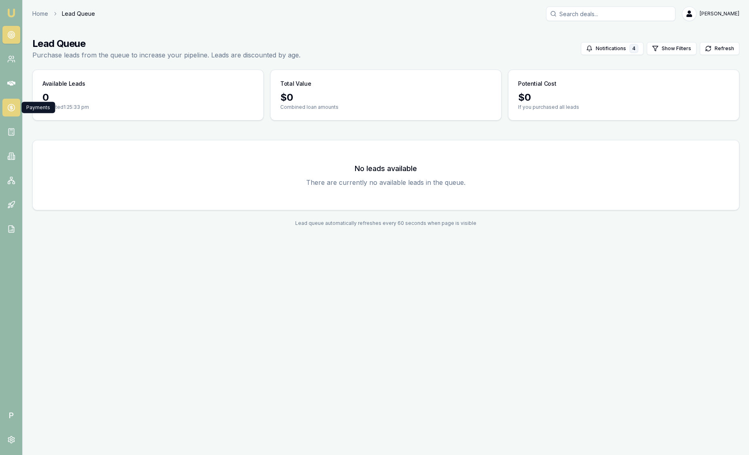
click at [12, 112] on link at bounding box center [11, 108] width 18 height 18
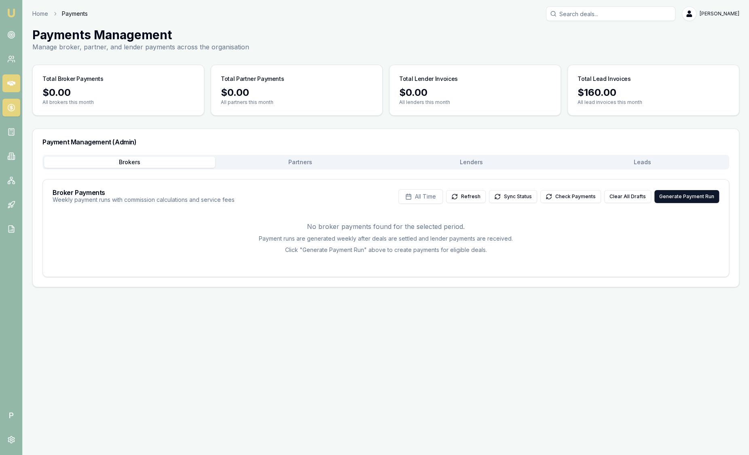
click at [13, 83] on icon at bounding box center [11, 83] width 8 height 8
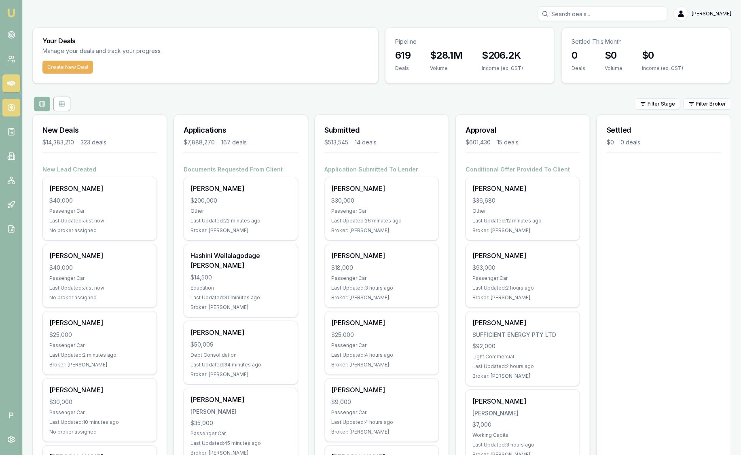
click at [13, 110] on circle at bounding box center [11, 107] width 7 height 7
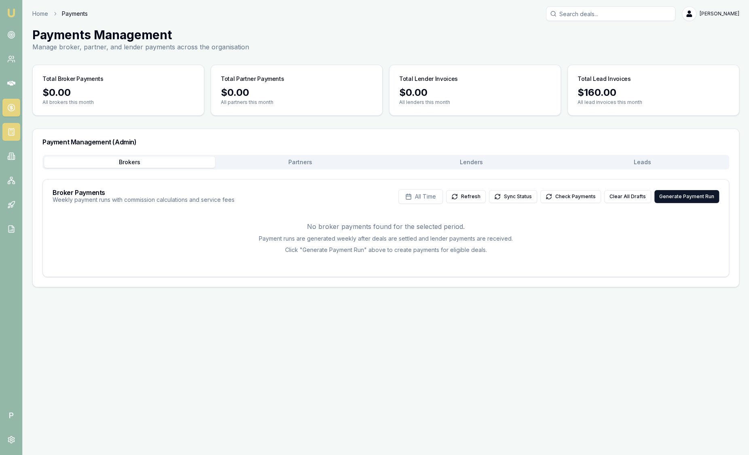
click at [18, 129] on link at bounding box center [11, 132] width 18 height 18
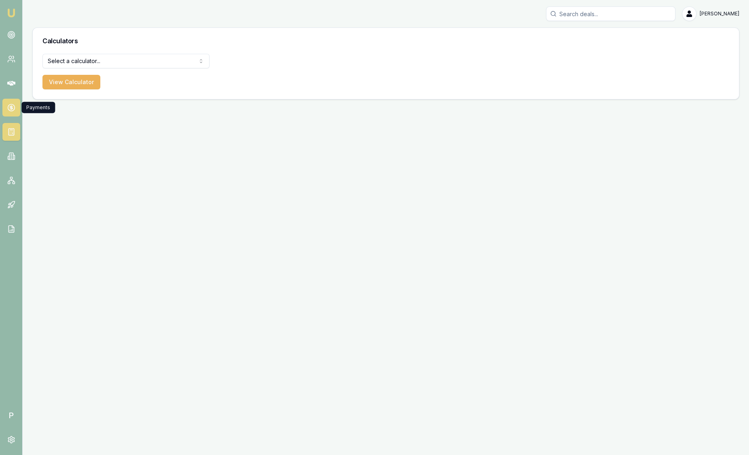
click at [9, 110] on circle at bounding box center [11, 107] width 7 height 7
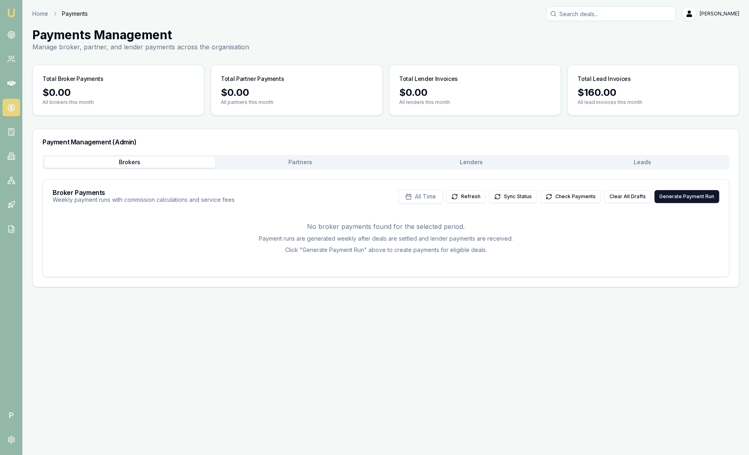
click at [619, 164] on button "Leads" at bounding box center [642, 162] width 171 height 11
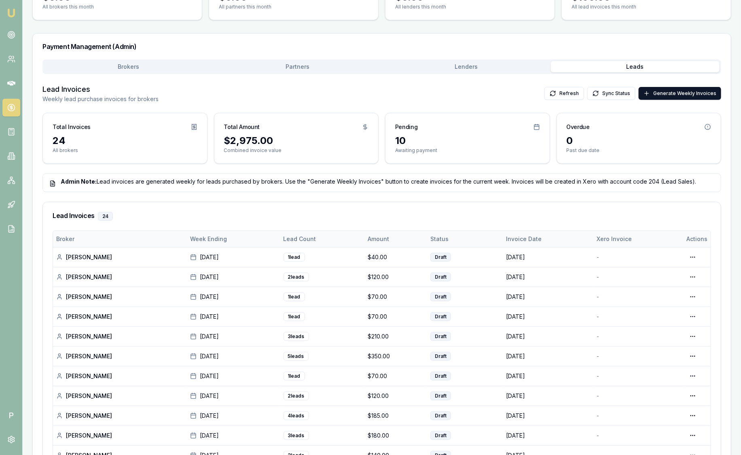
scroll to position [101, 0]
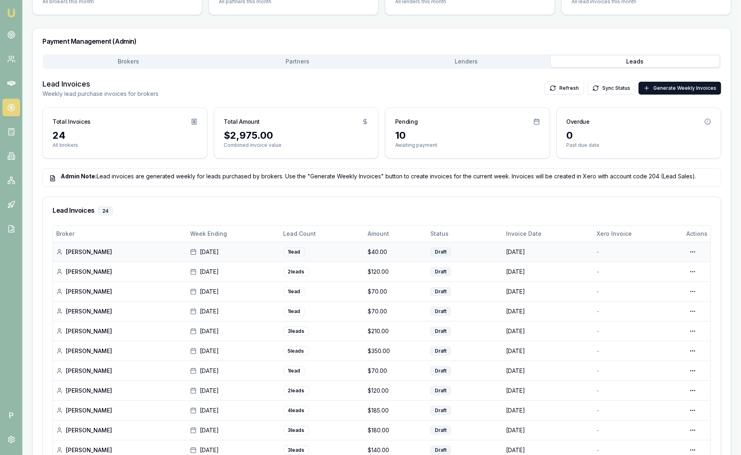
click at [136, 256] on td "[PERSON_NAME]" at bounding box center [120, 252] width 134 height 20
drag, startPoint x: 154, startPoint y: 92, endPoint x: 45, endPoint y: 87, distance: 109.7
click at [45, 87] on div "Lead Invoices Weekly lead purchase invoices for brokers Refresh Sync Status Gen…" at bounding box center [381, 87] width 679 height 19
click at [43, 87] on h3 "Lead Invoices" at bounding box center [100, 83] width 116 height 11
drag, startPoint x: 43, startPoint y: 84, endPoint x: 203, endPoint y: 94, distance: 160.8
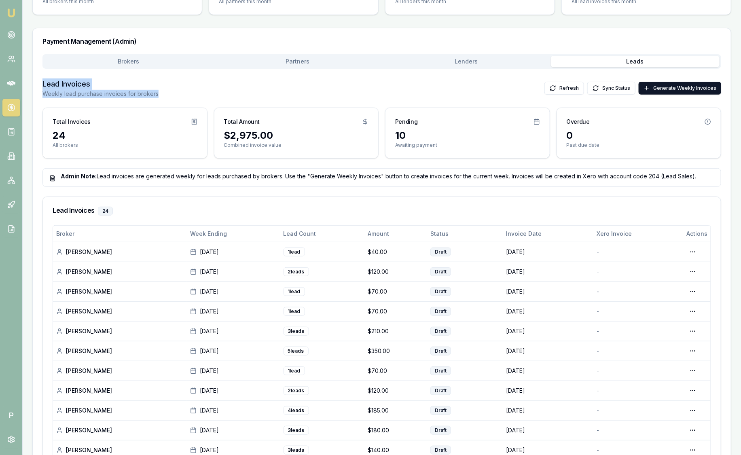
click at [203, 94] on div "Lead Invoices Weekly lead purchase invoices for brokers Refresh Sync Status Gen…" at bounding box center [381, 87] width 679 height 19
click at [202, 90] on div "Lead Invoices Weekly lead purchase invoices for brokers Refresh Sync Status Gen…" at bounding box center [381, 87] width 679 height 19
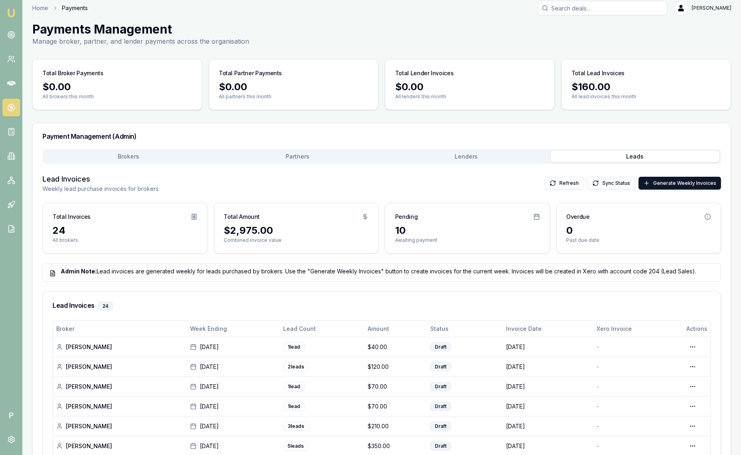
scroll to position [0, 0]
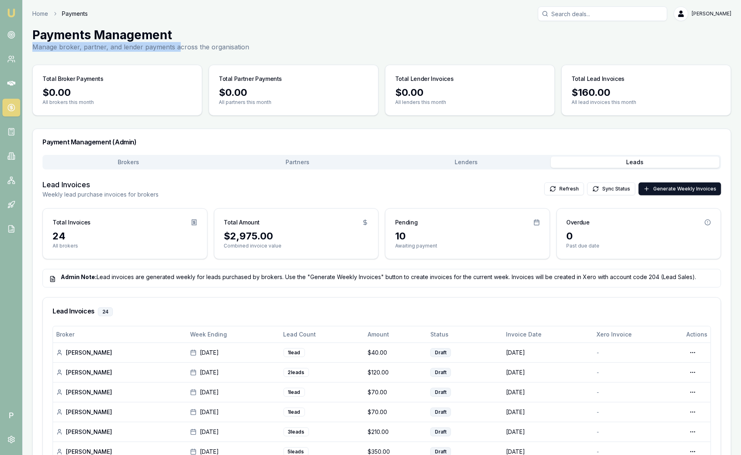
drag, startPoint x: 146, startPoint y: 48, endPoint x: 32, endPoint y: 42, distance: 113.4
click at [32, 42] on p "Manage broker, partner, and lender payments across the organisation" at bounding box center [140, 47] width 217 height 10
drag, startPoint x: 32, startPoint y: 42, endPoint x: 310, endPoint y: 47, distance: 277.9
click at [315, 44] on div "Payments Management Manage broker, partner, and lender payments across the orga…" at bounding box center [381, 40] width 699 height 24
drag, startPoint x: 286, startPoint y: 47, endPoint x: 30, endPoint y: 36, distance: 256.2
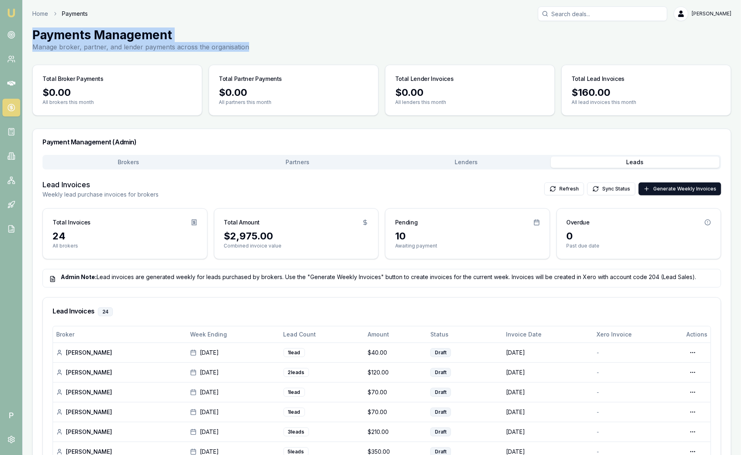
click at [30, 36] on main "Payments Management Manage broker, partner, and lender payments across the orga…" at bounding box center [382, 444] width 718 height 833
drag, startPoint x: 30, startPoint y: 36, endPoint x: 283, endPoint y: 43, distance: 252.9
click at [284, 43] on div "Payments Management Manage broker, partner, and lender payments across the orga…" at bounding box center [381, 40] width 699 height 24
click at [267, 47] on div "Payments Management Manage broker, partner, and lender payments across the orga…" at bounding box center [381, 40] width 699 height 24
click at [267, 48] on div "Payments Management Manage broker, partner, and lender payments across the orga…" at bounding box center [381, 40] width 699 height 24
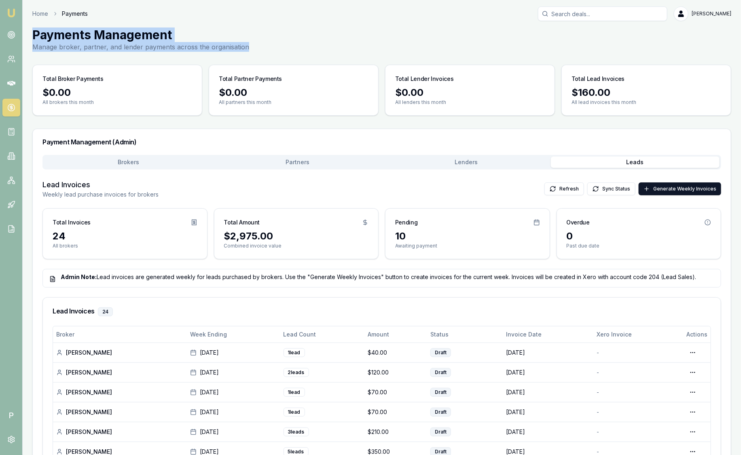
drag, startPoint x: 258, startPoint y: 49, endPoint x: 33, endPoint y: 35, distance: 224.8
click at [33, 35] on div "Payments Management Manage broker, partner, and lender payments across the orga…" at bounding box center [381, 40] width 699 height 24
drag, startPoint x: 33, startPoint y: 35, endPoint x: 141, endPoint y: 31, distance: 108.1
click at [141, 31] on h1 "Payments Management" at bounding box center [140, 35] width 217 height 15
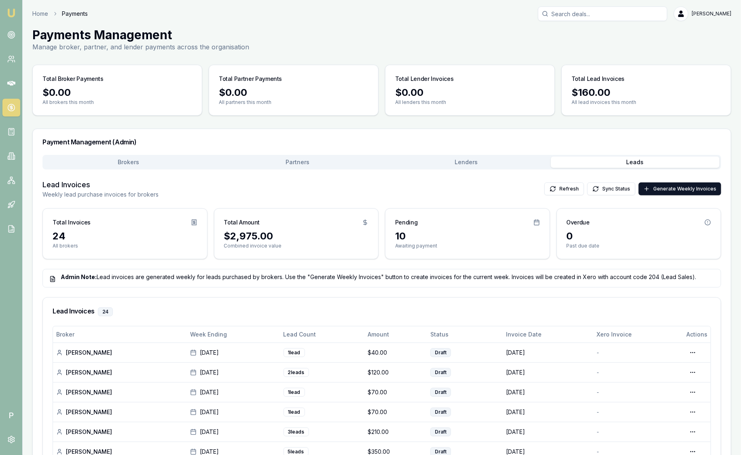
click at [243, 22] on div "Home Payments Sam Crouch Toggle Menu Payments Management Manage broker, partner…" at bounding box center [382, 433] width 718 height 854
click at [13, 12] on img at bounding box center [11, 13] width 10 height 10
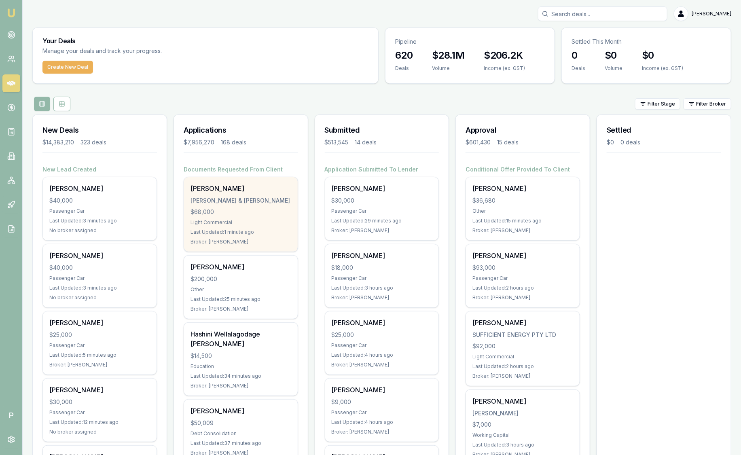
click at [245, 211] on div "$68,000" at bounding box center [240, 212] width 101 height 8
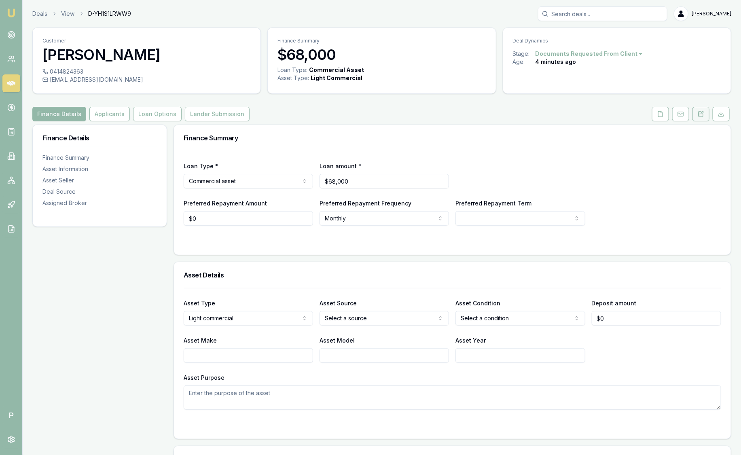
click at [700, 115] on icon at bounding box center [701, 114] width 6 height 6
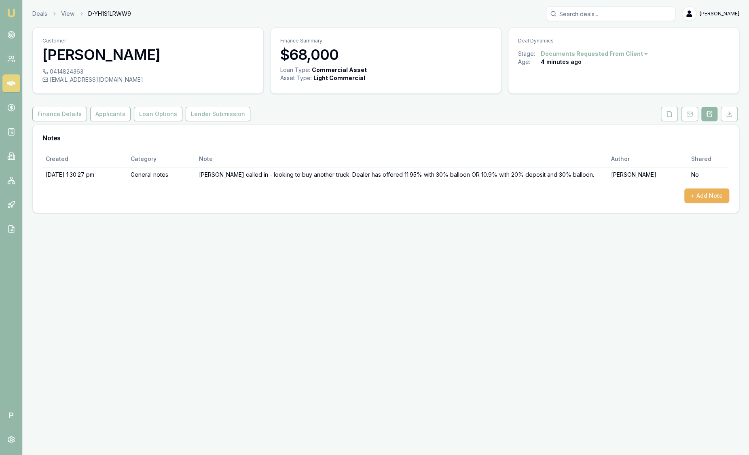
click at [36, 8] on div "Deals View D-YH1S1LRWW9 Sam Crouch" at bounding box center [385, 13] width 707 height 15
click at [35, 13] on link "Deals" at bounding box center [39, 14] width 15 height 8
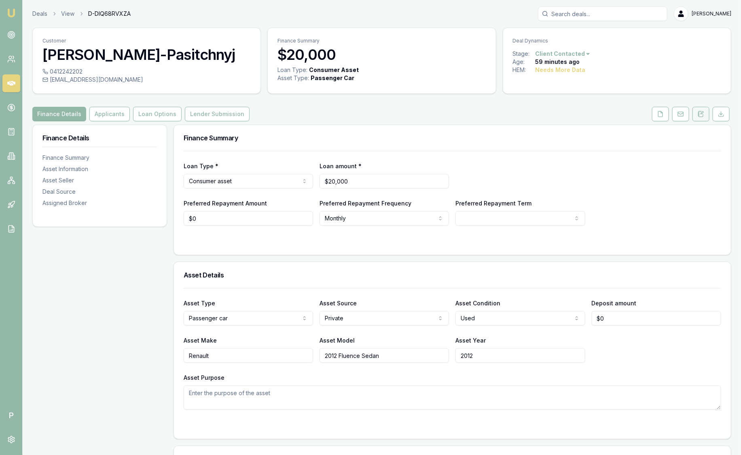
click at [706, 112] on button at bounding box center [700, 114] width 17 height 15
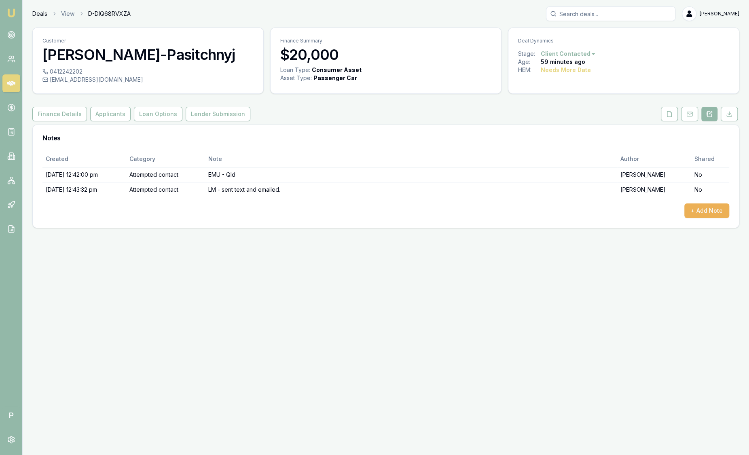
click at [32, 12] on link "Deals" at bounding box center [39, 14] width 15 height 8
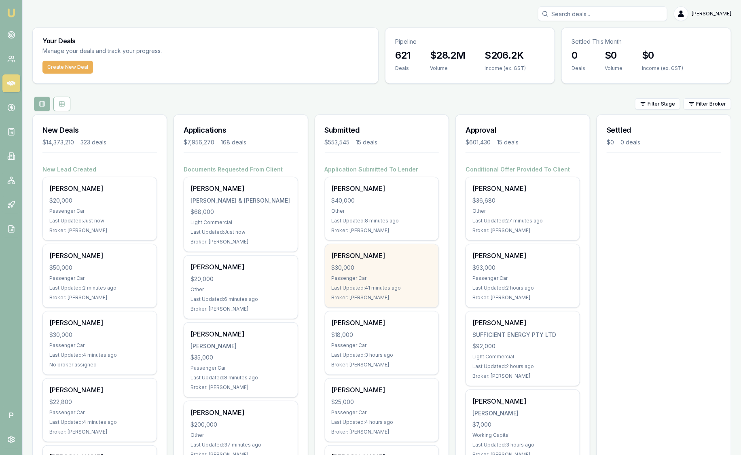
click at [424, 277] on div "Passenger Car" at bounding box center [382, 278] width 101 height 6
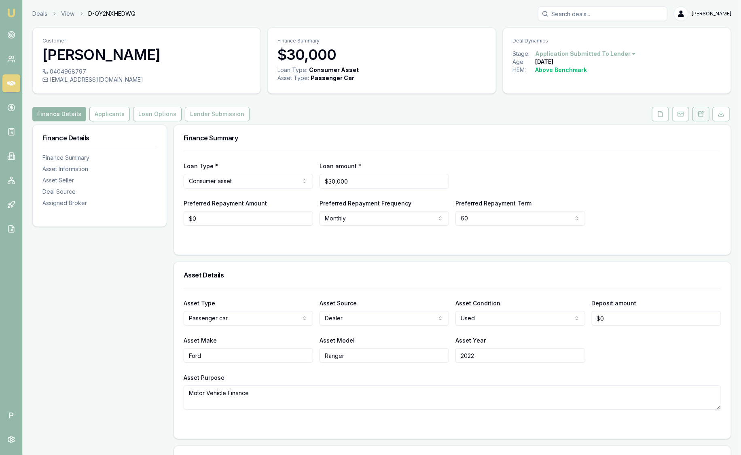
click at [703, 113] on icon at bounding box center [701, 114] width 6 height 6
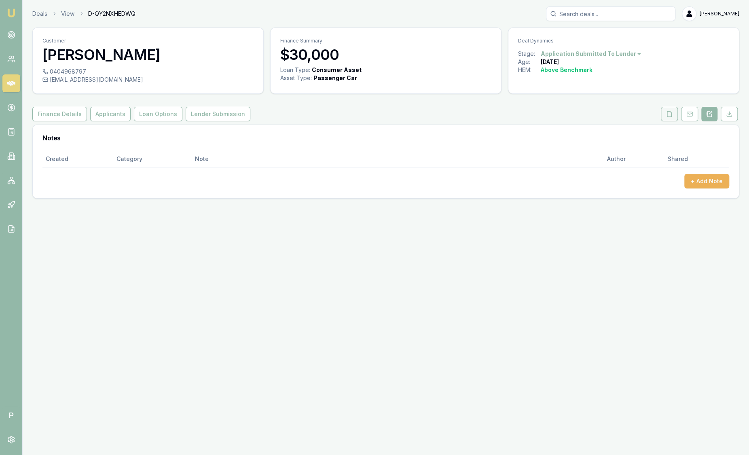
click at [676, 114] on button at bounding box center [669, 114] width 17 height 15
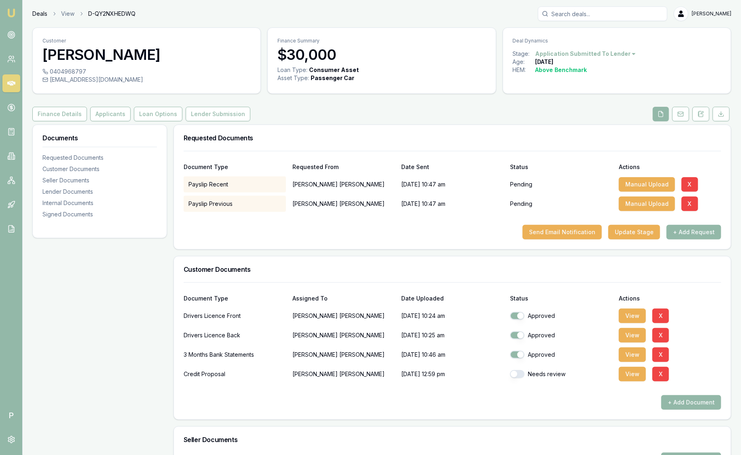
click at [36, 13] on link "Deals" at bounding box center [39, 14] width 15 height 8
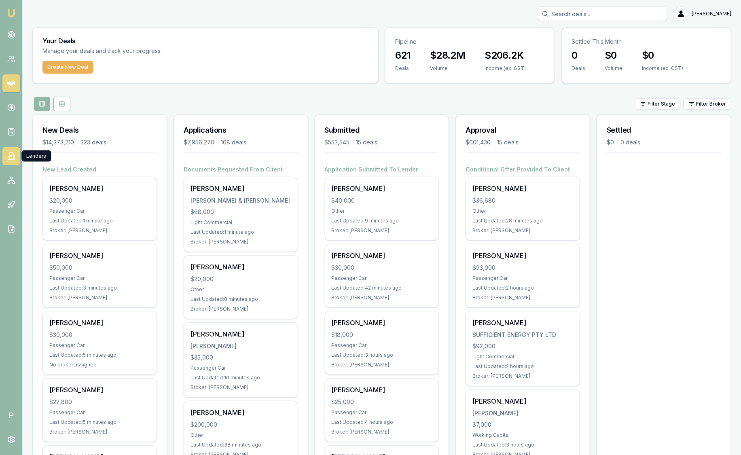
click at [14, 157] on icon at bounding box center [11, 156] width 8 height 8
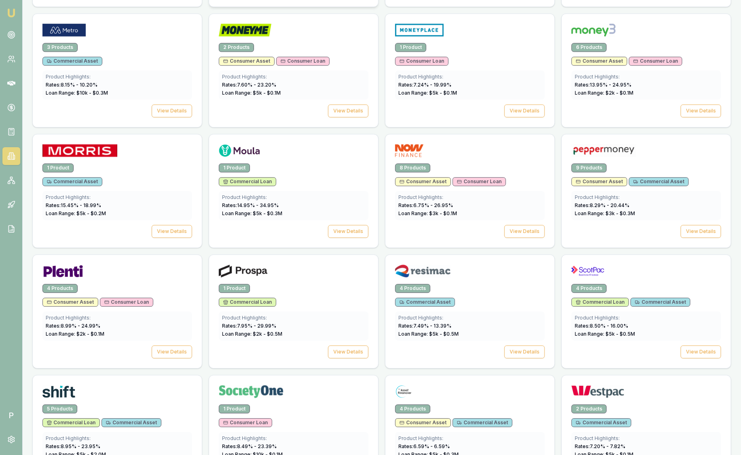
scroll to position [910, 0]
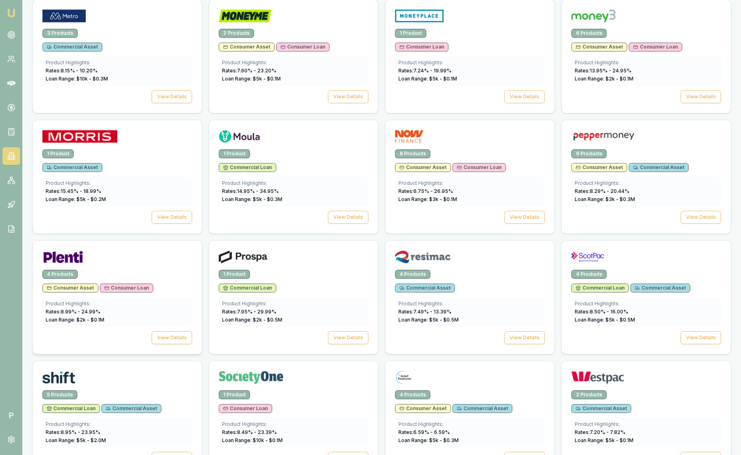
click at [114, 256] on div at bounding box center [117, 258] width 150 height 16
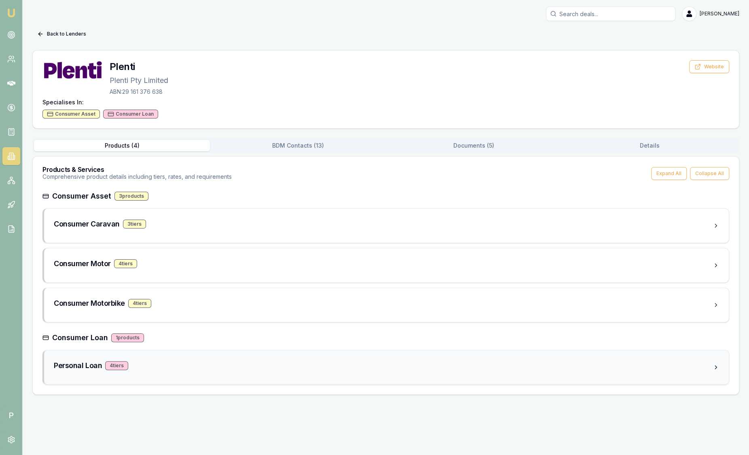
click at [167, 370] on div "Personal Loan 4 tier s" at bounding box center [383, 367] width 659 height 15
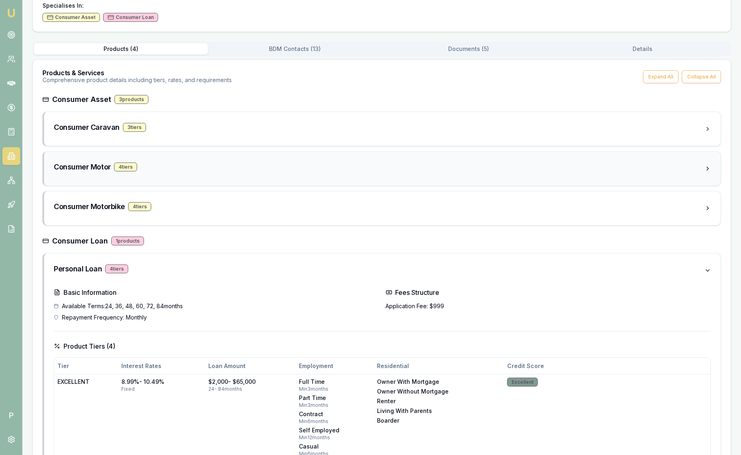
scroll to position [57, 0]
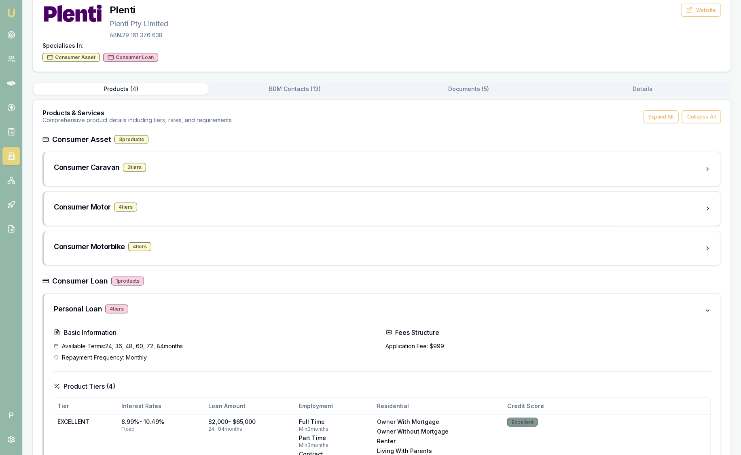
click at [465, 103] on div "Products & Services Comprehensive product details including tiers, rates, and r…" at bounding box center [382, 117] width 698 height 34
click at [465, 95] on div "Products ( 4 ) BDM Contacts ( 13 ) Documents ( 5 ) Details" at bounding box center [381, 89] width 699 height 15
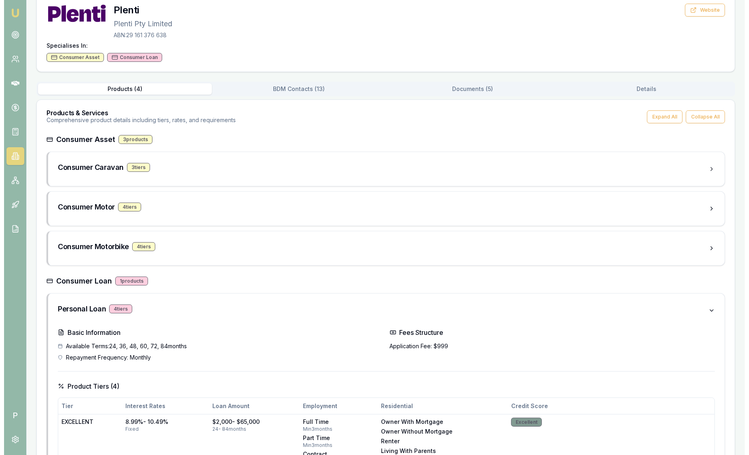
scroll to position [0, 0]
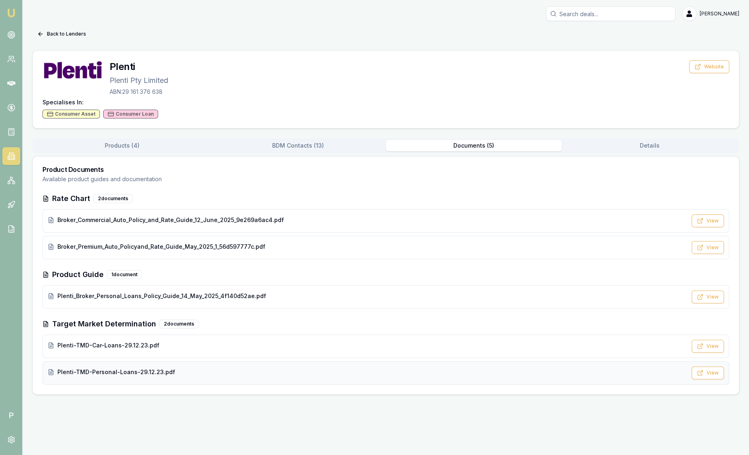
click at [165, 368] on span "Plenti-TMD-Personal-Loans-29.12.23.pdf" at bounding box center [116, 372] width 118 height 8
